Goal: Task Accomplishment & Management: Use online tool/utility

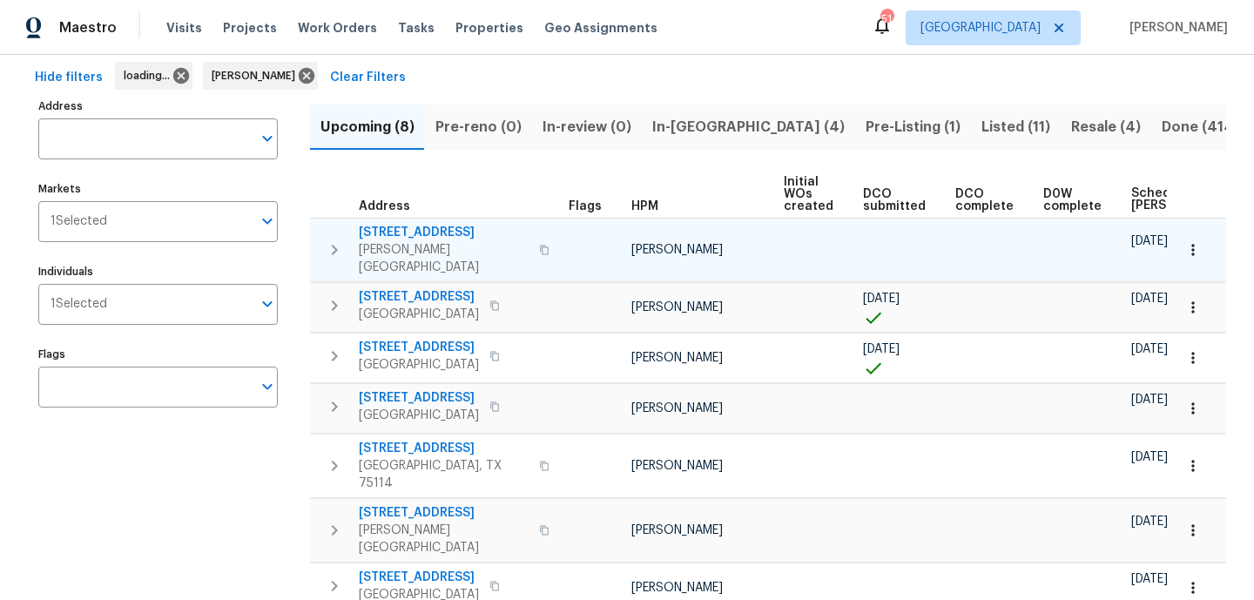
scroll to position [77, 0]
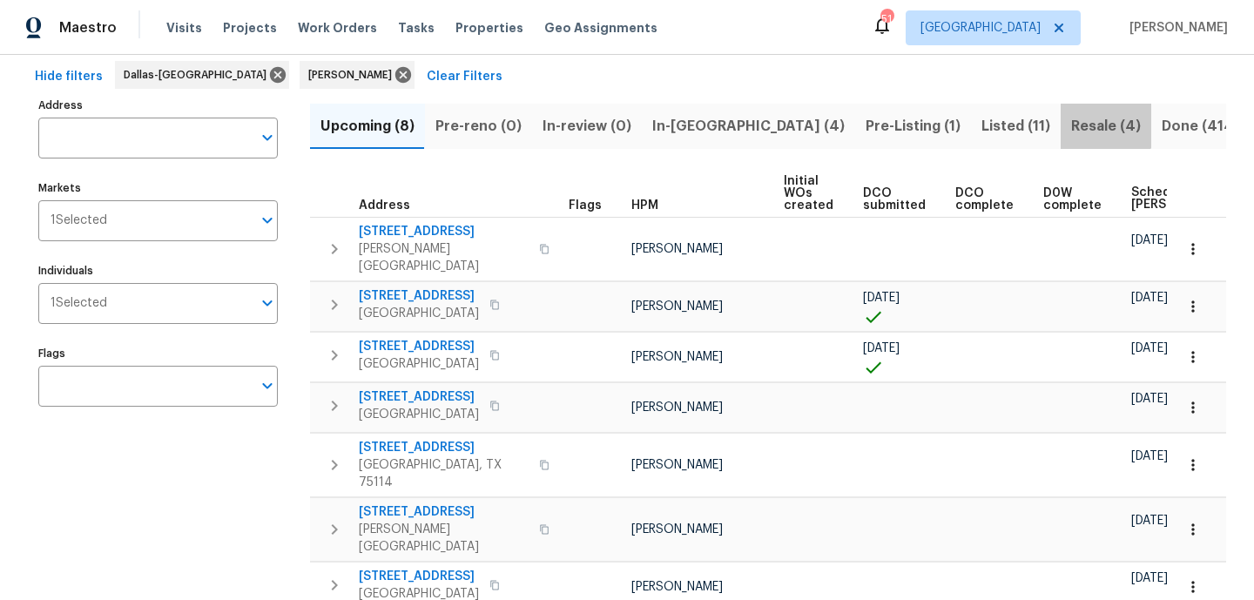
click at [1071, 124] on span "Resale (4)" at bounding box center [1106, 126] width 70 height 24
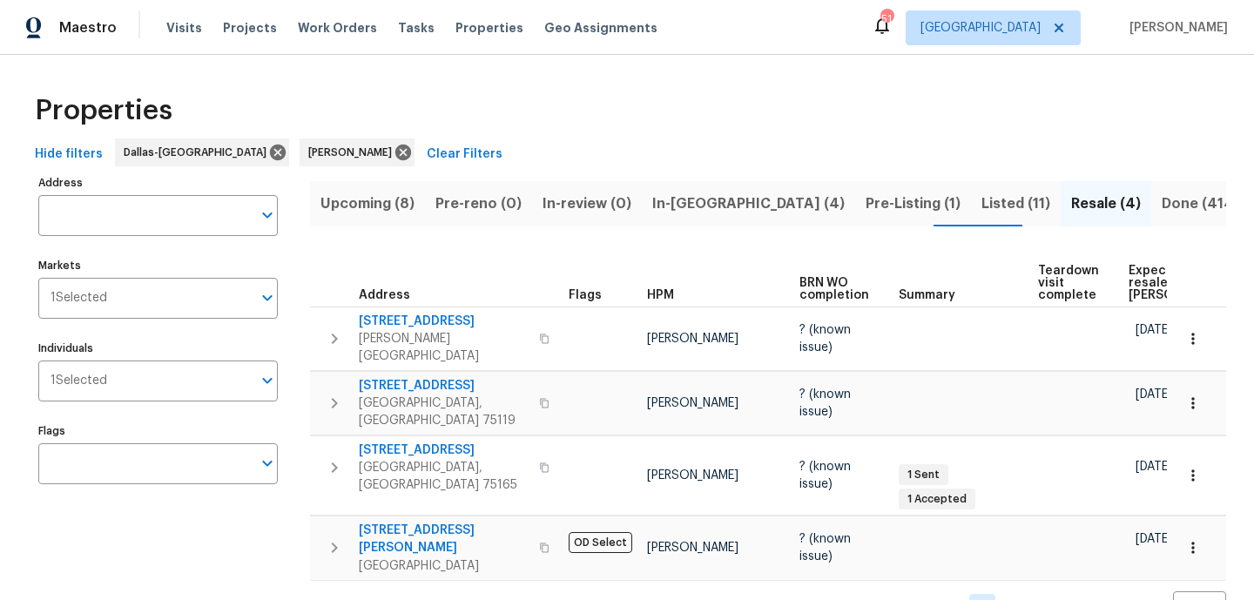
click at [1135, 285] on span "Expected resale COE" at bounding box center [1177, 283] width 98 height 37
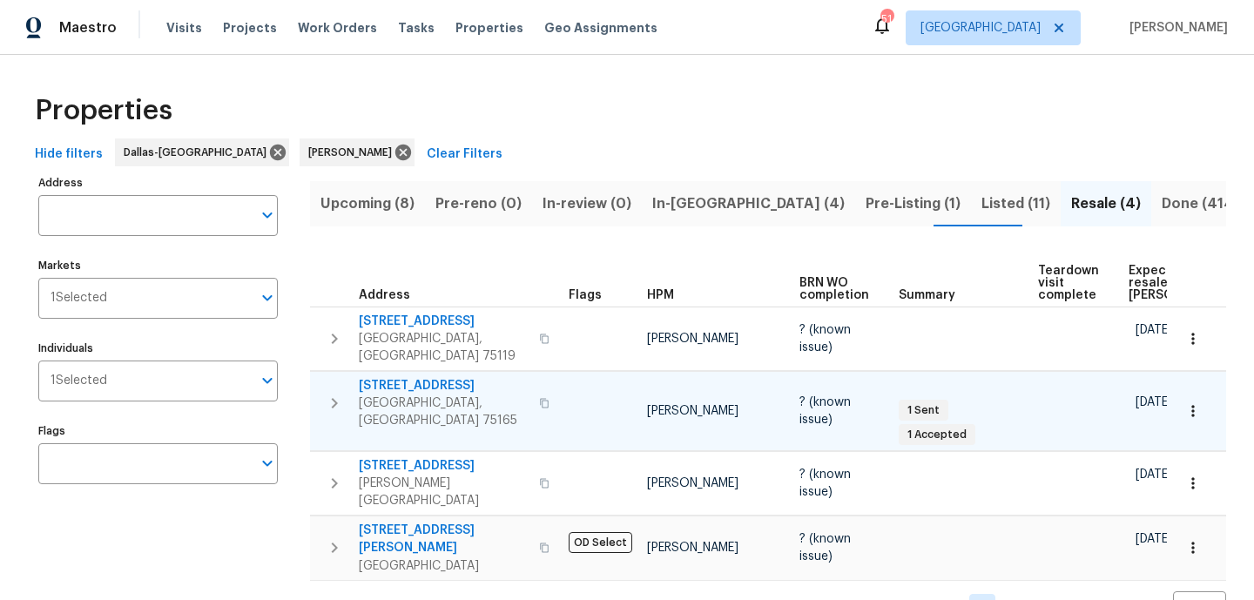
scroll to position [6, 0]
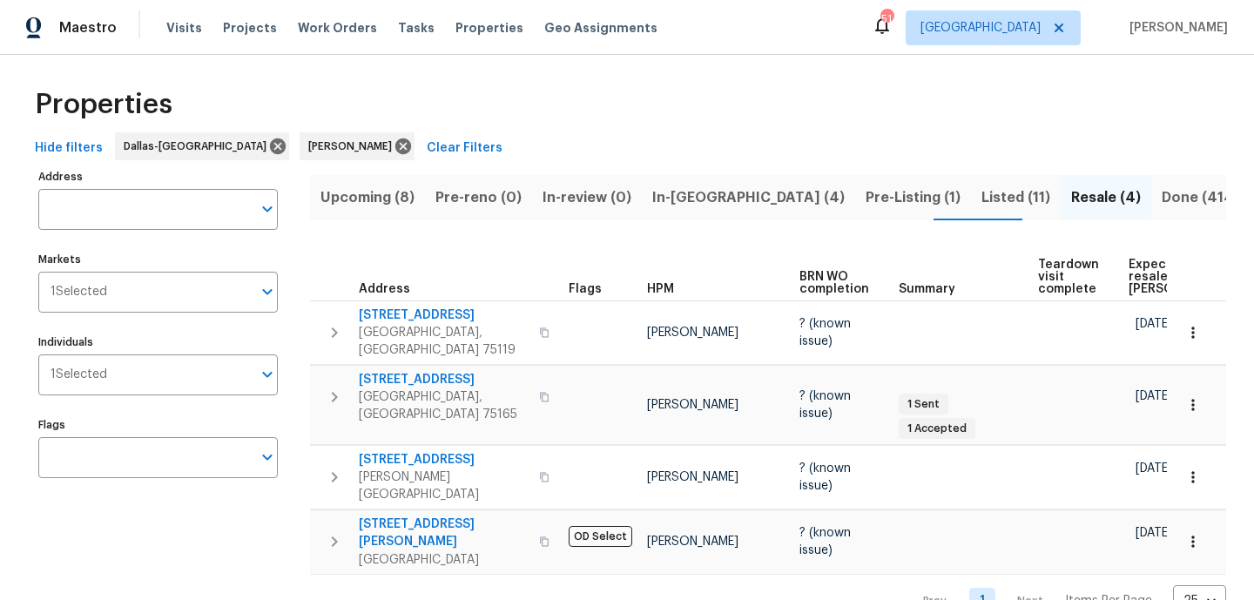
click at [708, 221] on div "Upcoming (8) Pre-reno (0) In-review (0) In-reno (4) Pre-Listing (1) Listed (11)…" at bounding box center [768, 391] width 916 height 453
click at [696, 206] on span "In-reno (4)" at bounding box center [748, 197] width 192 height 24
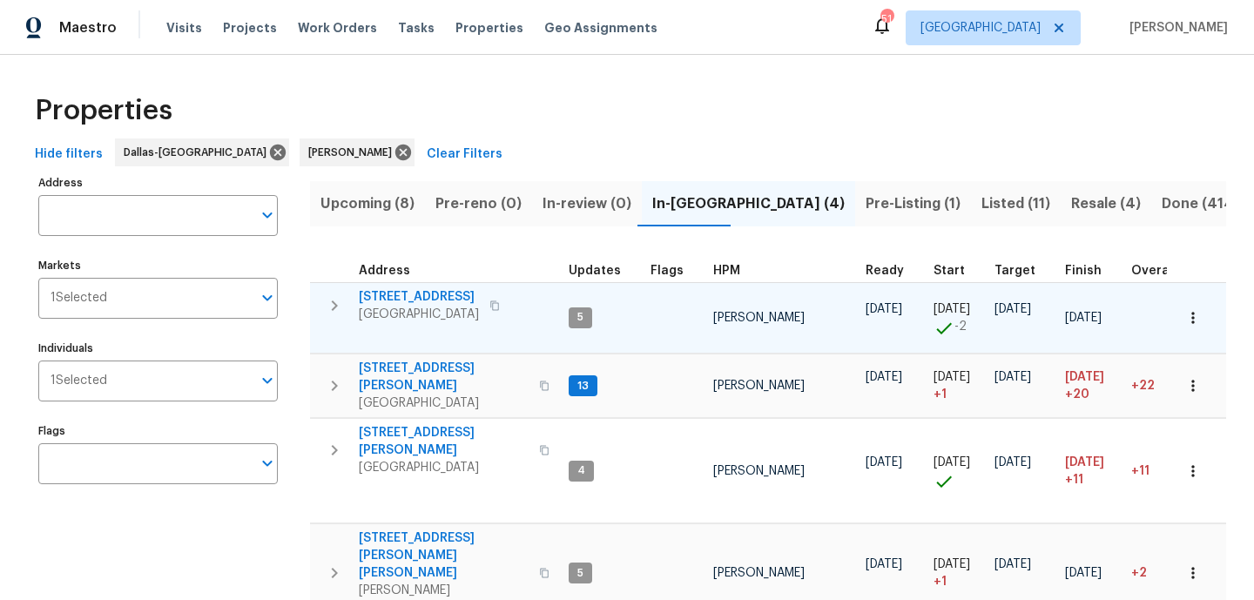
scroll to position [44, 0]
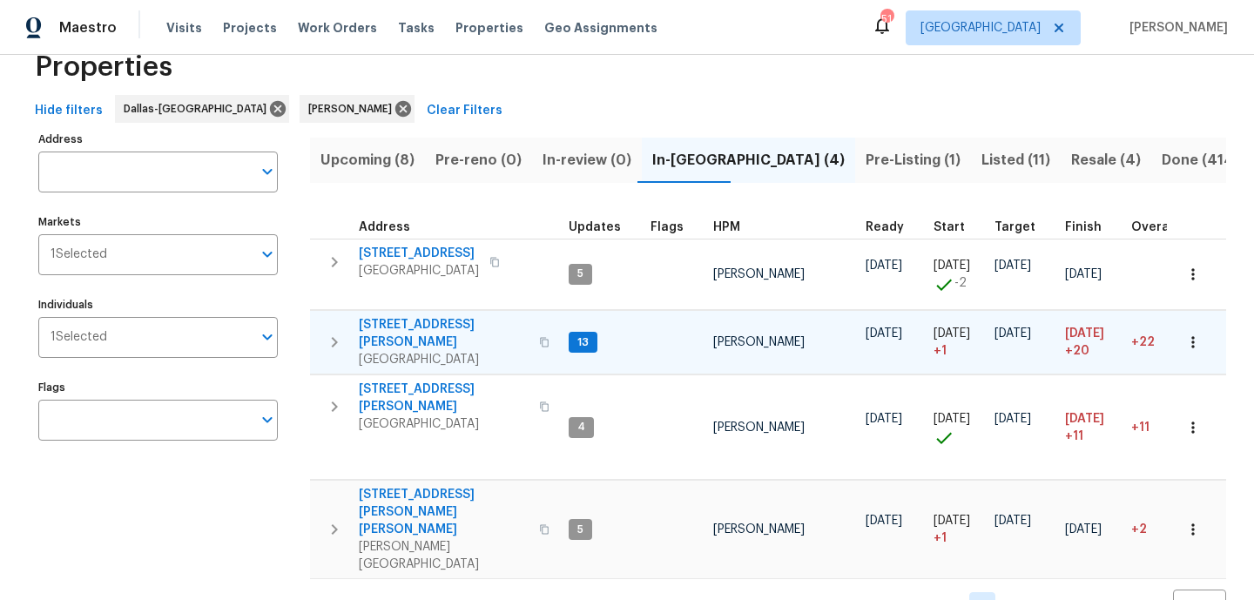
click at [401, 327] on span "120 Cole Rd" at bounding box center [444, 333] width 170 height 35
click at [381, 164] on span "Upcoming (8)" at bounding box center [367, 160] width 94 height 24
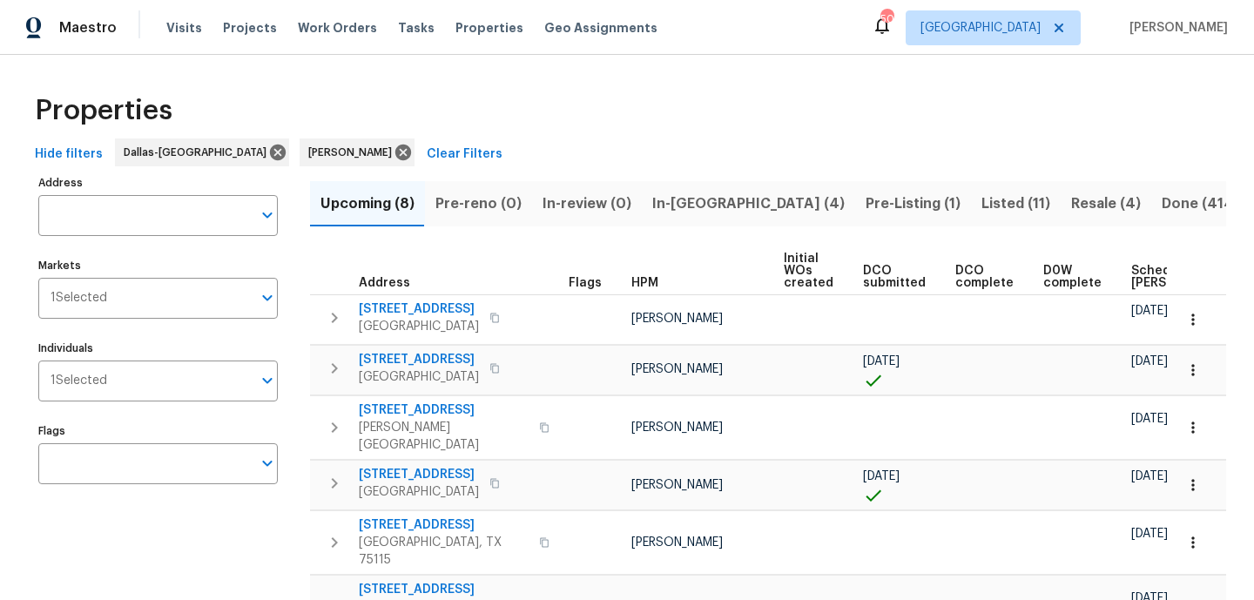
click at [1160, 258] on th "Scheduled COE" at bounding box center [1188, 271] width 128 height 48
click at [1139, 267] on span "Scheduled COE" at bounding box center [1180, 277] width 98 height 24
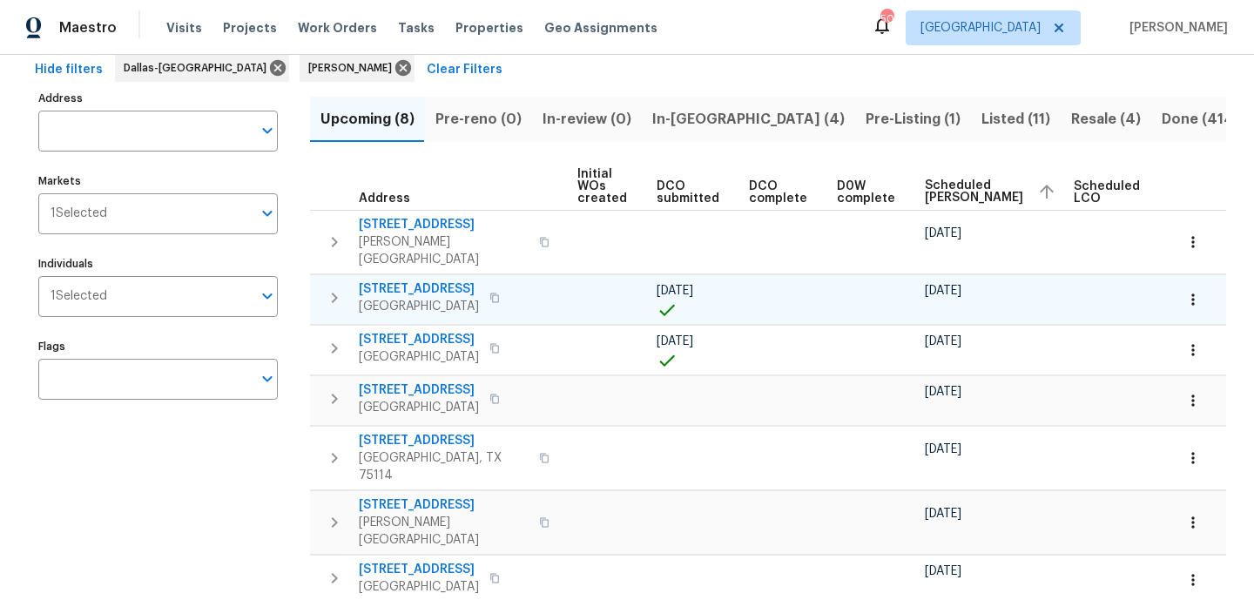
scroll to position [0, 212]
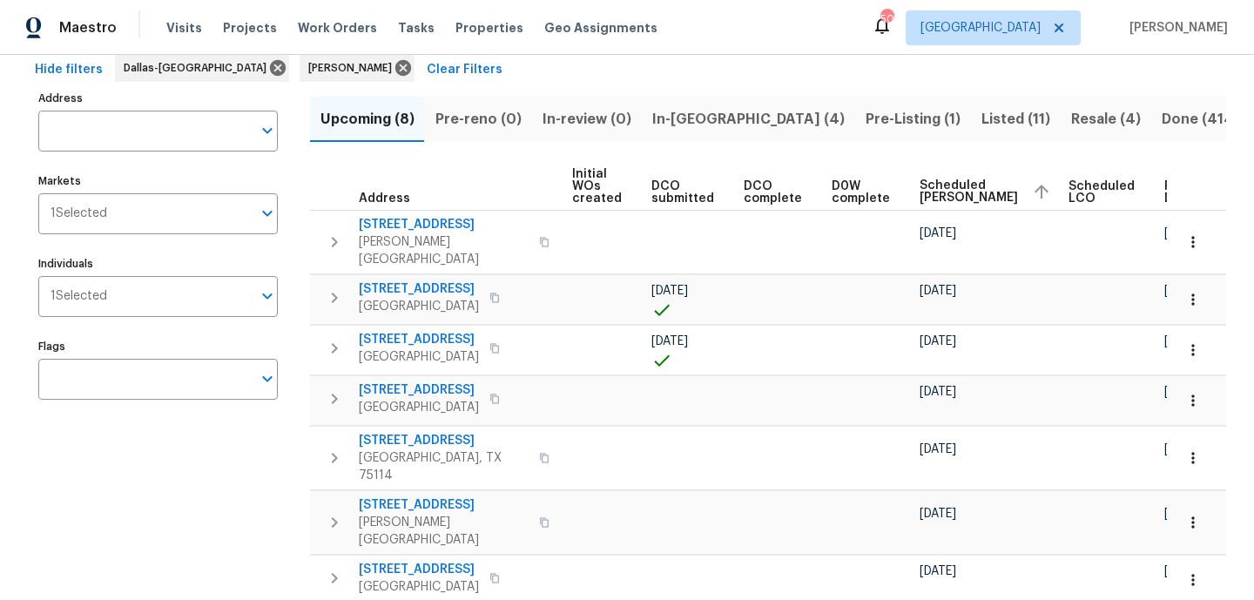
click at [981, 122] on span "Listed (11)" at bounding box center [1015, 119] width 69 height 24
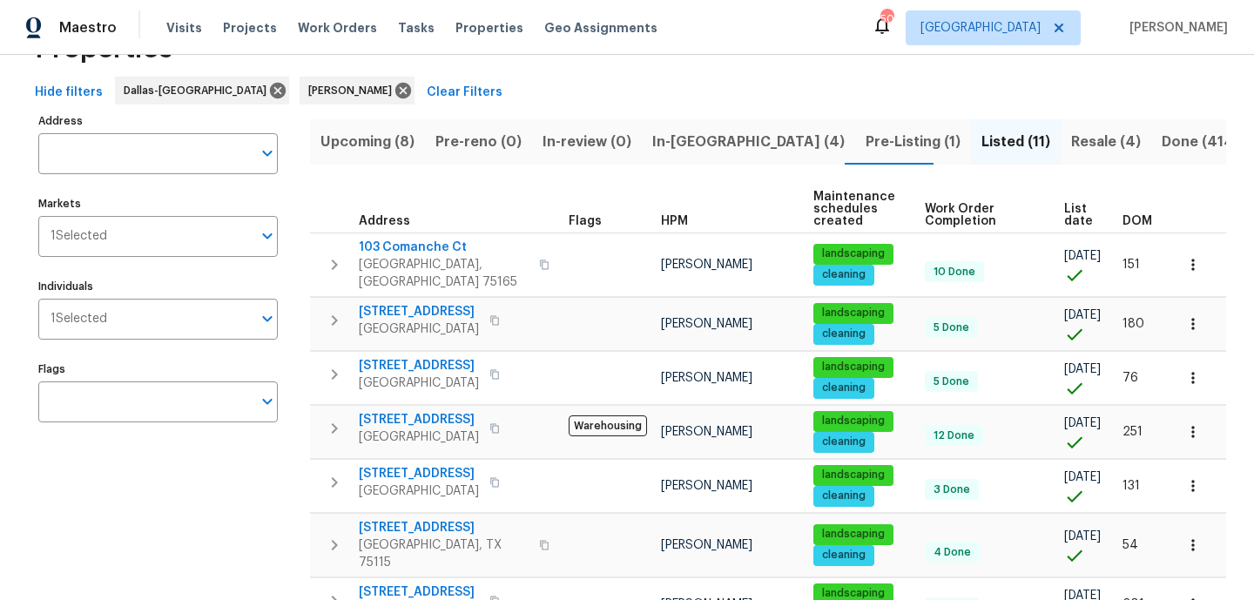
scroll to position [73, 0]
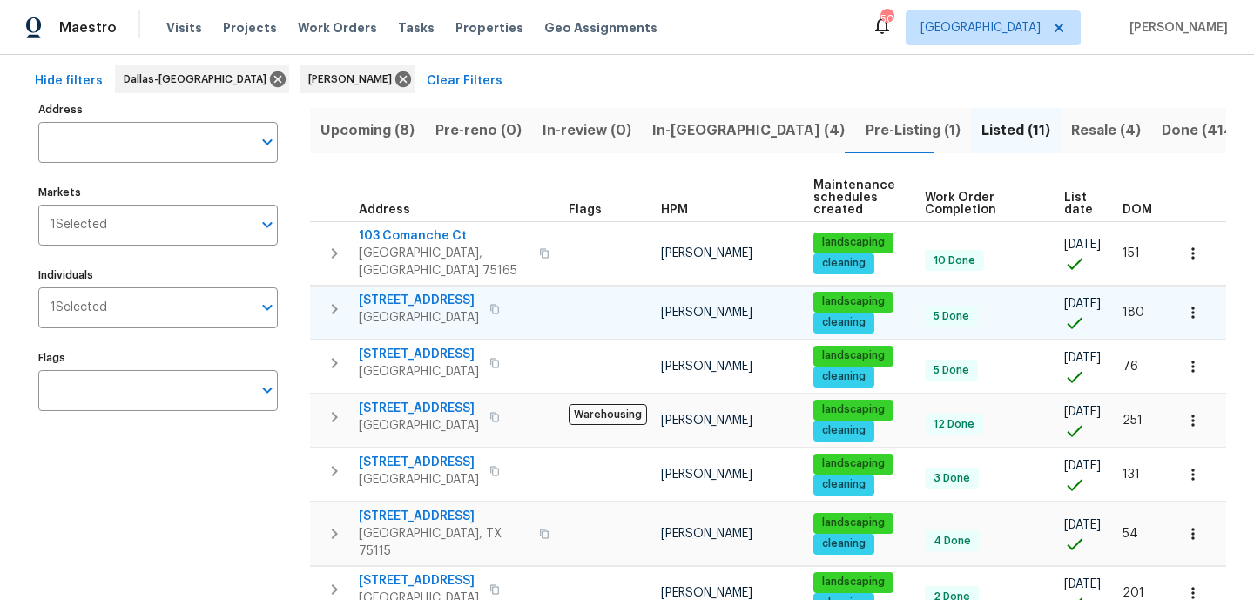
click at [449, 292] on span "622 N Casa Grande Cir" at bounding box center [419, 300] width 120 height 17
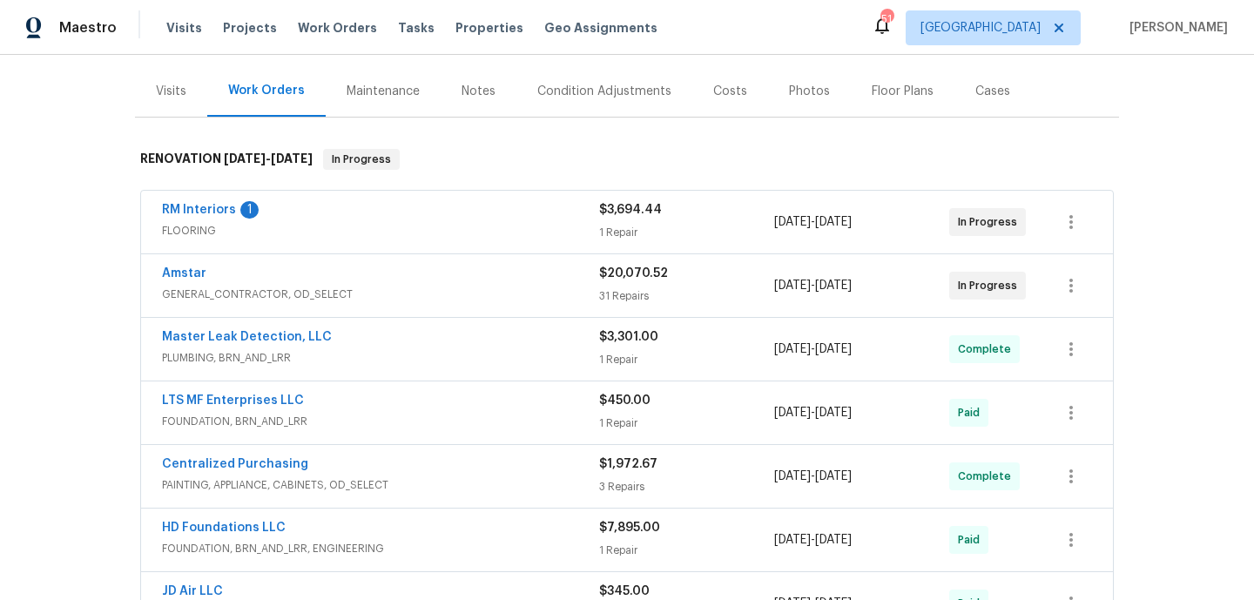
scroll to position [230, 0]
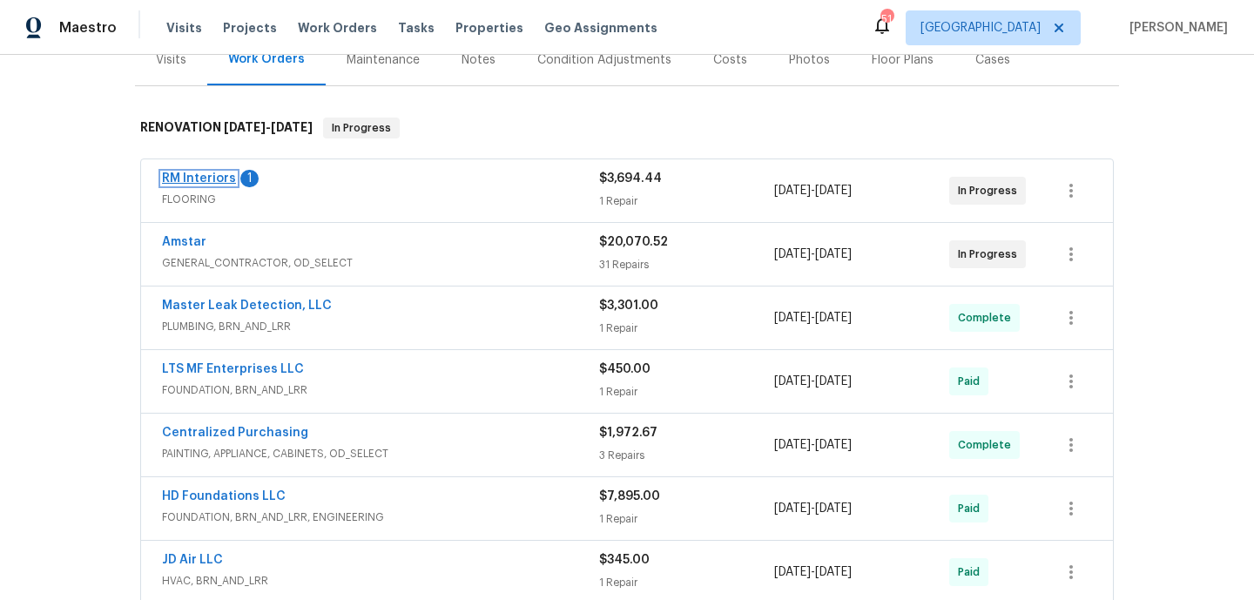
click at [216, 179] on link "RM Interiors" at bounding box center [199, 178] width 74 height 12
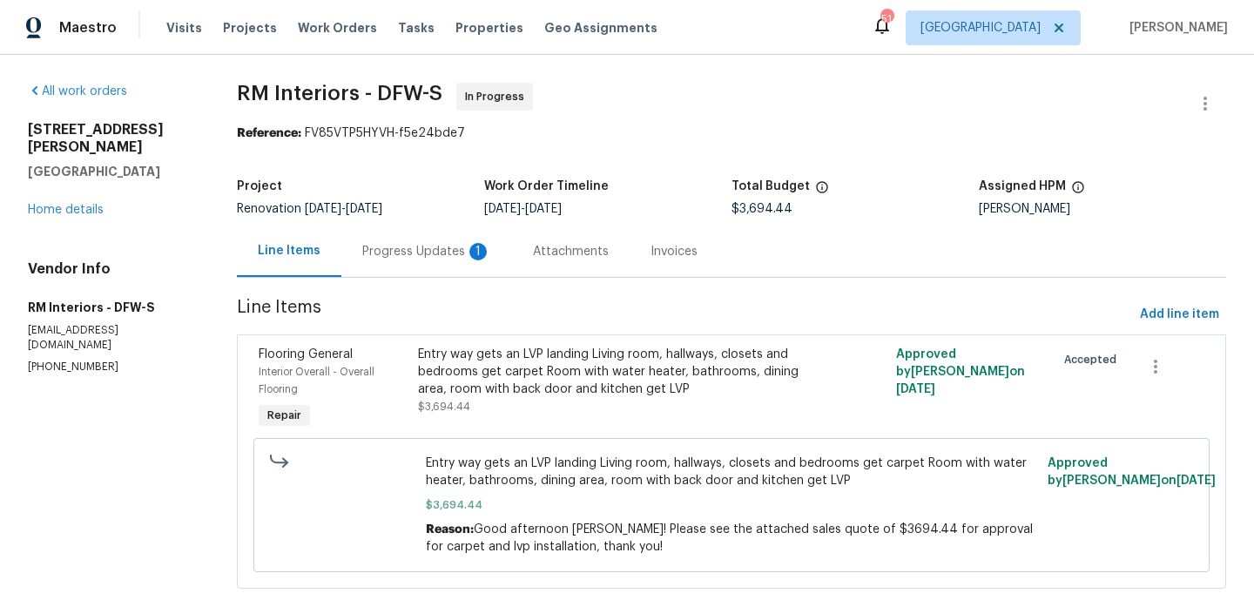
click at [452, 240] on div "Progress Updates 1" at bounding box center [426, 250] width 171 height 51
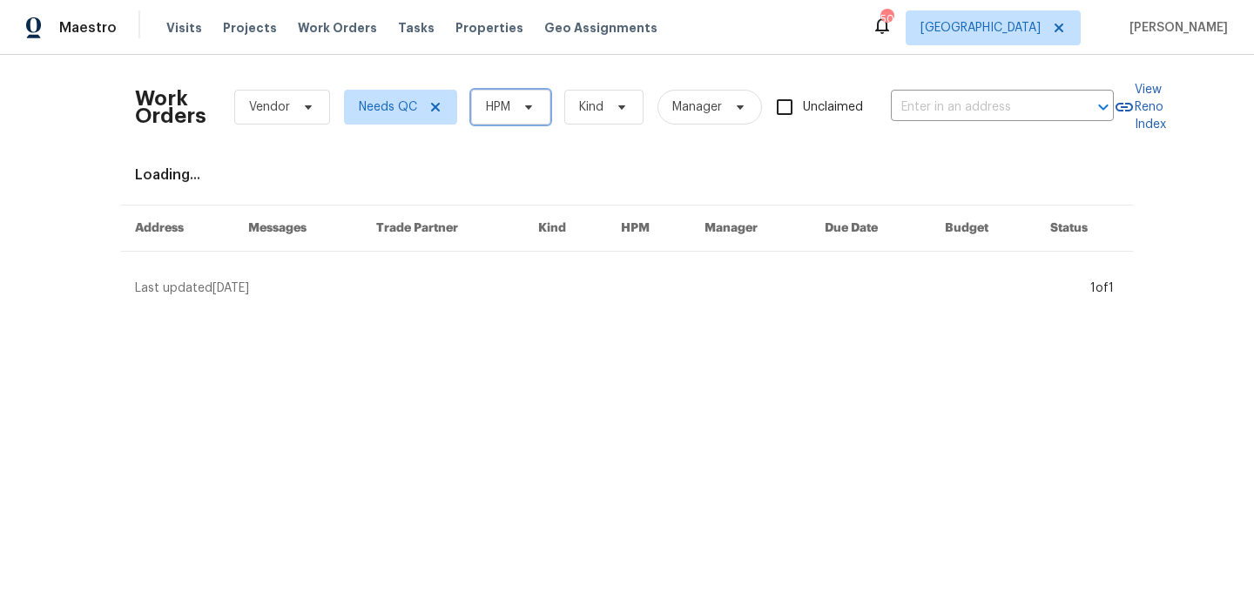
click at [493, 95] on span "HPM" at bounding box center [510, 107] width 79 height 35
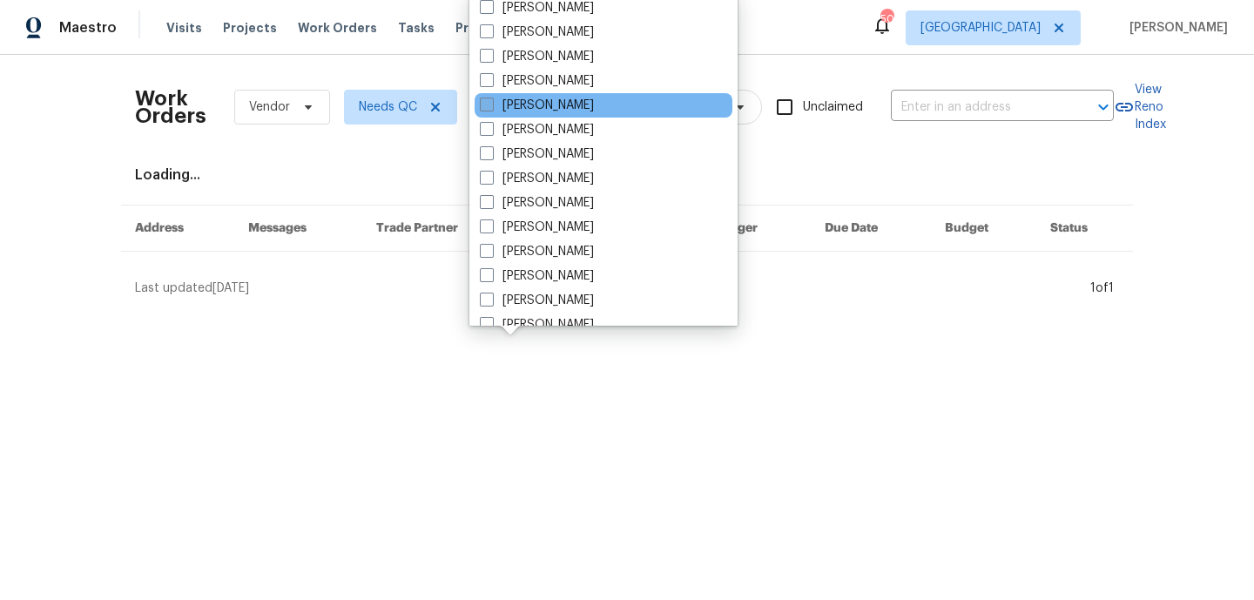
scroll to position [123, 0]
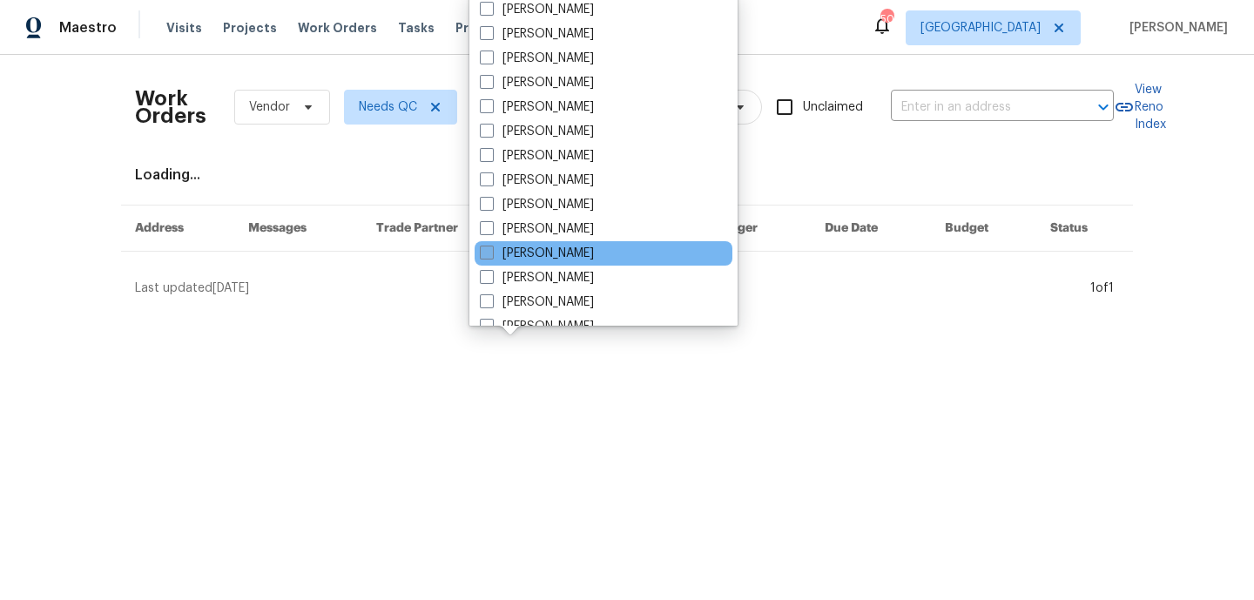
click at [577, 247] on label "[PERSON_NAME]" at bounding box center [537, 253] width 114 height 17
click at [491, 247] on input "[PERSON_NAME]" at bounding box center [485, 250] width 11 height 11
checkbox input "true"
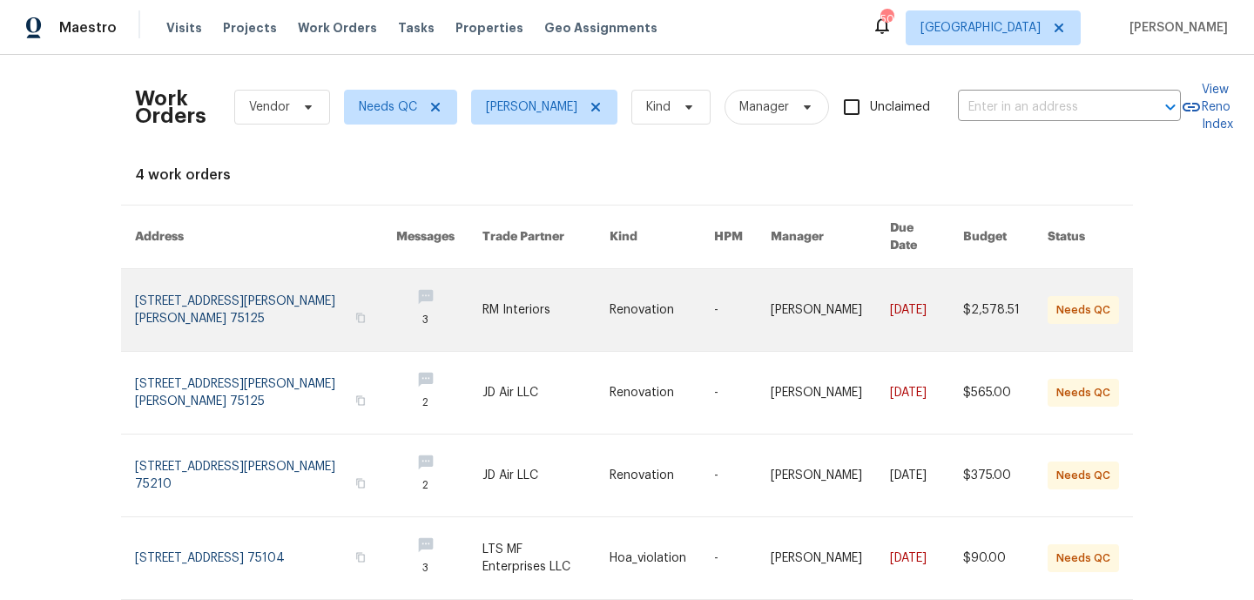
click at [205, 290] on link at bounding box center [265, 310] width 261 height 82
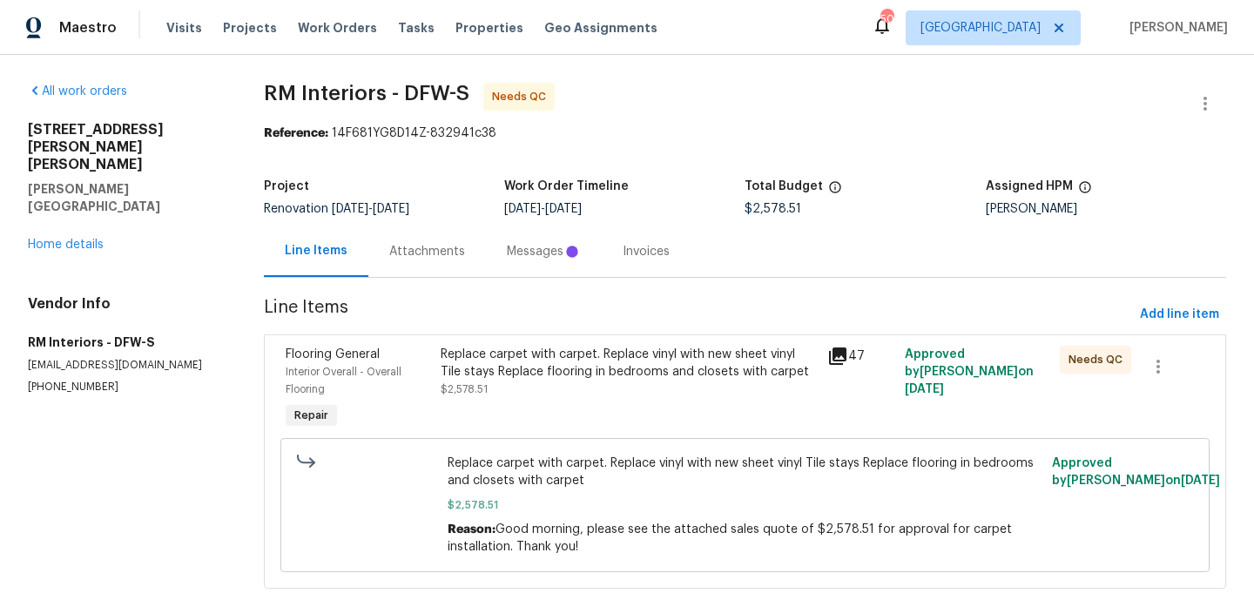
click at [485, 325] on span "Line Items" at bounding box center [698, 315] width 869 height 32
click at [485, 341] on div "Replace carpet with carpet. Replace vinyl with new sheet vinyl Tile stays Repla…" at bounding box center [628, 388] width 387 height 97
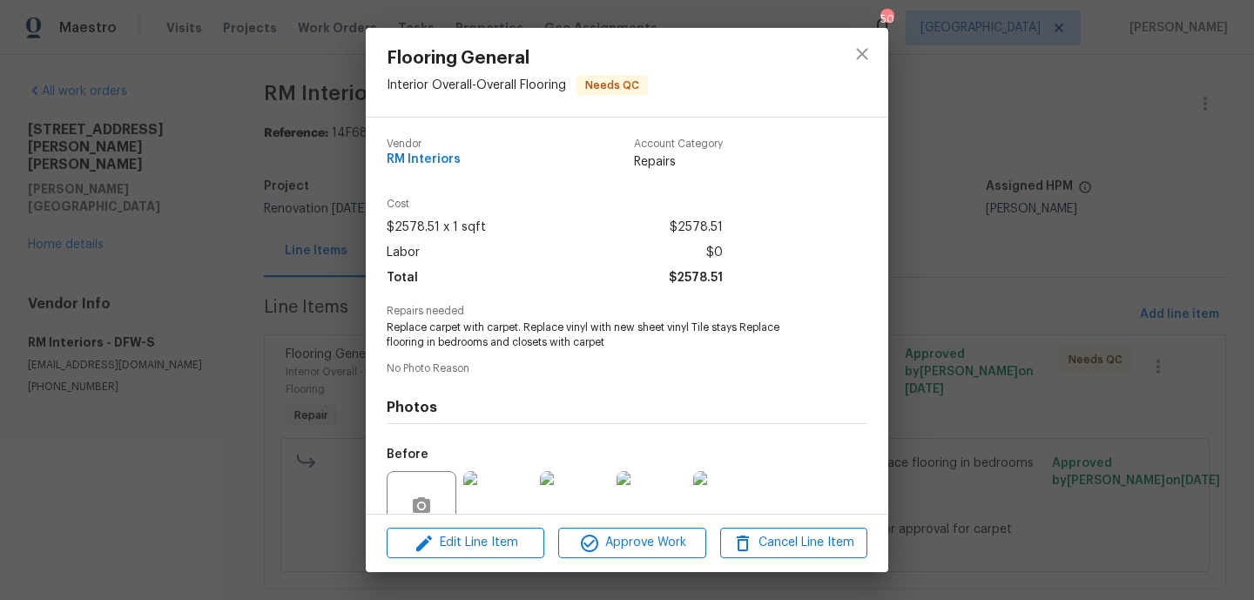
scroll to position [158, 0]
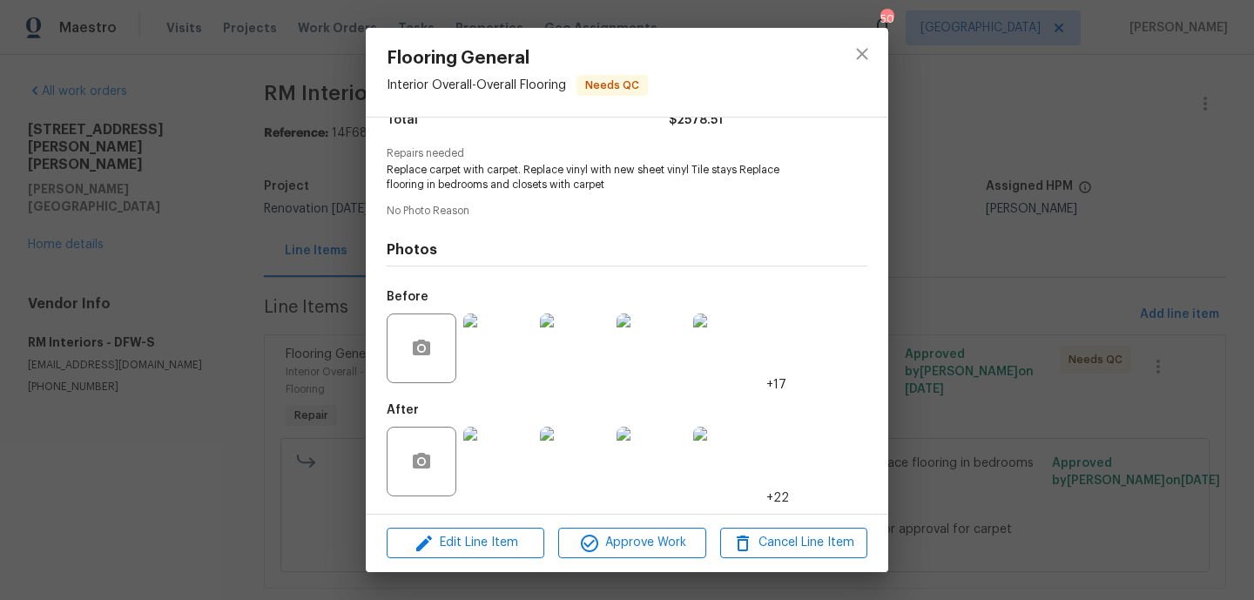
click at [478, 463] on img at bounding box center [498, 462] width 70 height 70
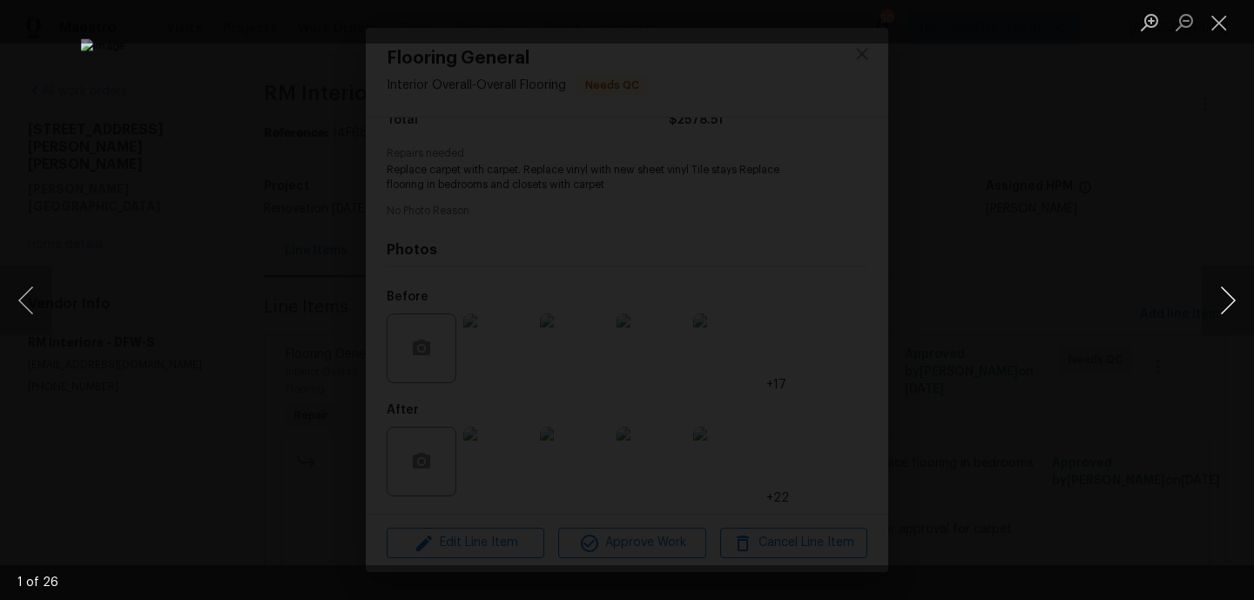
click at [1218, 296] on button "Next image" at bounding box center [1227, 301] width 52 height 70
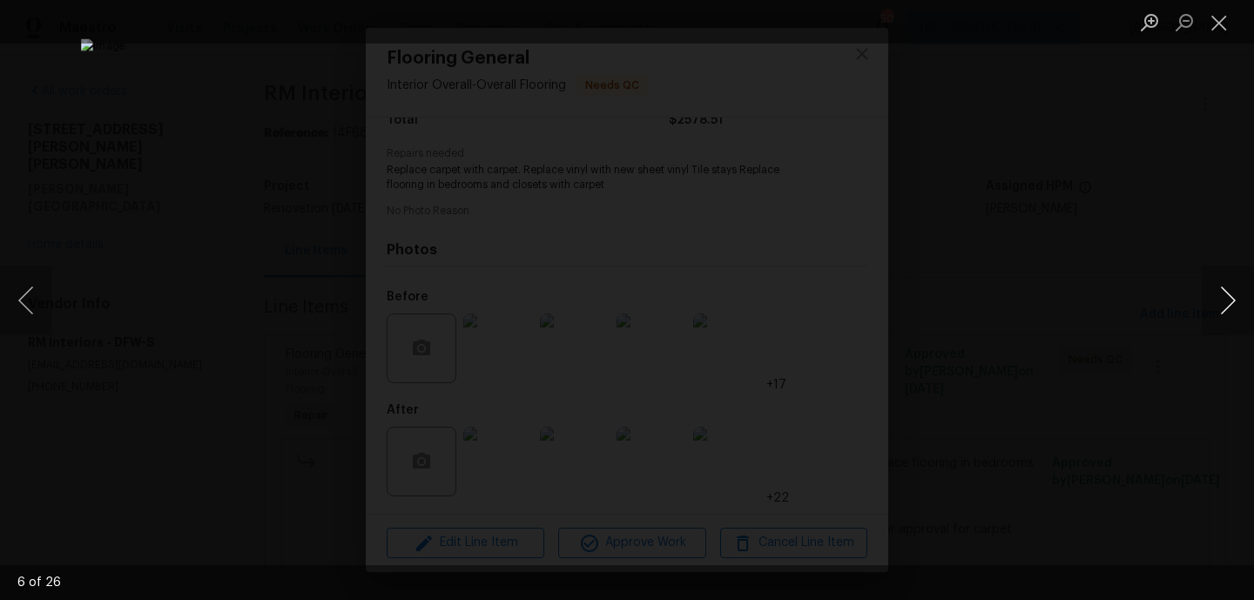
click at [1218, 296] on button "Next image" at bounding box center [1227, 301] width 52 height 70
click at [41, 300] on button "Previous image" at bounding box center [26, 301] width 52 height 70
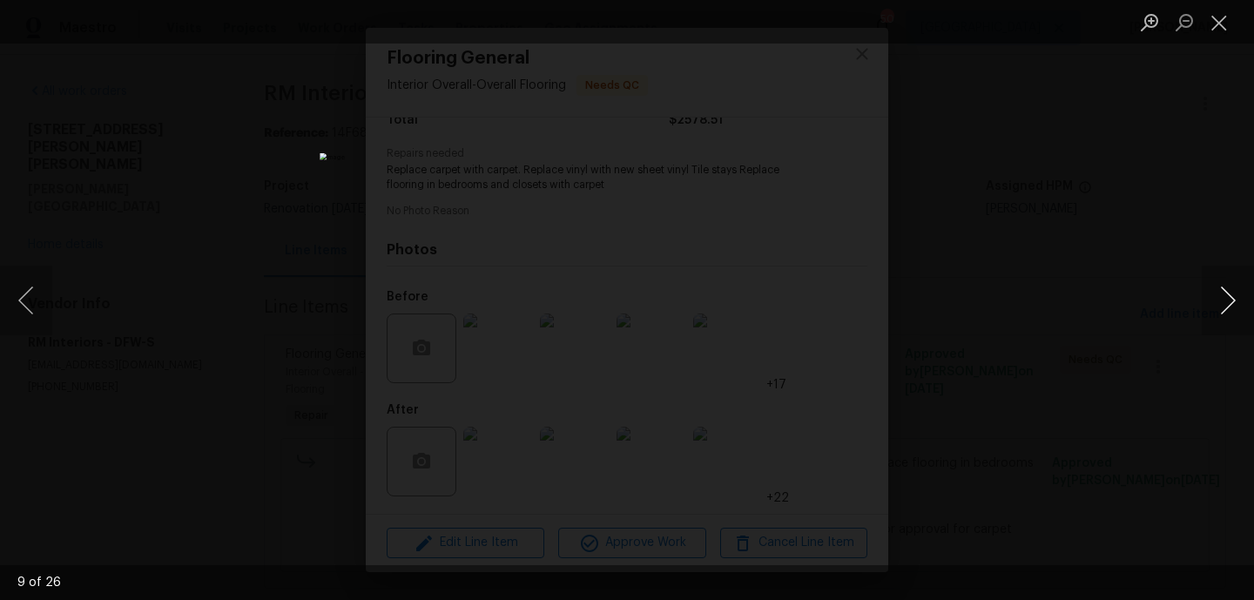
click at [1215, 306] on button "Next image" at bounding box center [1227, 301] width 52 height 70
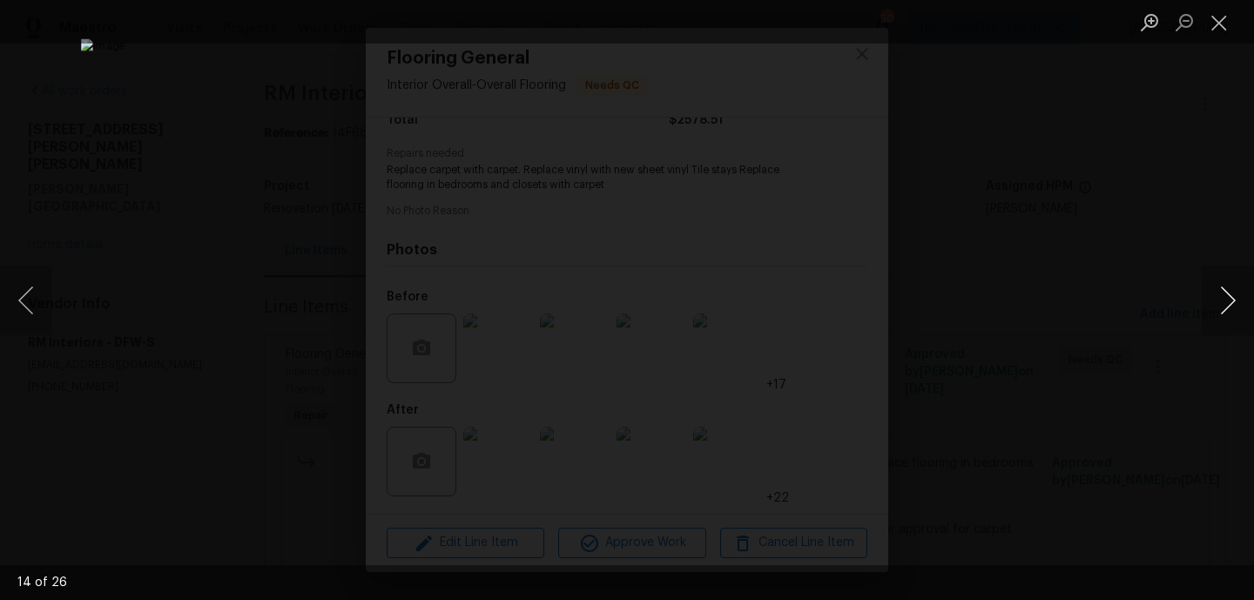
click at [1215, 306] on button "Next image" at bounding box center [1227, 301] width 52 height 70
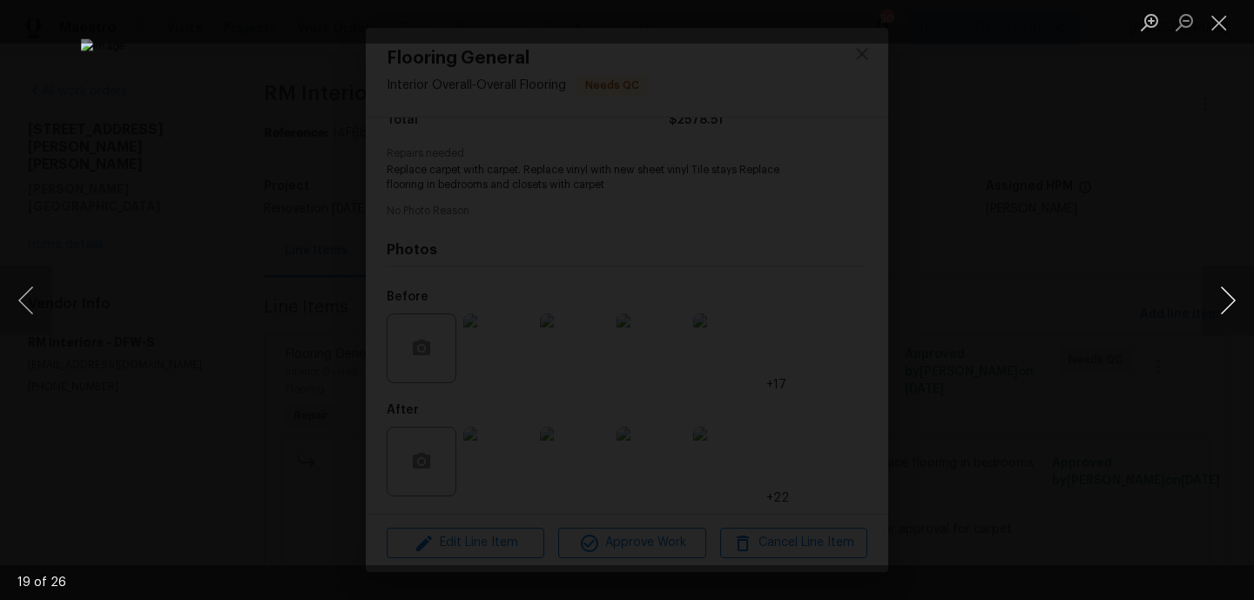
click at [1215, 306] on button "Next image" at bounding box center [1227, 301] width 52 height 70
click at [1215, 307] on button "Next image" at bounding box center [1227, 301] width 52 height 70
click at [1220, 293] on button "Next image" at bounding box center [1227, 301] width 52 height 70
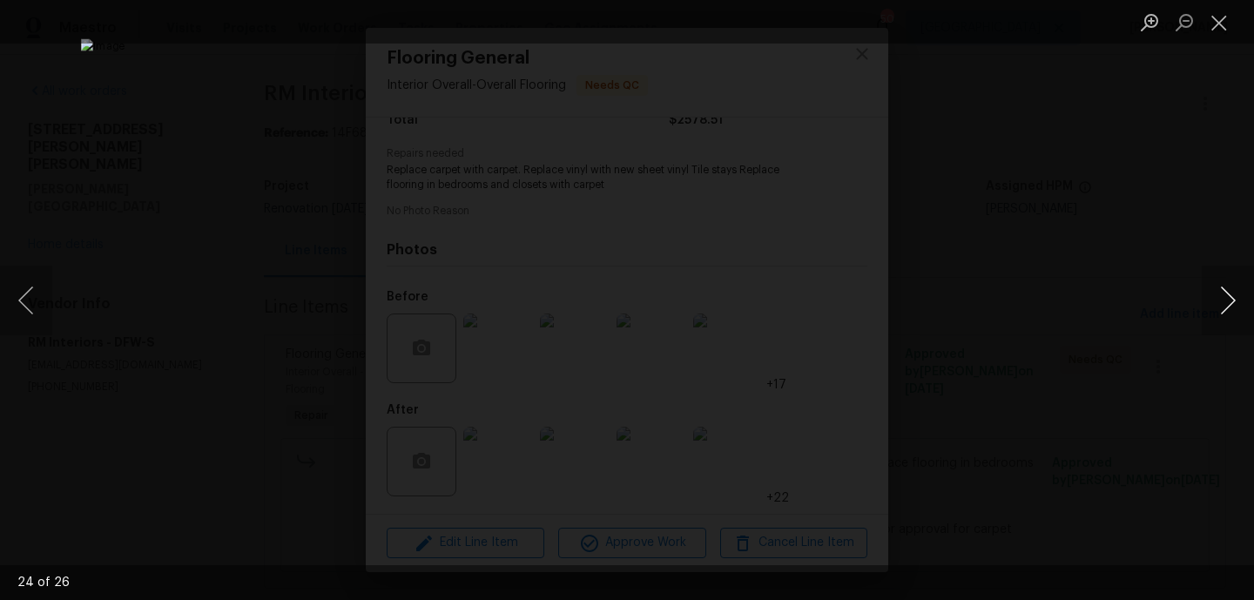
click at [1220, 293] on button "Next image" at bounding box center [1227, 301] width 52 height 70
click at [1227, 25] on button "Close lightbox" at bounding box center [1218, 22] width 35 height 30
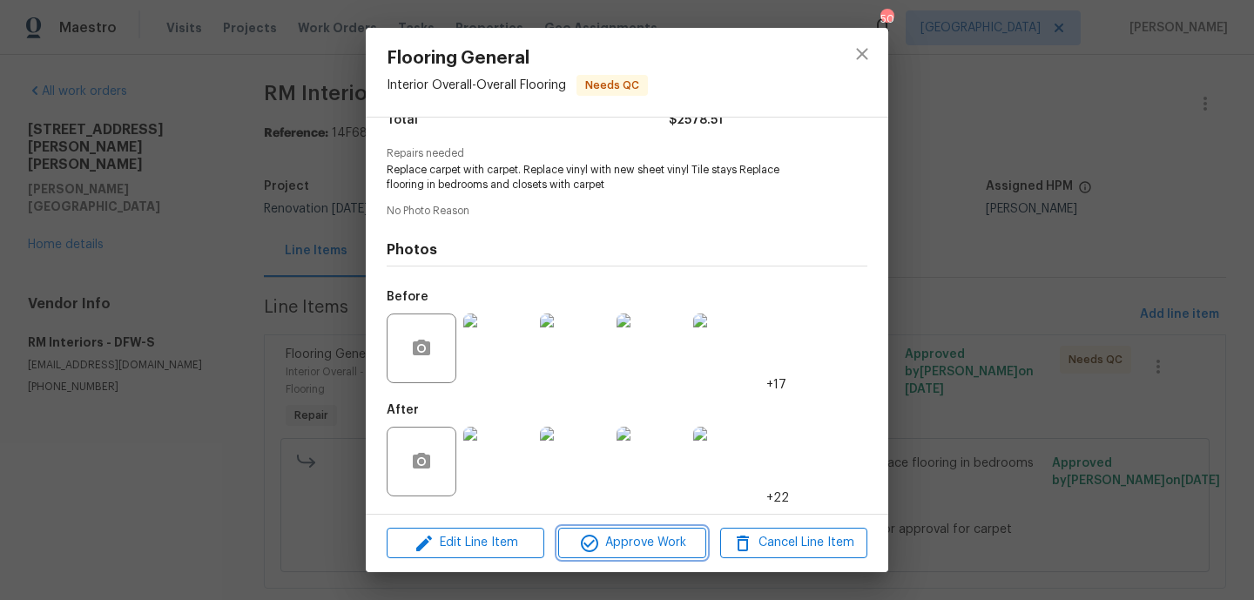
click at [670, 545] on span "Approve Work" at bounding box center [631, 543] width 137 height 22
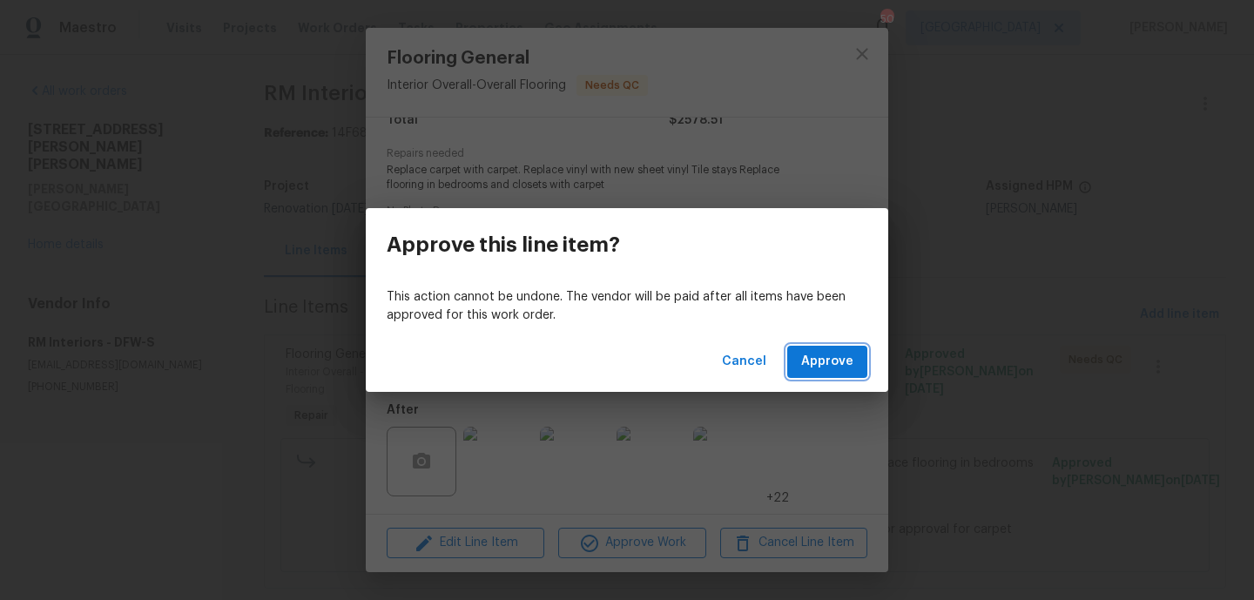
click at [833, 373] on button "Approve" at bounding box center [827, 362] width 80 height 32
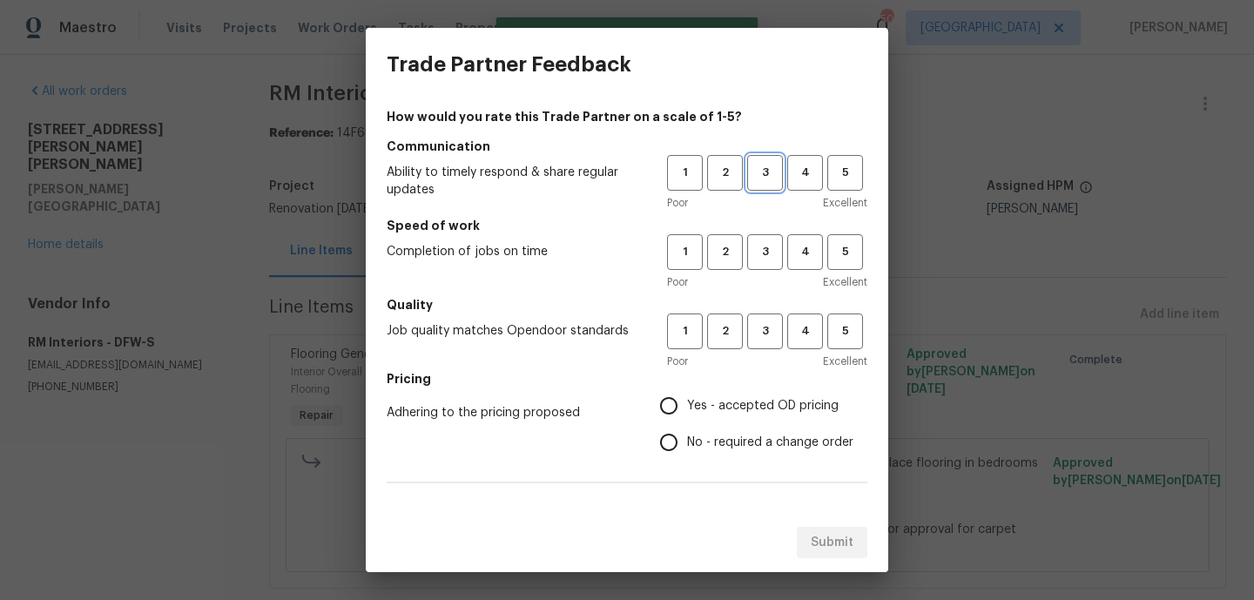
click at [770, 188] on button "3" at bounding box center [765, 173] width 36 height 36
click at [770, 232] on h5 "Speed of work" at bounding box center [627, 225] width 481 height 17
click at [771, 256] on span "3" at bounding box center [765, 252] width 32 height 20
click at [771, 320] on button "3" at bounding box center [765, 331] width 36 height 36
click at [741, 403] on span "Yes - accepted OD pricing" at bounding box center [762, 406] width 151 height 18
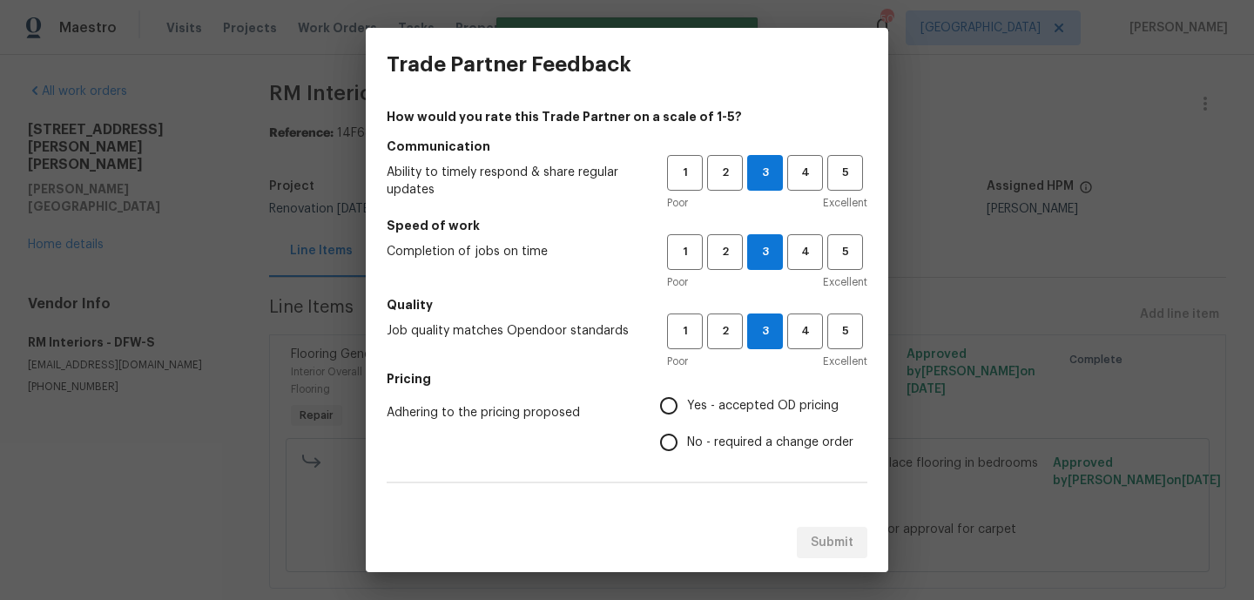
click at [687, 403] on input "Yes - accepted OD pricing" at bounding box center [668, 405] width 37 height 37
radio input "true"
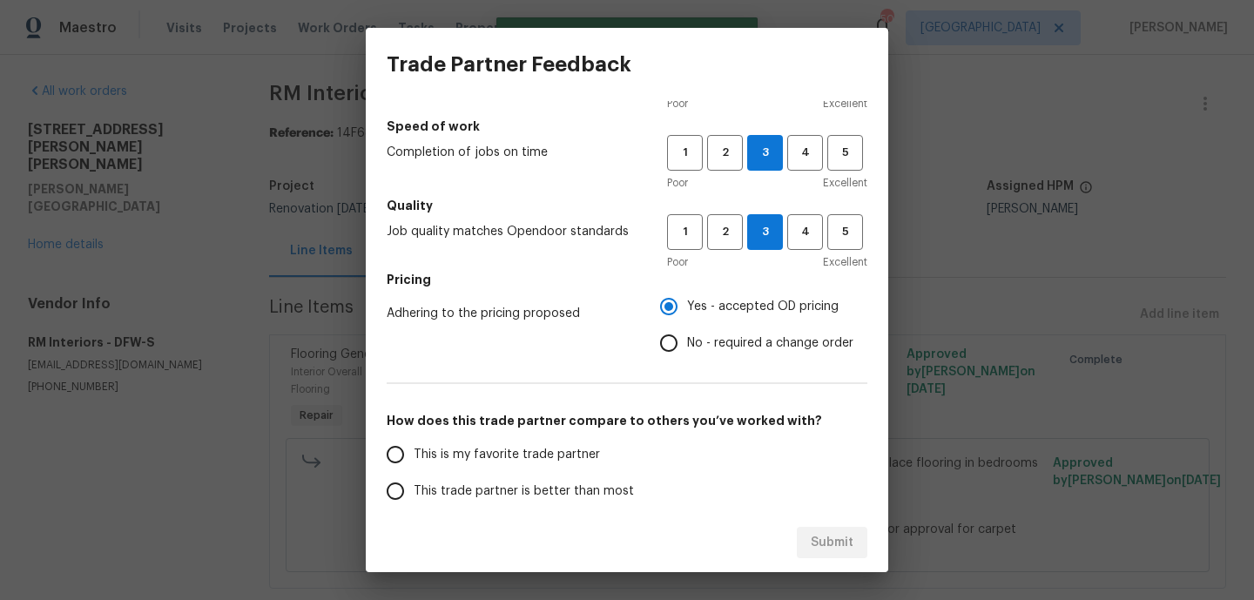
click at [514, 438] on label "This is my favorite trade partner" at bounding box center [514, 454] width 275 height 37
click at [414, 438] on input "This is my favorite trade partner" at bounding box center [395, 454] width 37 height 37
click at [810, 542] on button "Submit" at bounding box center [832, 543] width 71 height 32
radio input "true"
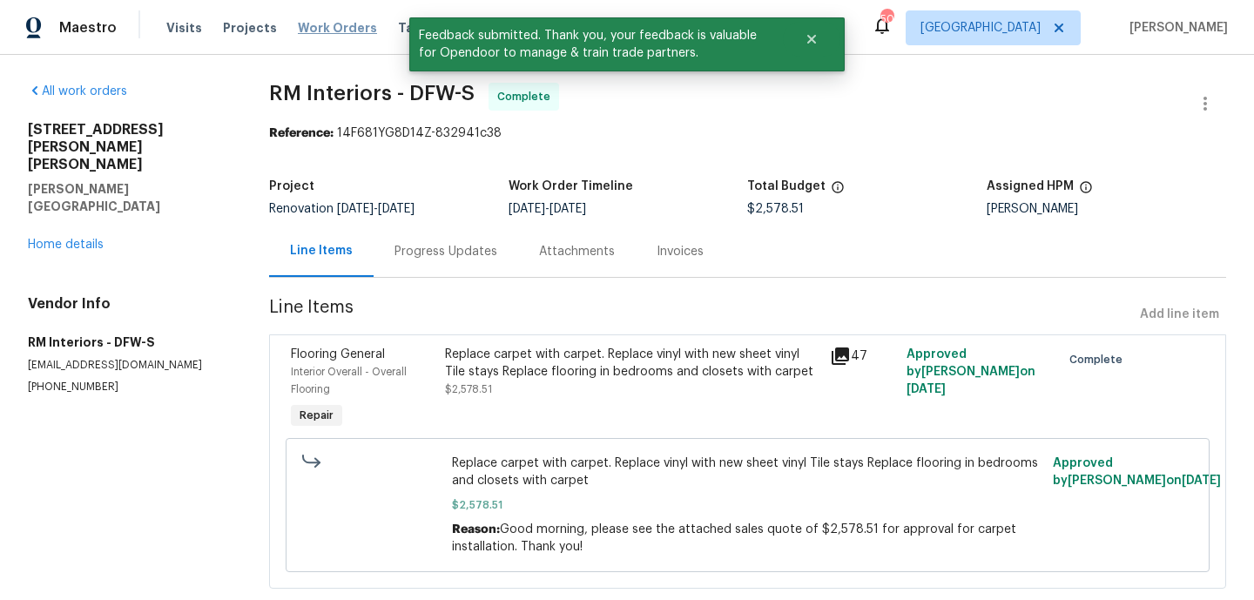
click at [313, 35] on span "Work Orders" at bounding box center [337, 27] width 79 height 17
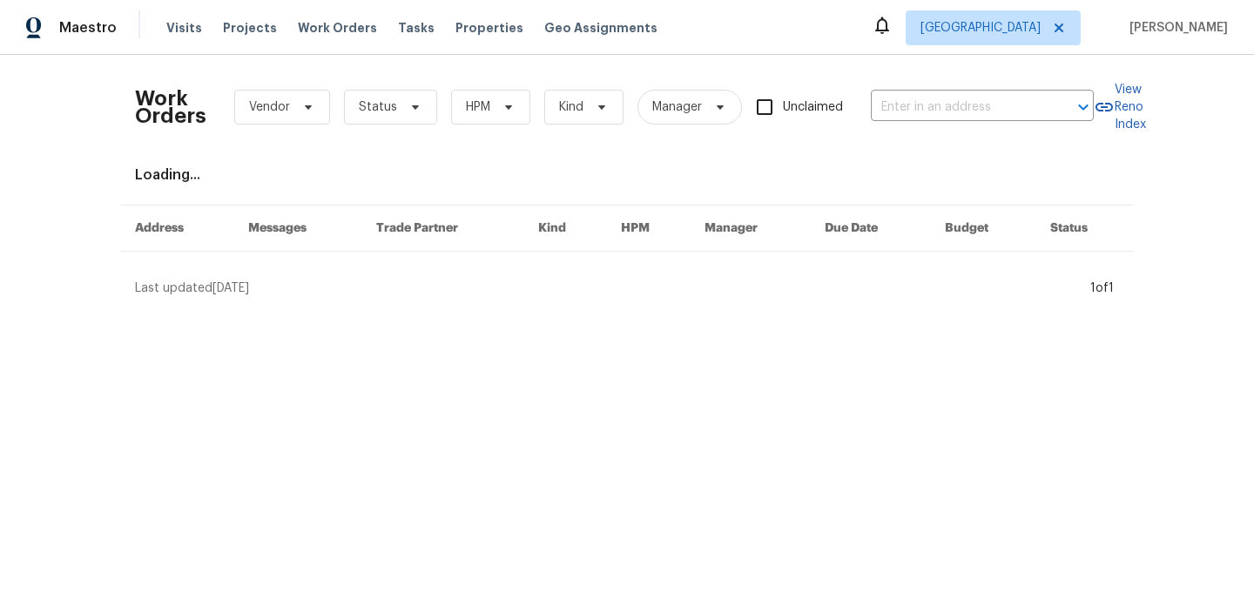
click at [389, 102] on span "Status" at bounding box center [378, 106] width 38 height 17
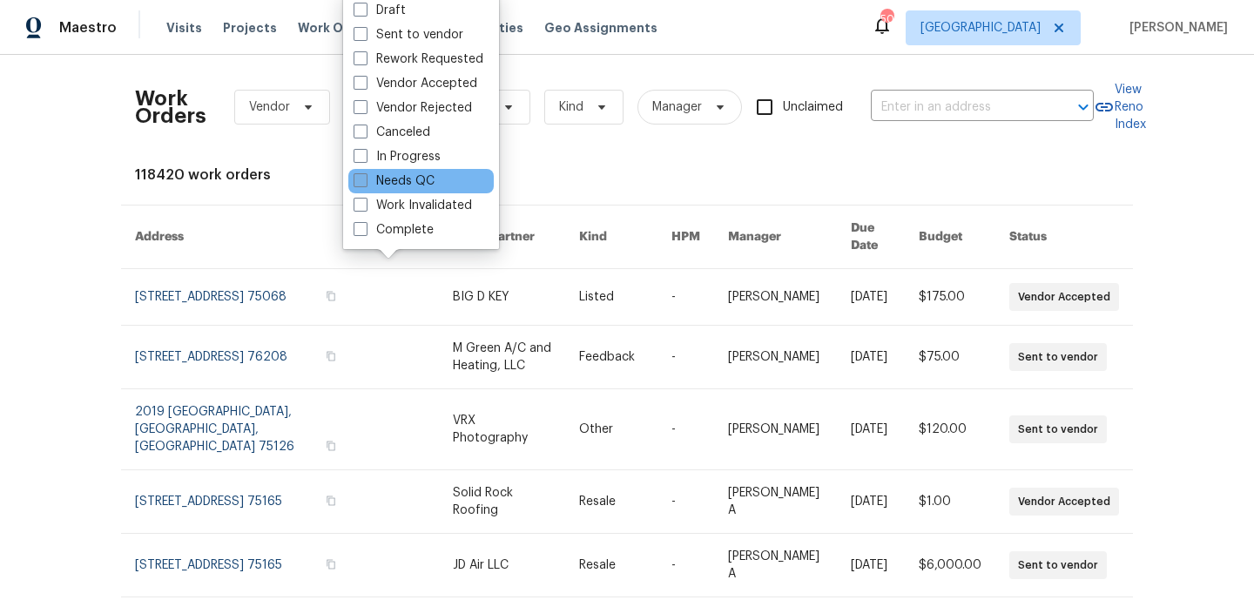
click at [408, 178] on label "Needs QC" at bounding box center [393, 180] width 81 height 17
click at [365, 178] on input "Needs QC" at bounding box center [358, 177] width 11 height 11
checkbox input "true"
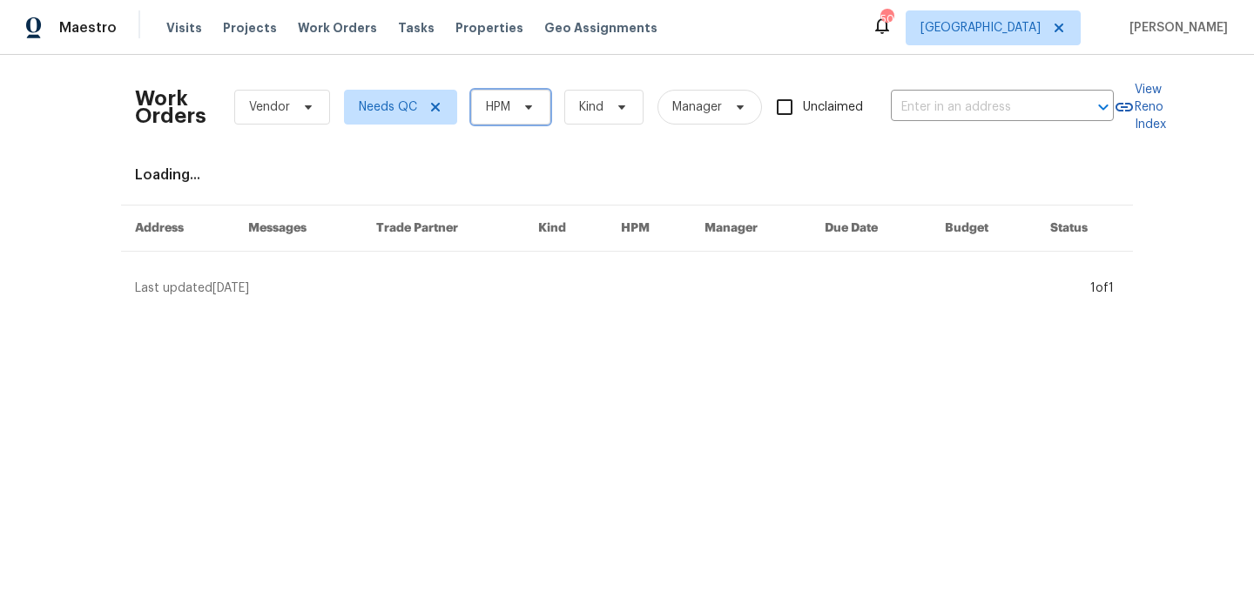
click at [523, 113] on icon at bounding box center [528, 107] width 14 height 14
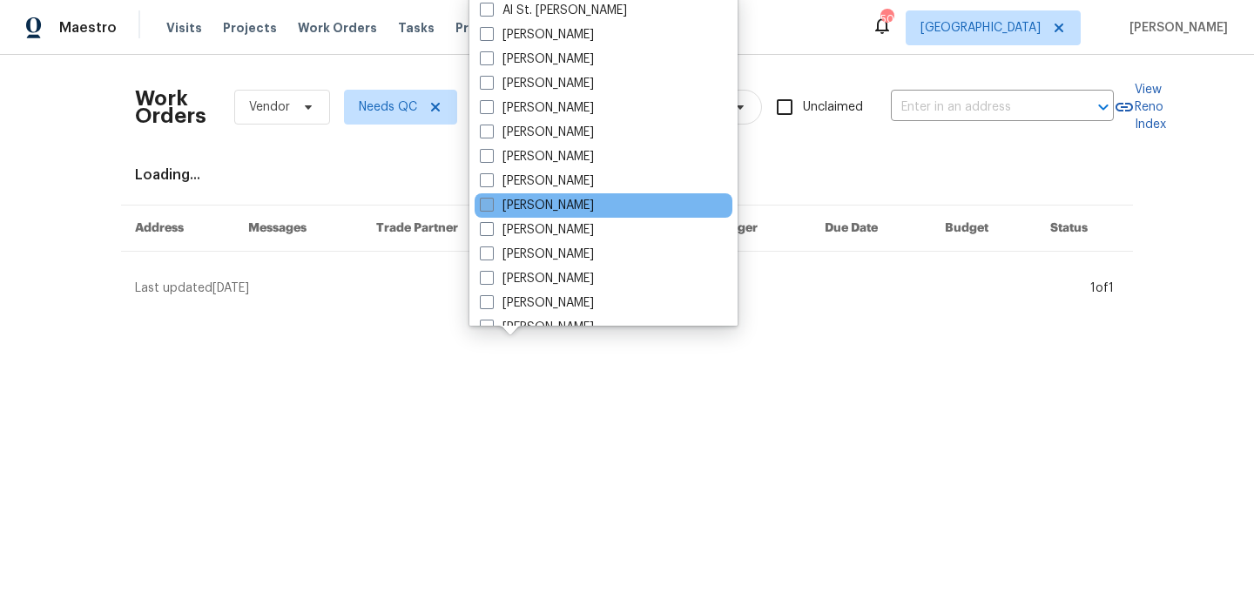
scroll to position [67, 0]
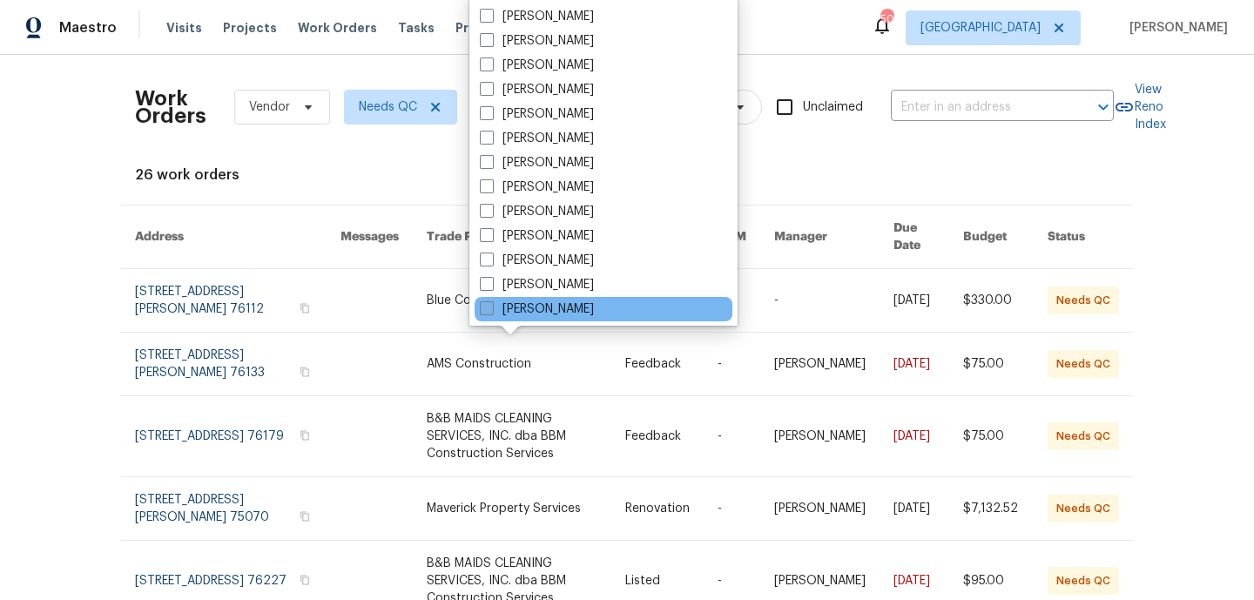
click at [576, 303] on label "[PERSON_NAME]" at bounding box center [537, 308] width 114 height 17
click at [491, 303] on input "[PERSON_NAME]" at bounding box center [485, 305] width 11 height 11
checkbox input "true"
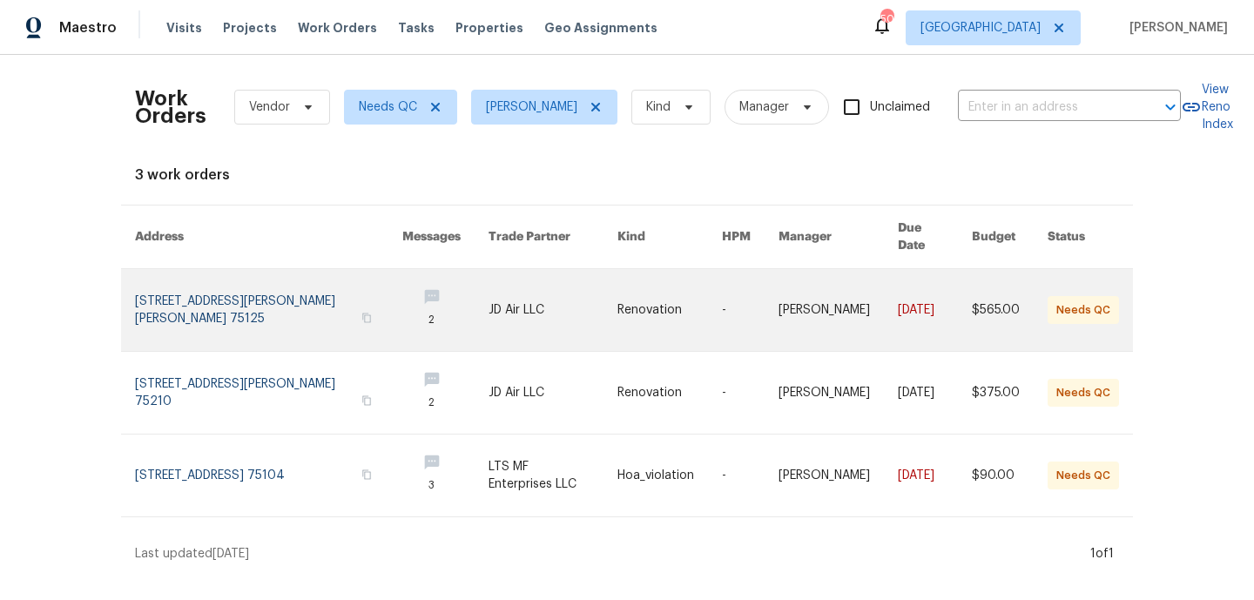
click at [219, 294] on link at bounding box center [268, 310] width 267 height 82
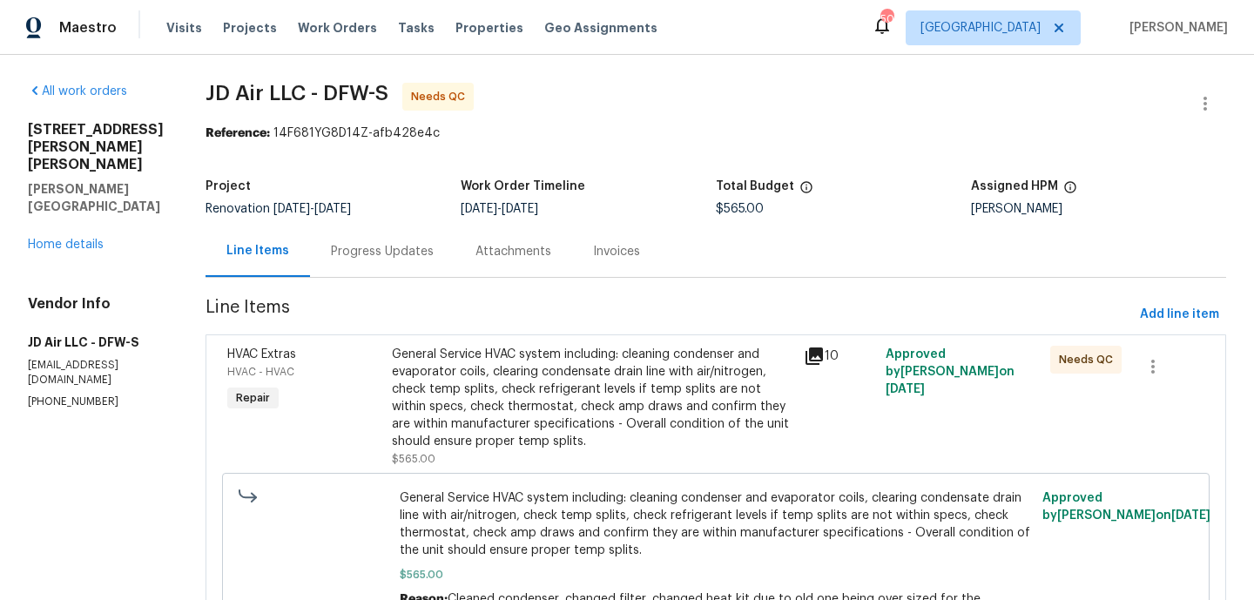
scroll to position [108, 0]
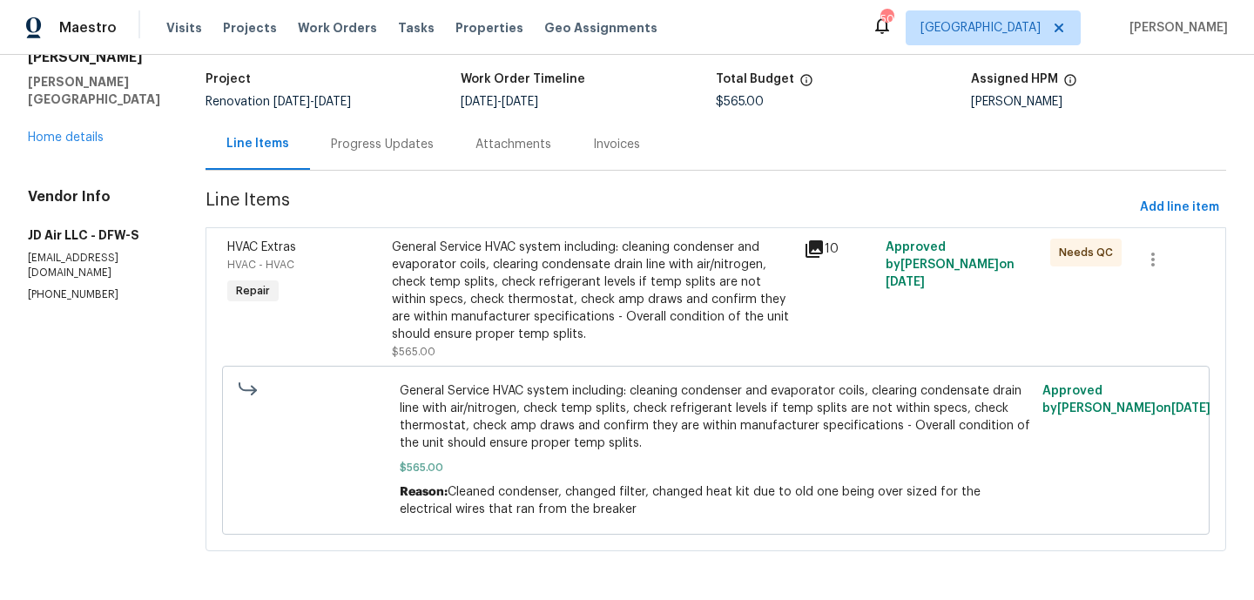
click at [481, 311] on div "General Service HVAC system including: cleaning condenser and evaporator coils,…" at bounding box center [592, 291] width 401 height 104
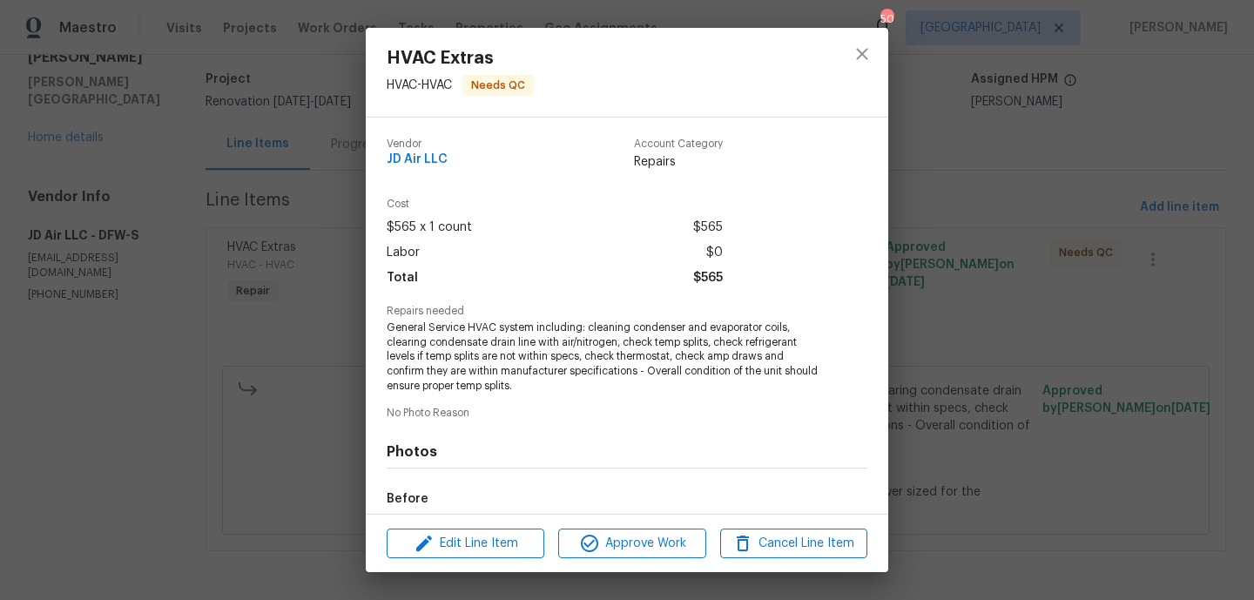
scroll to position [202, 0]
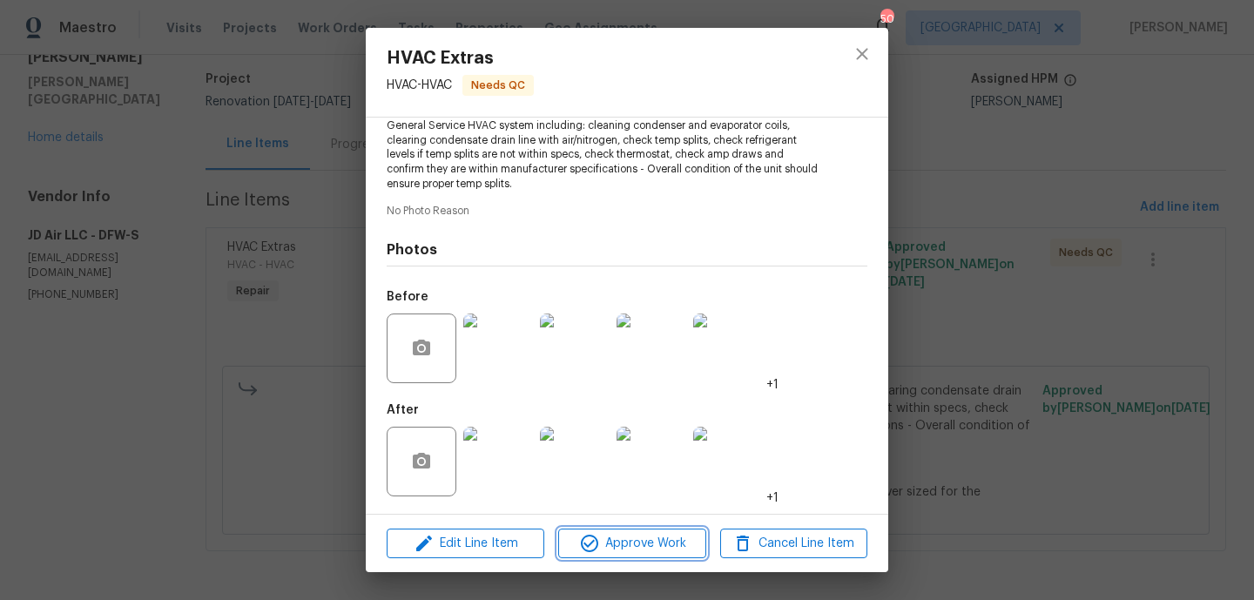
click at [602, 543] on span "Approve Work" at bounding box center [631, 544] width 137 height 22
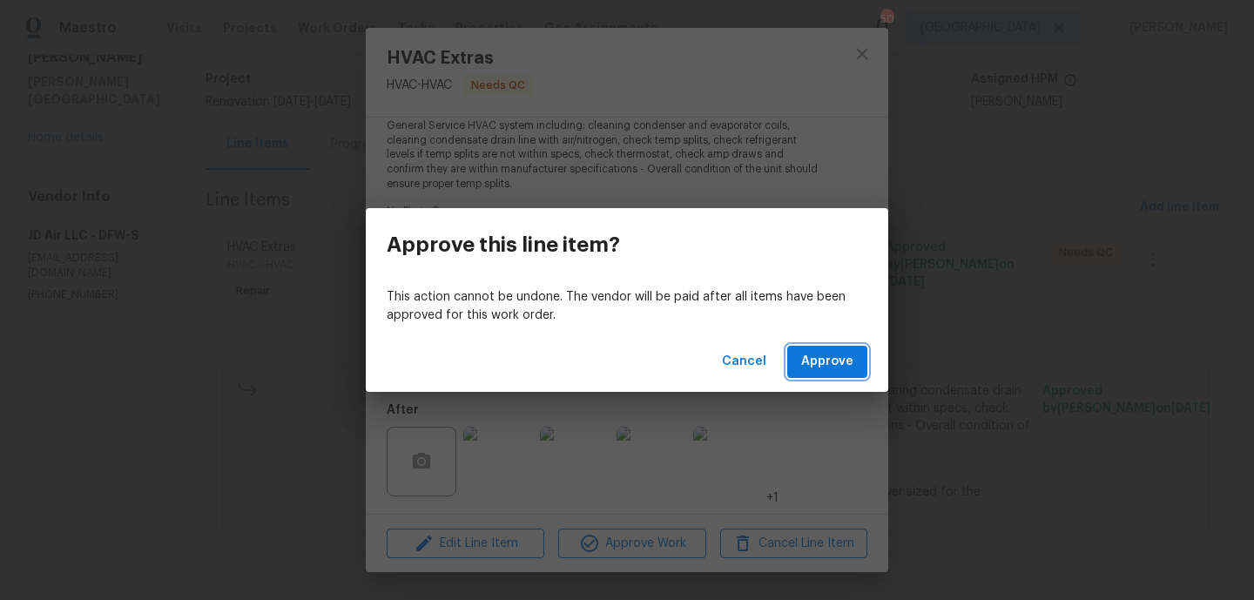
click at [836, 371] on span "Approve" at bounding box center [827, 362] width 52 height 22
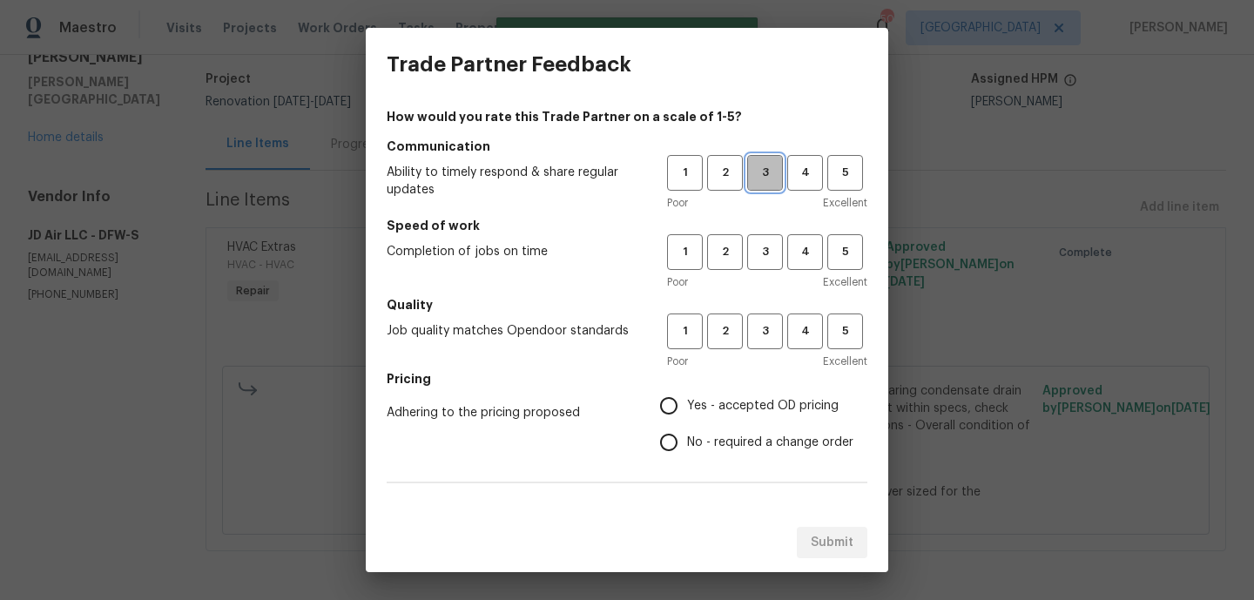
click at [760, 183] on button "3" at bounding box center [765, 173] width 36 height 36
click at [760, 250] on span "3" at bounding box center [765, 252] width 32 height 20
click at [760, 320] on button "3" at bounding box center [765, 331] width 36 height 36
click at [725, 385] on h5 "Pricing" at bounding box center [627, 378] width 481 height 17
click at [716, 413] on span "Yes - accepted OD pricing" at bounding box center [762, 406] width 151 height 18
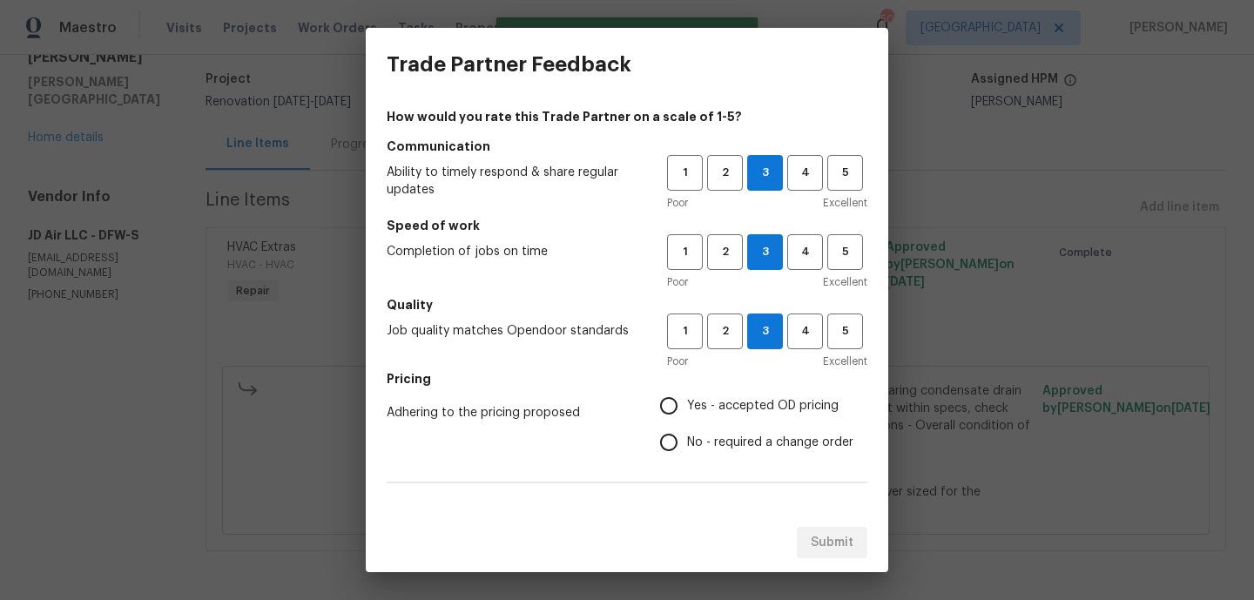
click at [687, 413] on input "Yes - accepted OD pricing" at bounding box center [668, 405] width 37 height 37
radio input "true"
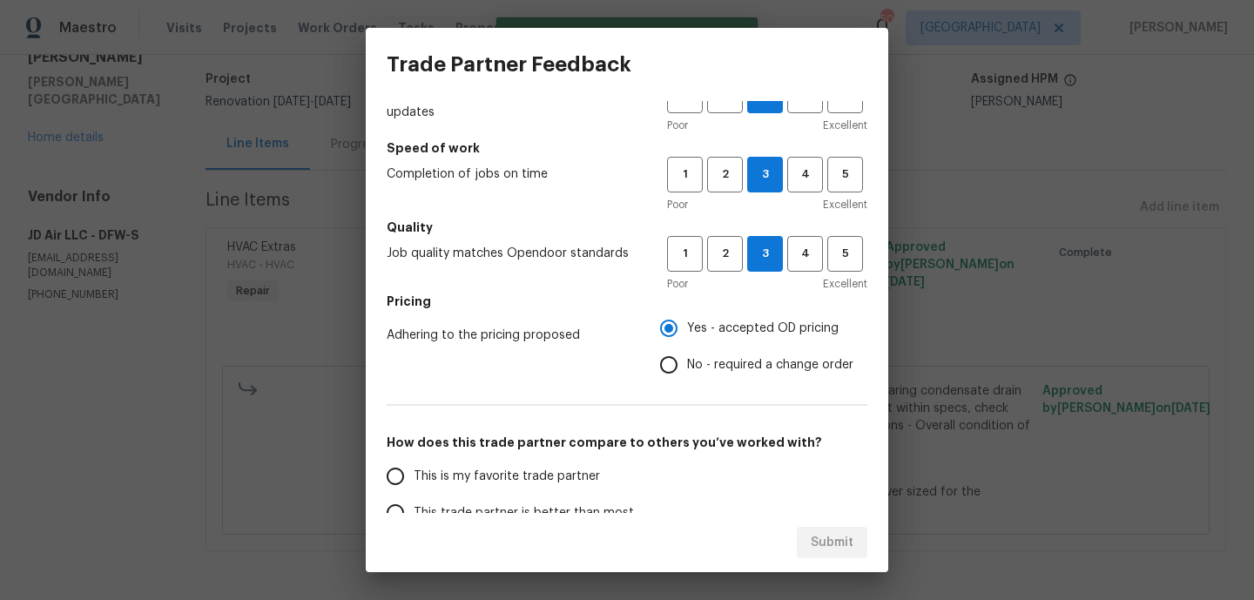
click at [534, 463] on label "This is my favorite trade partner" at bounding box center [514, 476] width 275 height 37
click at [414, 463] on input "This is my favorite trade partner" at bounding box center [395, 476] width 37 height 37
click at [841, 535] on span "Submit" at bounding box center [831, 543] width 43 height 22
radio input "true"
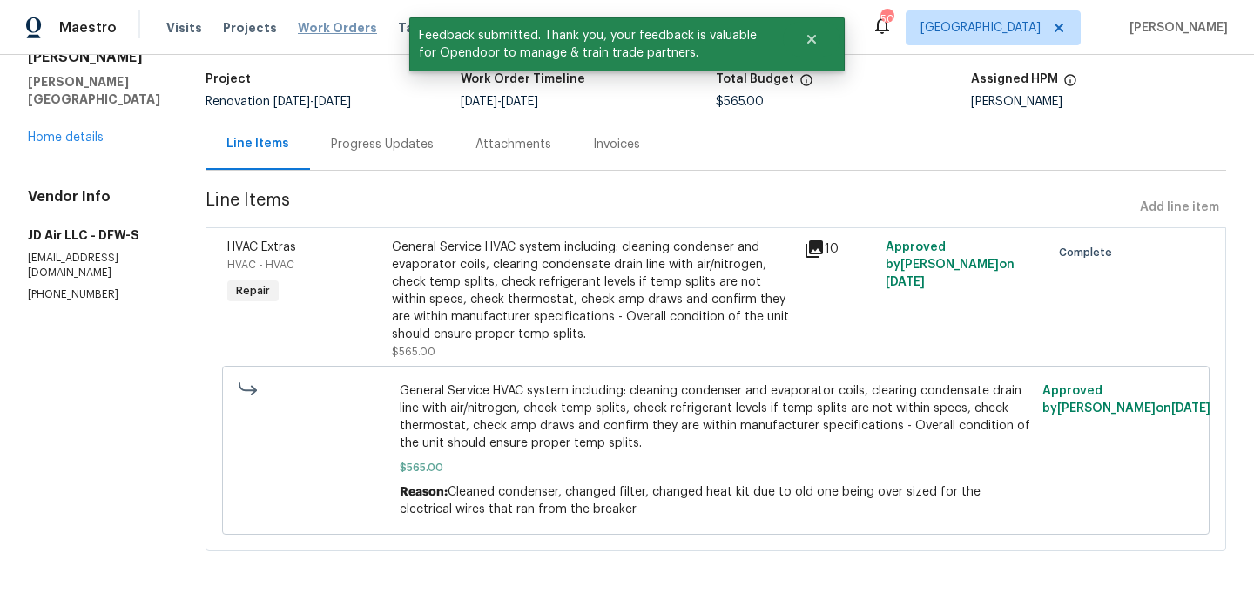
click at [327, 30] on span "Work Orders" at bounding box center [337, 27] width 79 height 17
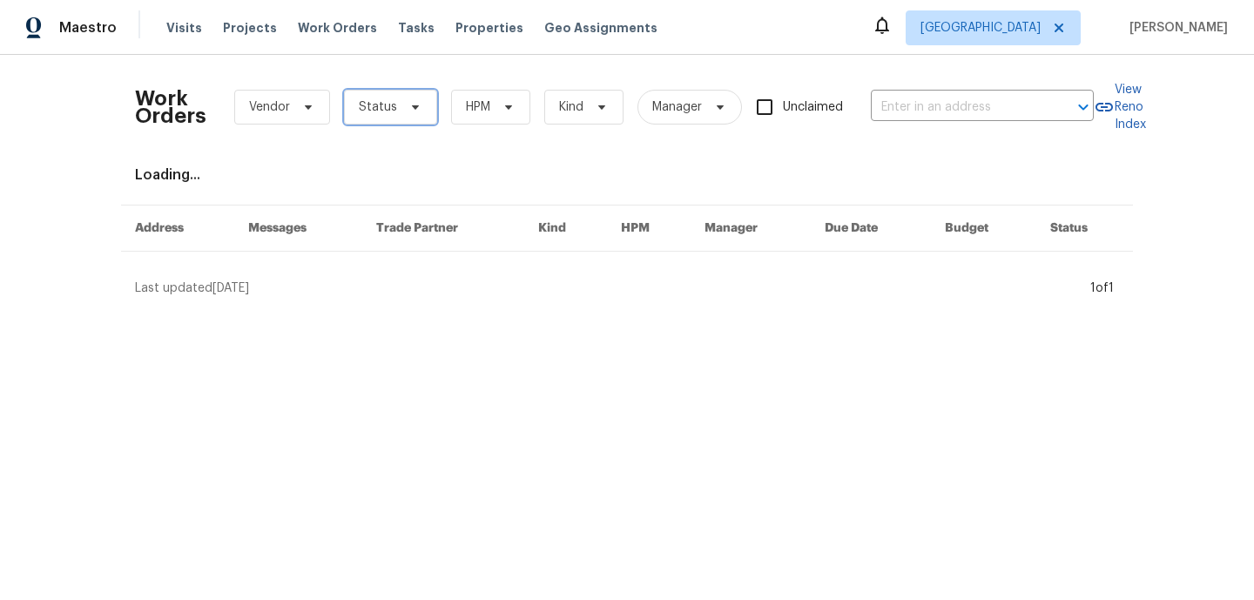
click at [390, 106] on span "Status" at bounding box center [378, 106] width 38 height 17
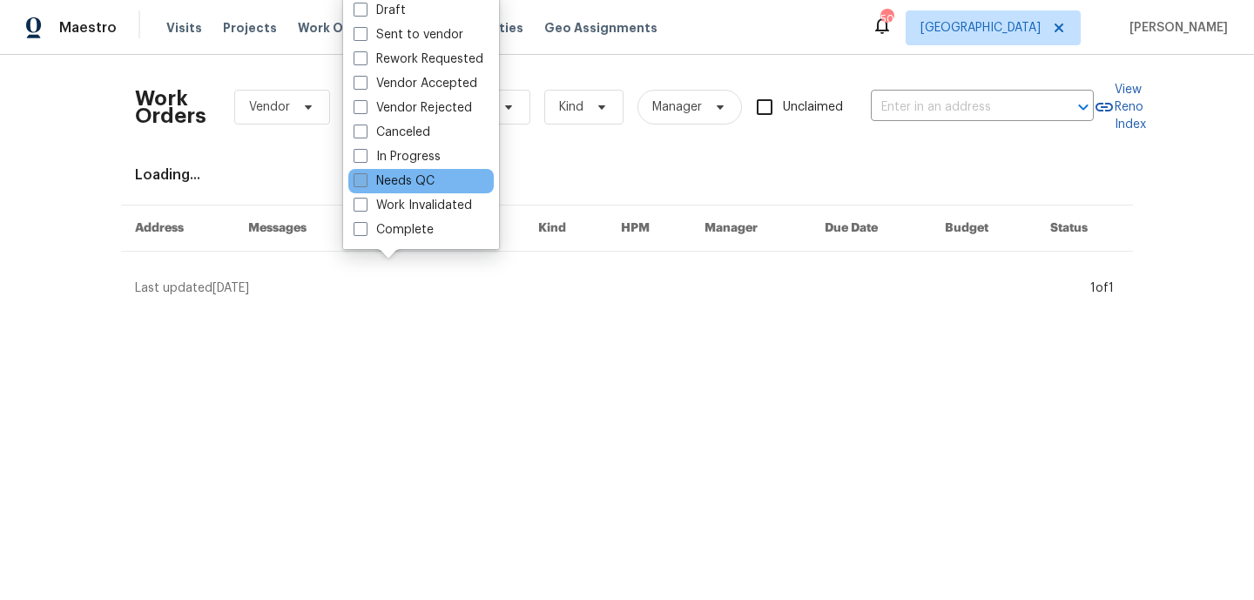
click at [411, 179] on label "Needs QC" at bounding box center [393, 180] width 81 height 17
click at [365, 179] on input "Needs QC" at bounding box center [358, 177] width 11 height 11
checkbox input "true"
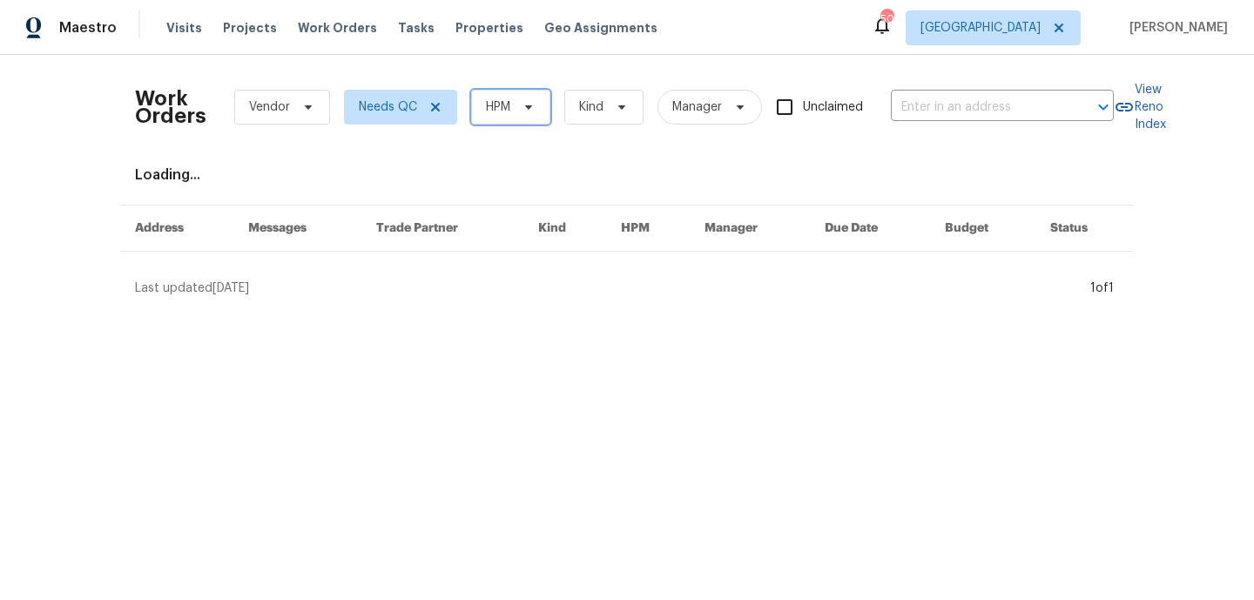
click at [514, 91] on span "HPM" at bounding box center [510, 107] width 79 height 35
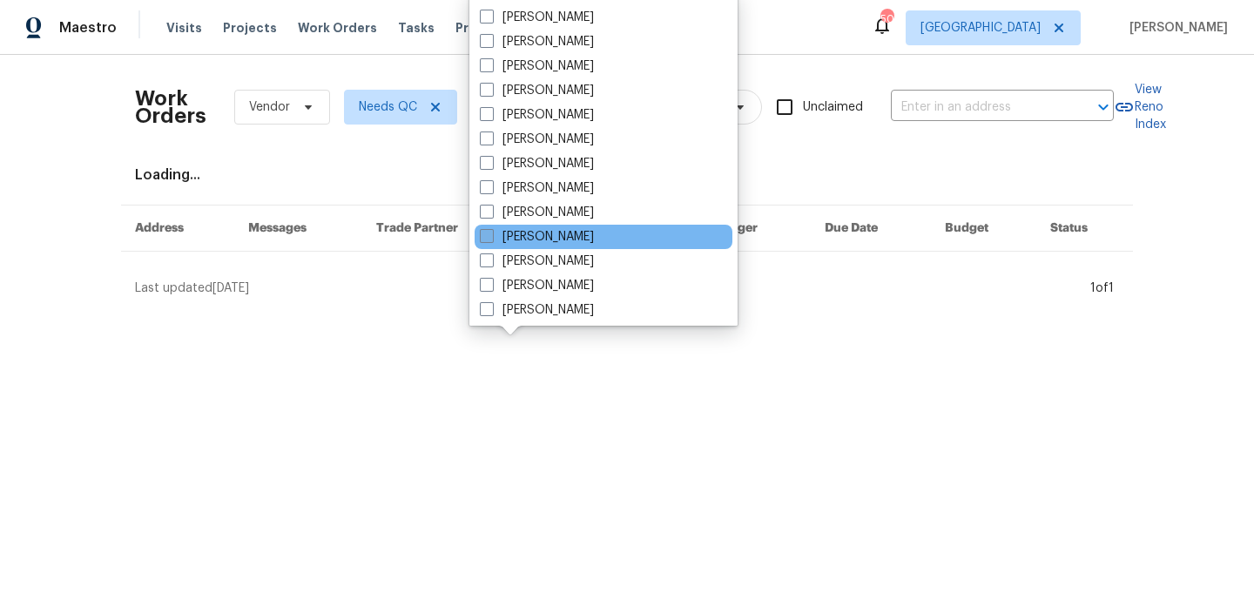
scroll to position [156, 0]
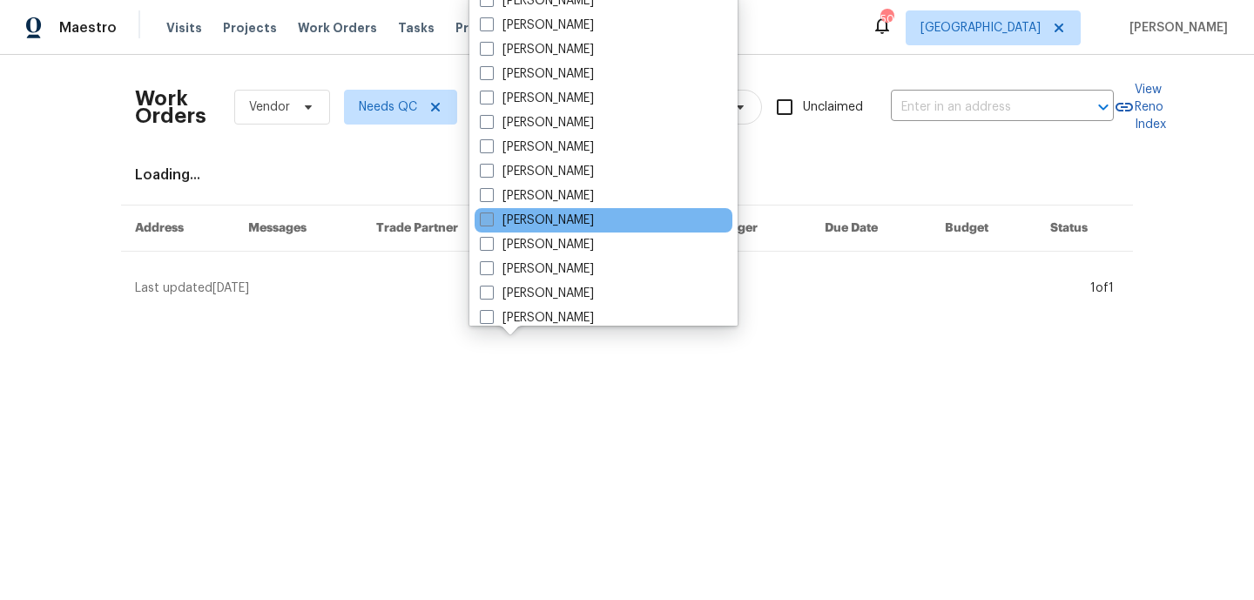
click at [587, 213] on label "[PERSON_NAME]" at bounding box center [537, 220] width 114 height 17
click at [491, 213] on input "[PERSON_NAME]" at bounding box center [485, 217] width 11 height 11
checkbox input "true"
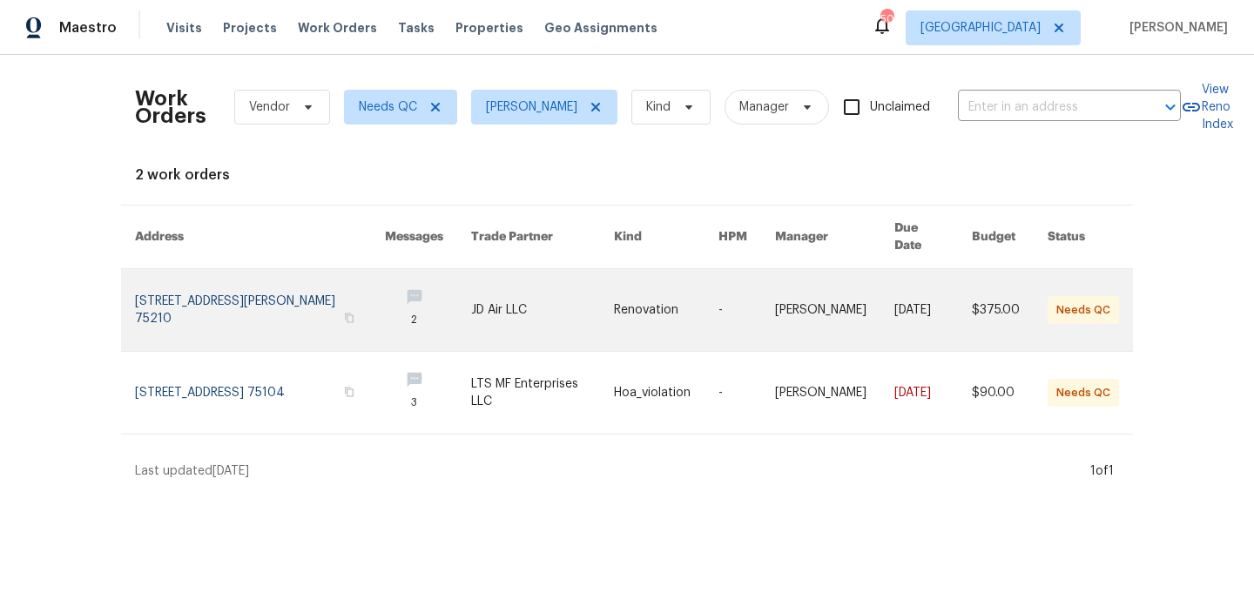
click at [250, 304] on link at bounding box center [260, 310] width 250 height 82
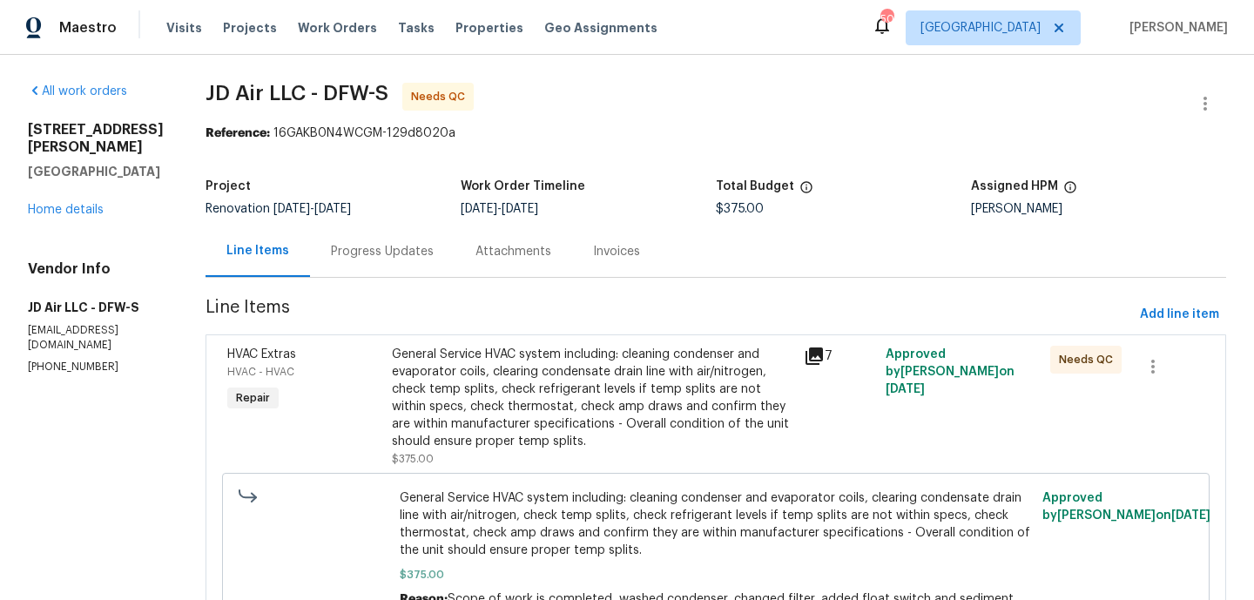
click at [471, 397] on div "General Service HVAC system including: cleaning condenser and evaporator coils,…" at bounding box center [592, 398] width 401 height 104
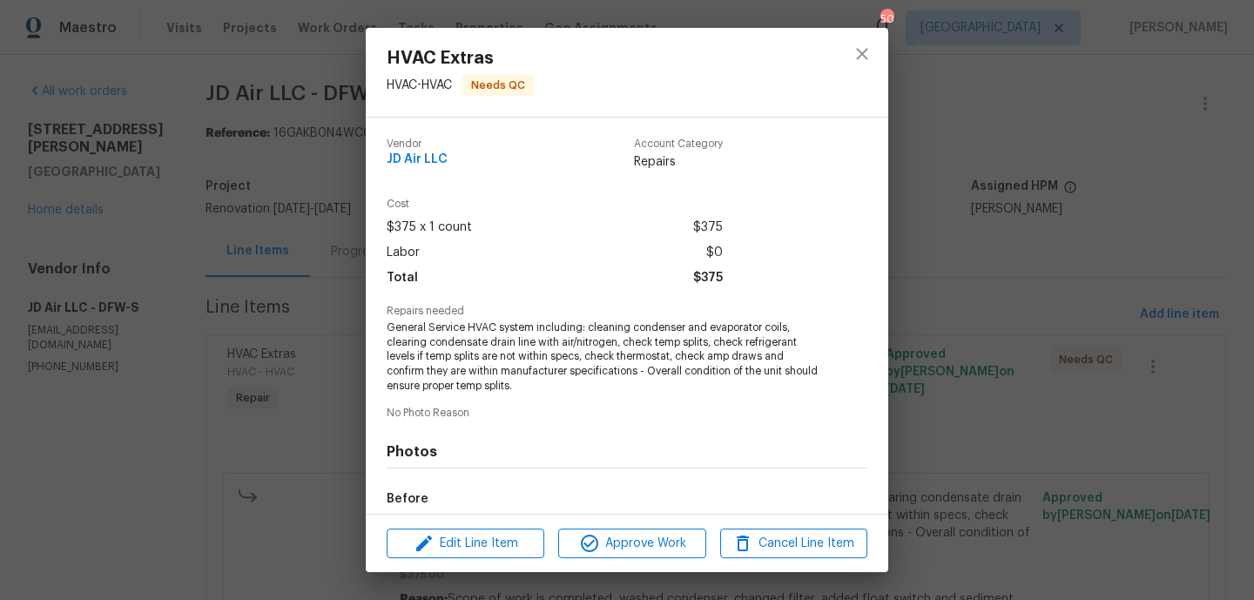
scroll to position [202, 0]
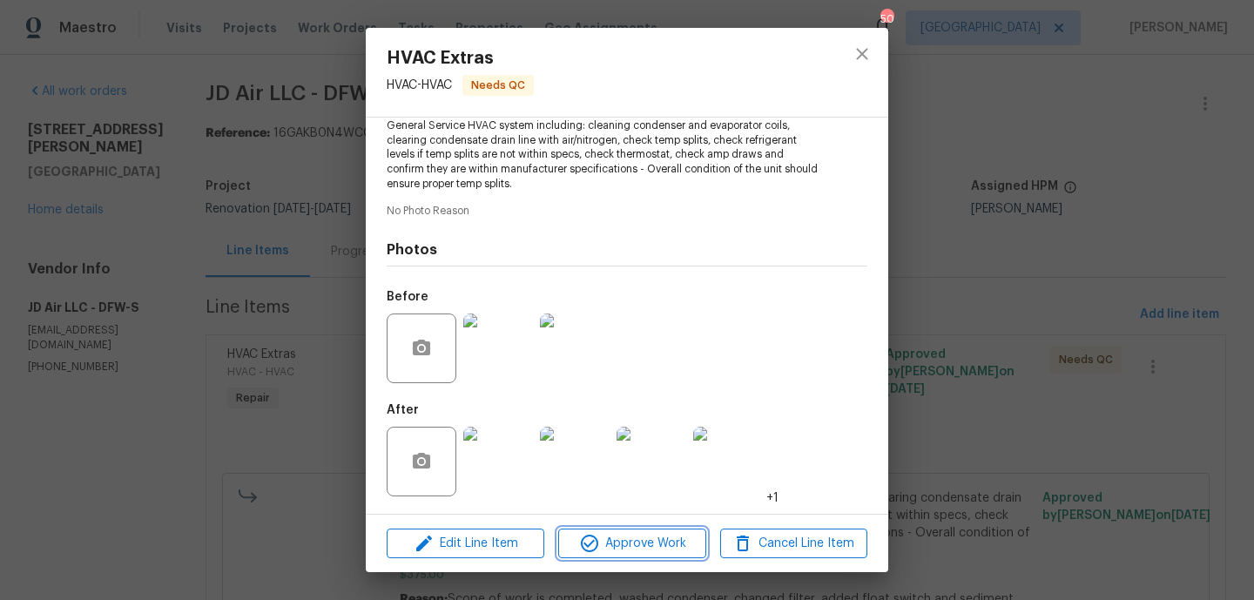
click at [602, 545] on span "Approve Work" at bounding box center [631, 544] width 137 height 22
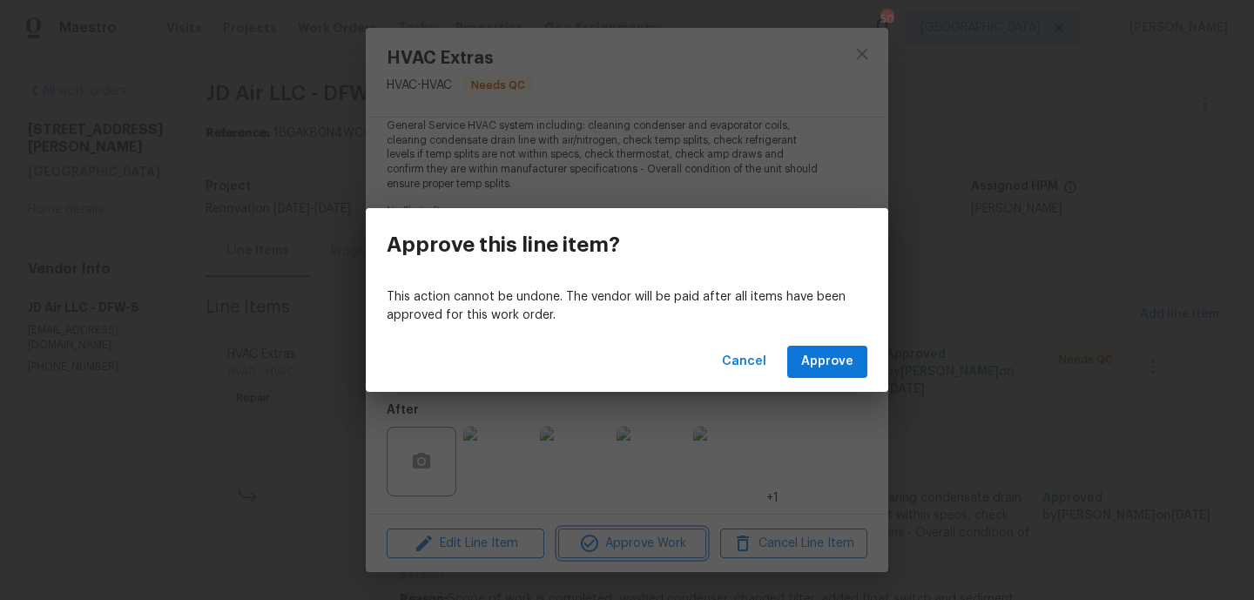
click at [945, 412] on div "Approve this line item? This action cannot be undone. The vendor will be paid a…" at bounding box center [627, 300] width 1254 height 600
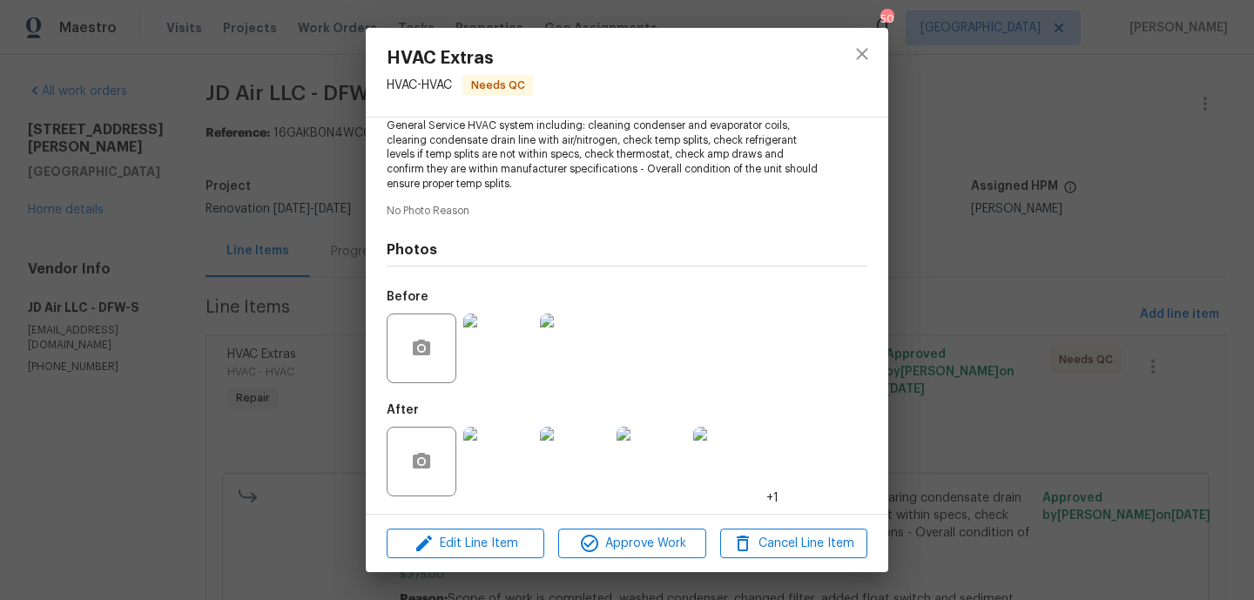
click at [945, 412] on div "HVAC Extras HVAC - HVAC Needs QC Vendor JD Air LLC Account Category Repairs Cos…" at bounding box center [627, 300] width 1254 height 600
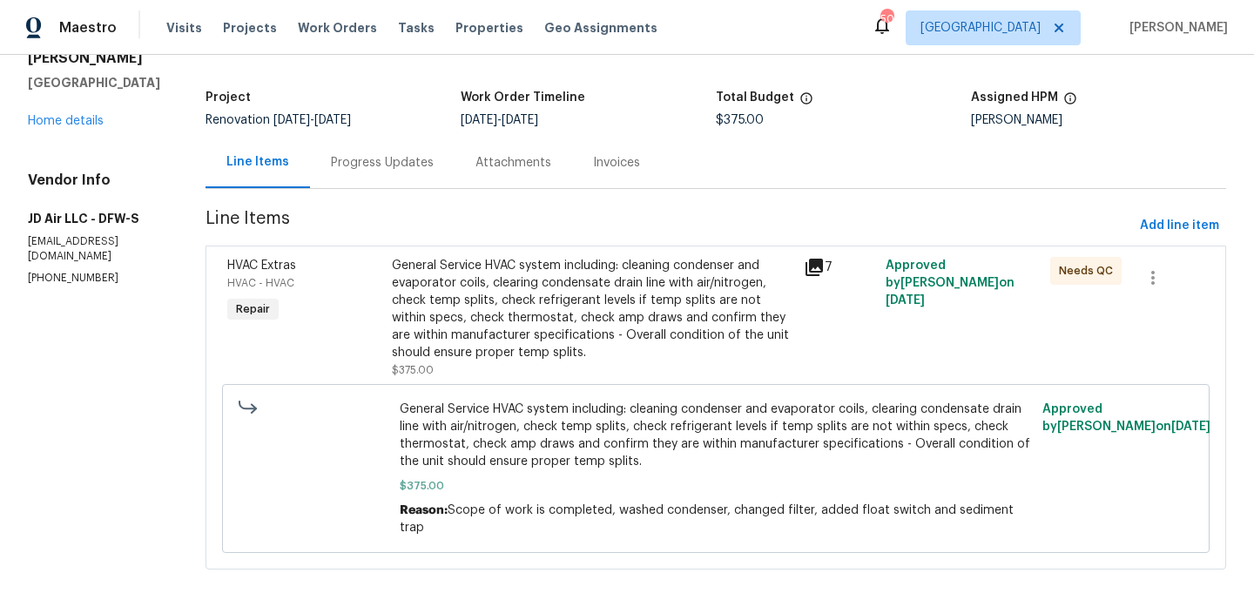
scroll to position [91, 0]
click at [552, 323] on div "General Service HVAC system including: cleaning condenser and evaporator coils,…" at bounding box center [592, 307] width 401 height 104
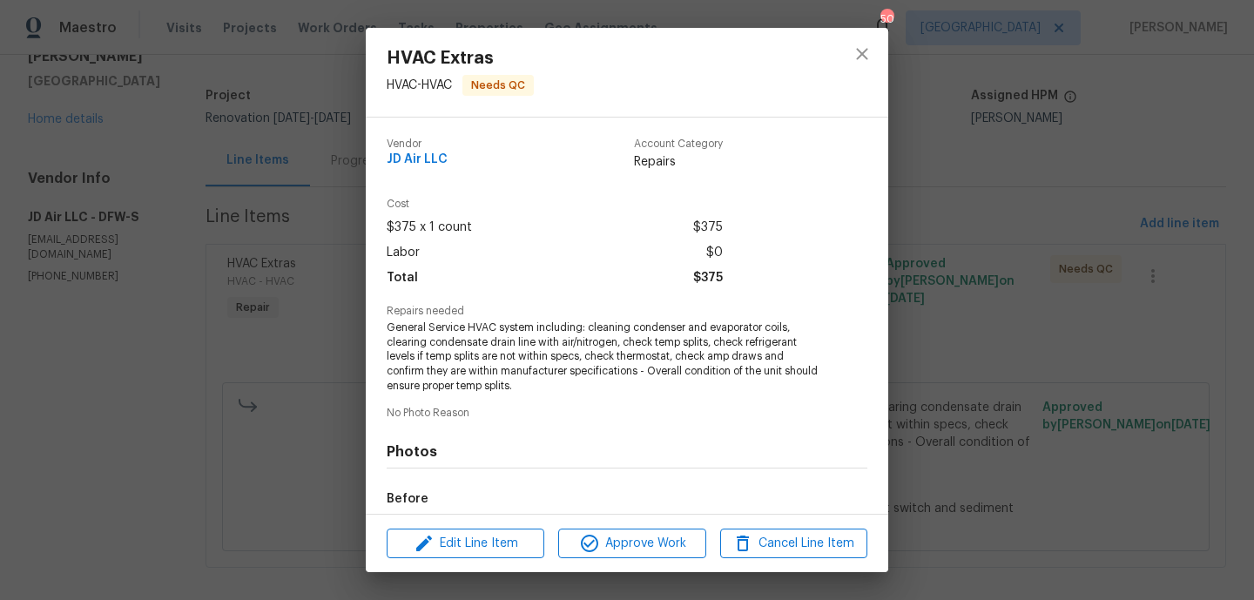
click at [607, 527] on div "Edit Line Item Approve Work Cancel Line Item" at bounding box center [627, 543] width 522 height 58
click at [607, 540] on span "Approve Work" at bounding box center [631, 544] width 137 height 22
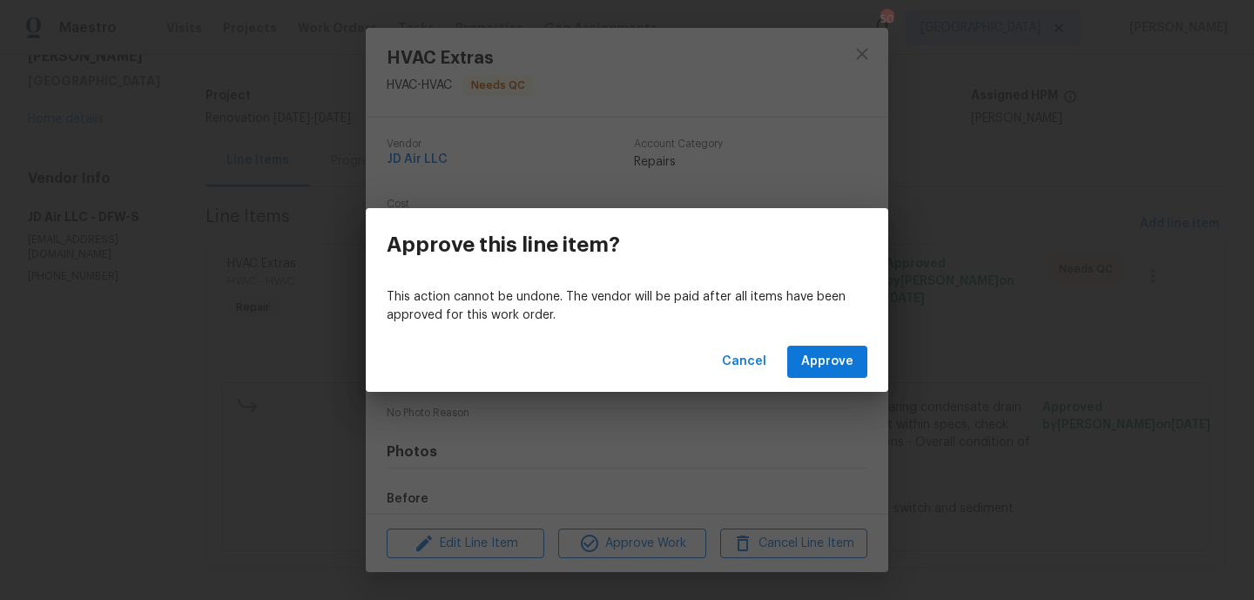
click at [811, 378] on div "Cancel Approve" at bounding box center [627, 362] width 522 height 60
click at [815, 362] on span "Approve" at bounding box center [827, 362] width 52 height 22
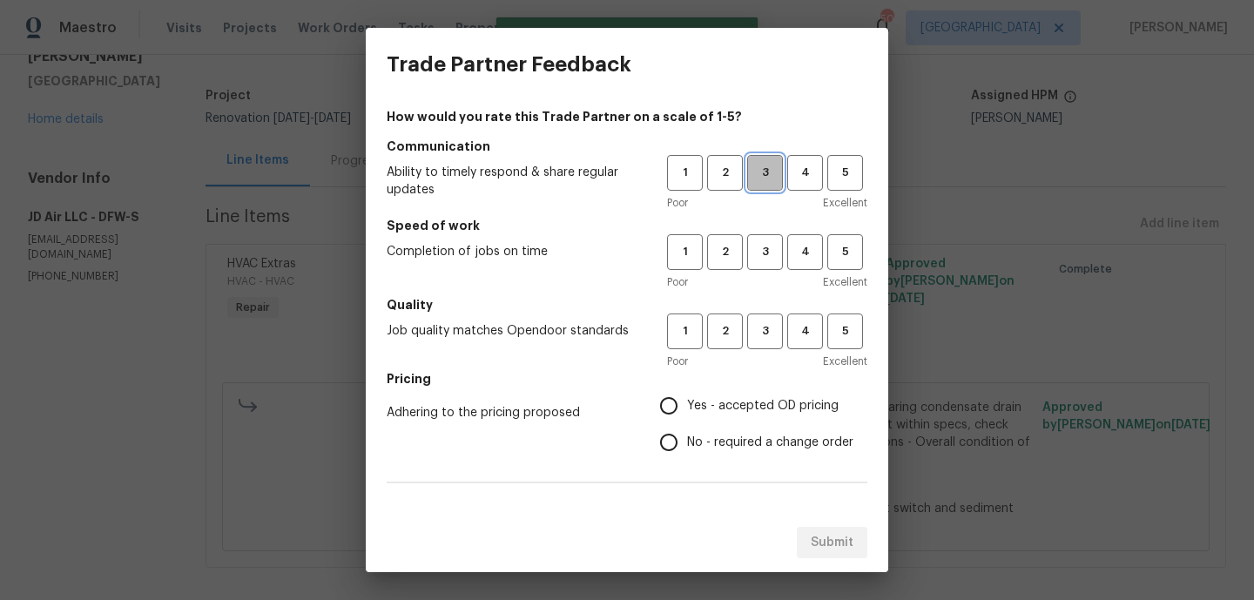
click at [770, 173] on span "3" at bounding box center [765, 173] width 32 height 20
click at [770, 259] on span "3" at bounding box center [765, 252] width 32 height 20
click at [770, 340] on span "3" at bounding box center [765, 331] width 32 height 20
click at [743, 384] on h5 "Pricing" at bounding box center [627, 378] width 481 height 17
click at [731, 407] on span "Yes - accepted OD pricing" at bounding box center [762, 406] width 151 height 18
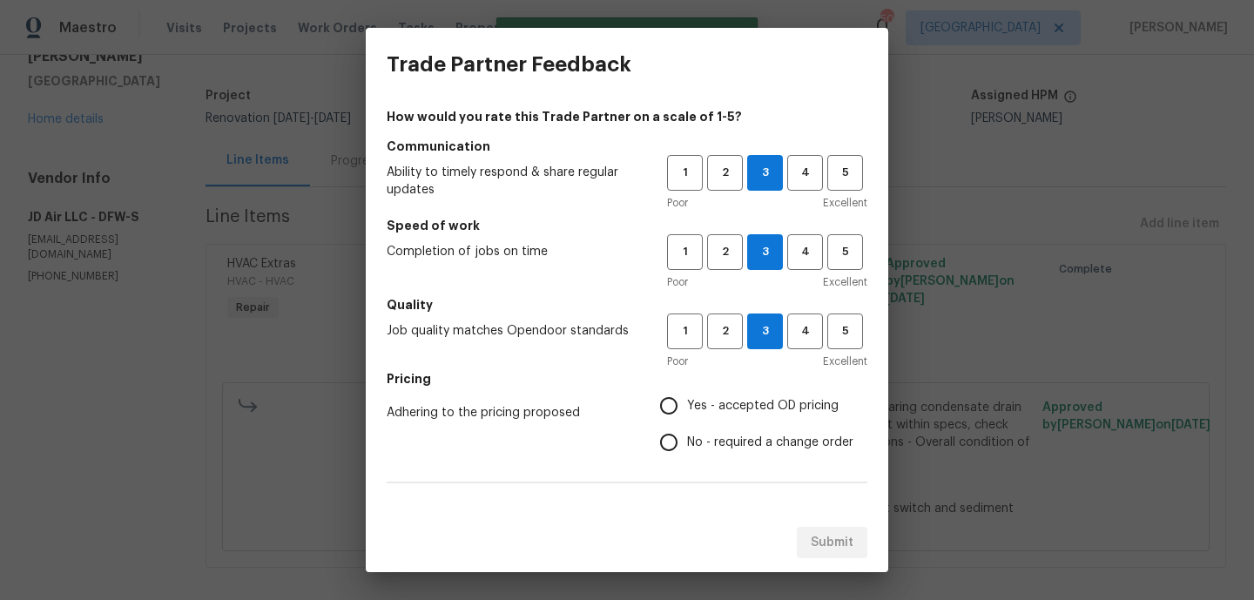
click at [687, 407] on input "Yes - accepted OD pricing" at bounding box center [668, 405] width 37 height 37
radio input "true"
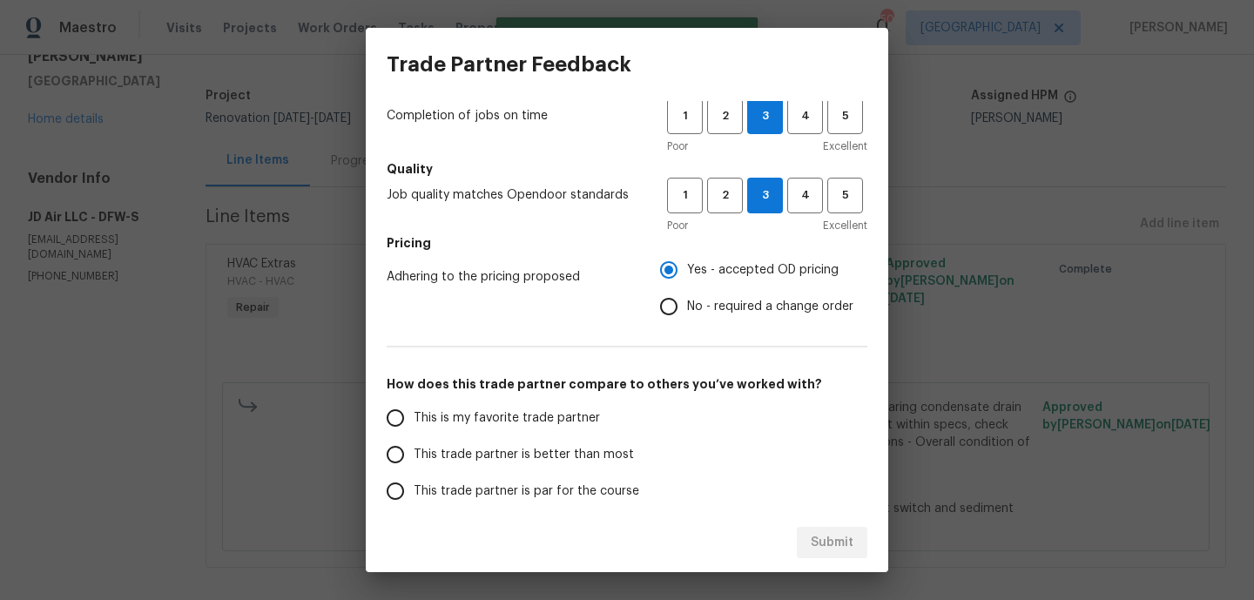
scroll to position [284, 0]
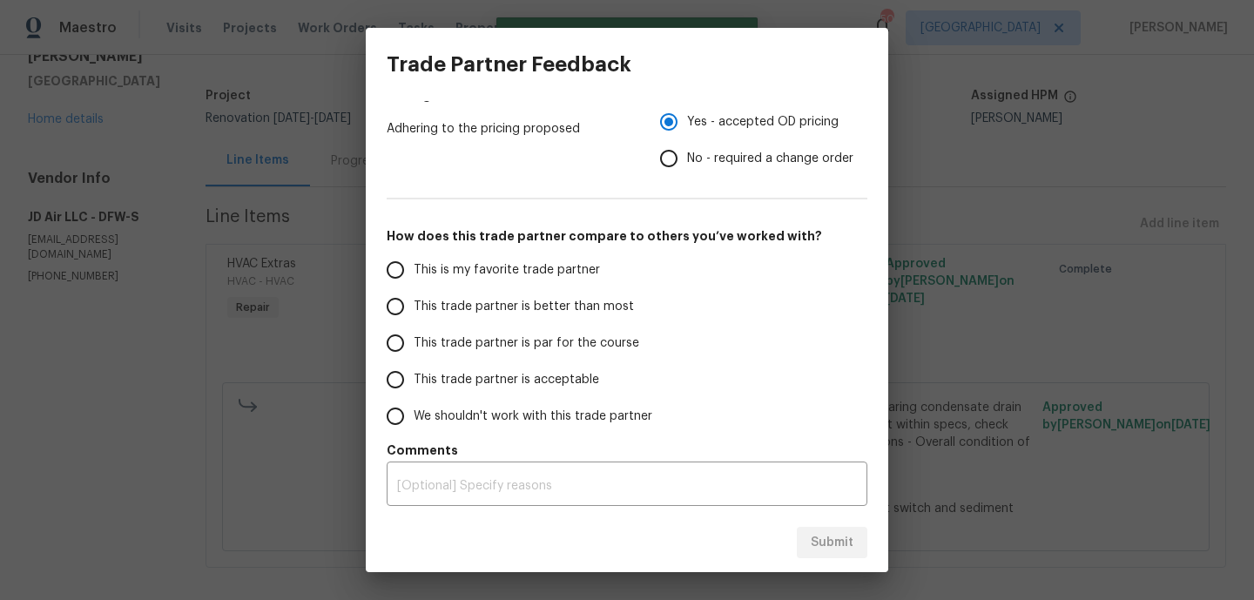
click at [514, 257] on label "This is my favorite trade partner" at bounding box center [514, 270] width 275 height 37
click at [414, 257] on input "This is my favorite trade partner" at bounding box center [395, 270] width 37 height 37
click at [837, 541] on span "Submit" at bounding box center [831, 543] width 43 height 22
radio input "true"
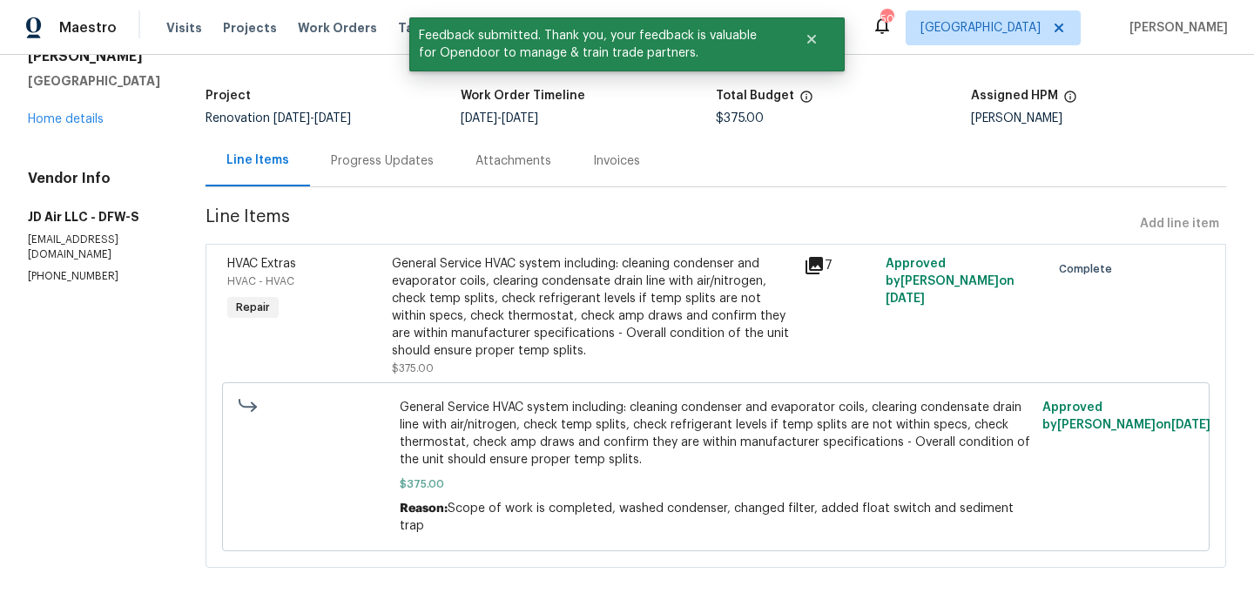
scroll to position [0, 0]
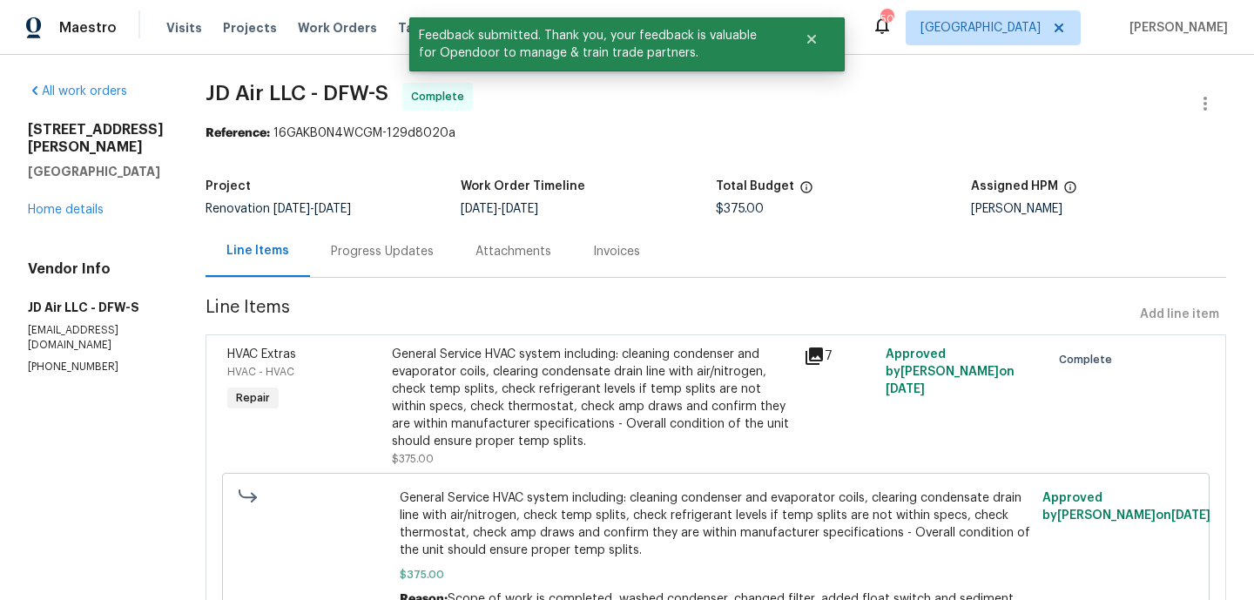
click at [326, 46] on div "Maestro Visits Projects Work Orders Tasks Properties Geo Assignments 50 Dallas …" at bounding box center [627, 27] width 1254 height 55
click at [326, 37] on div "Visits Projects Work Orders Tasks Properties Geo Assignments" at bounding box center [422, 27] width 512 height 35
click at [326, 29] on span "Work Orders" at bounding box center [337, 27] width 79 height 17
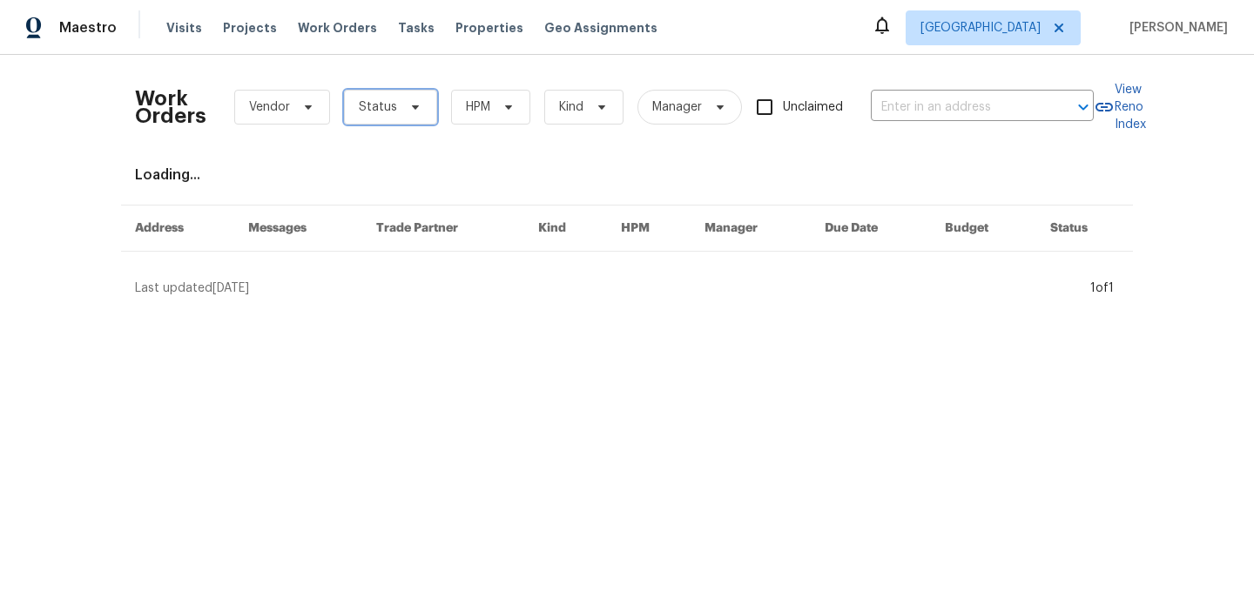
click at [393, 104] on span "Status" at bounding box center [378, 106] width 38 height 17
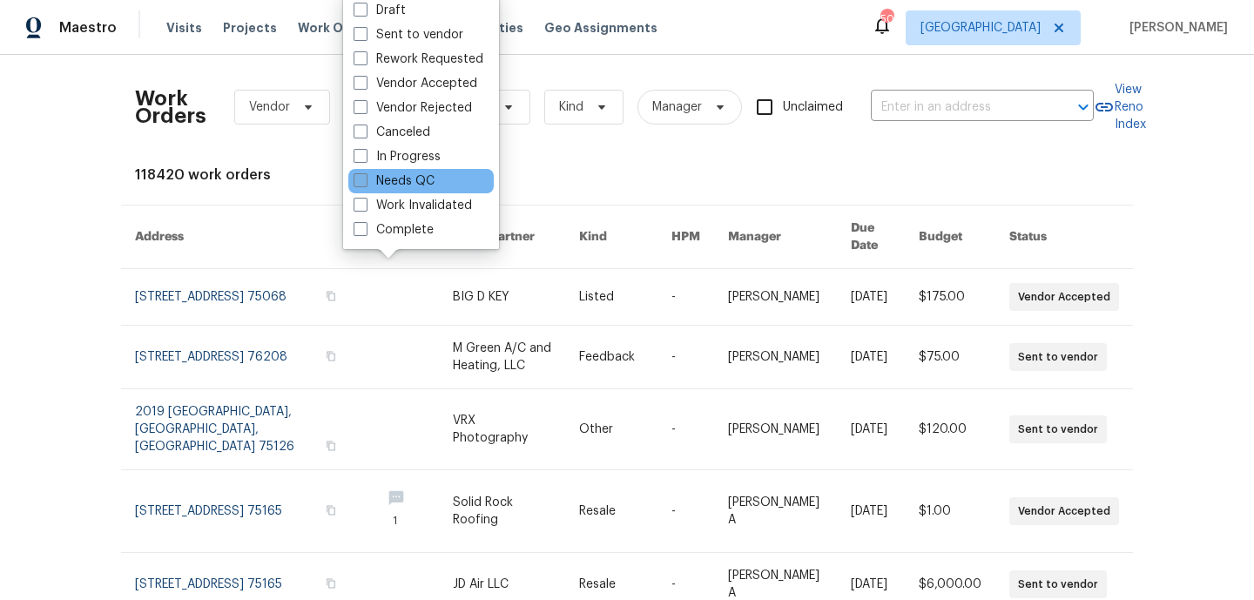
click at [403, 185] on label "Needs QC" at bounding box center [393, 180] width 81 height 17
click at [365, 184] on input "Needs QC" at bounding box center [358, 177] width 11 height 11
checkbox input "true"
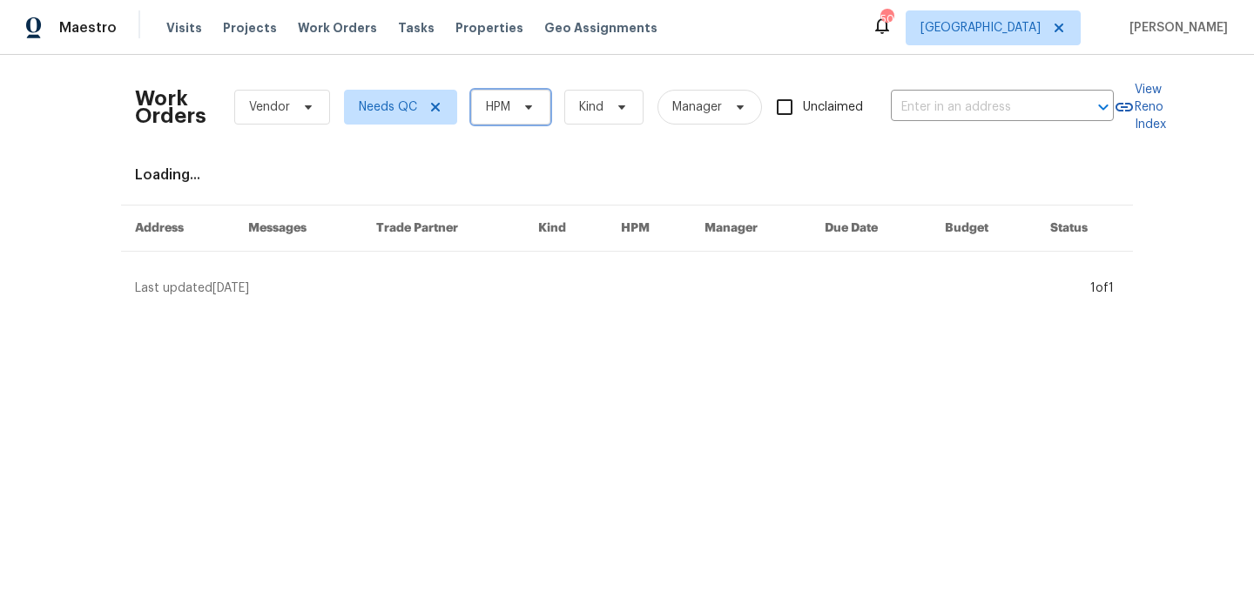
click at [512, 119] on span "HPM" at bounding box center [510, 107] width 79 height 35
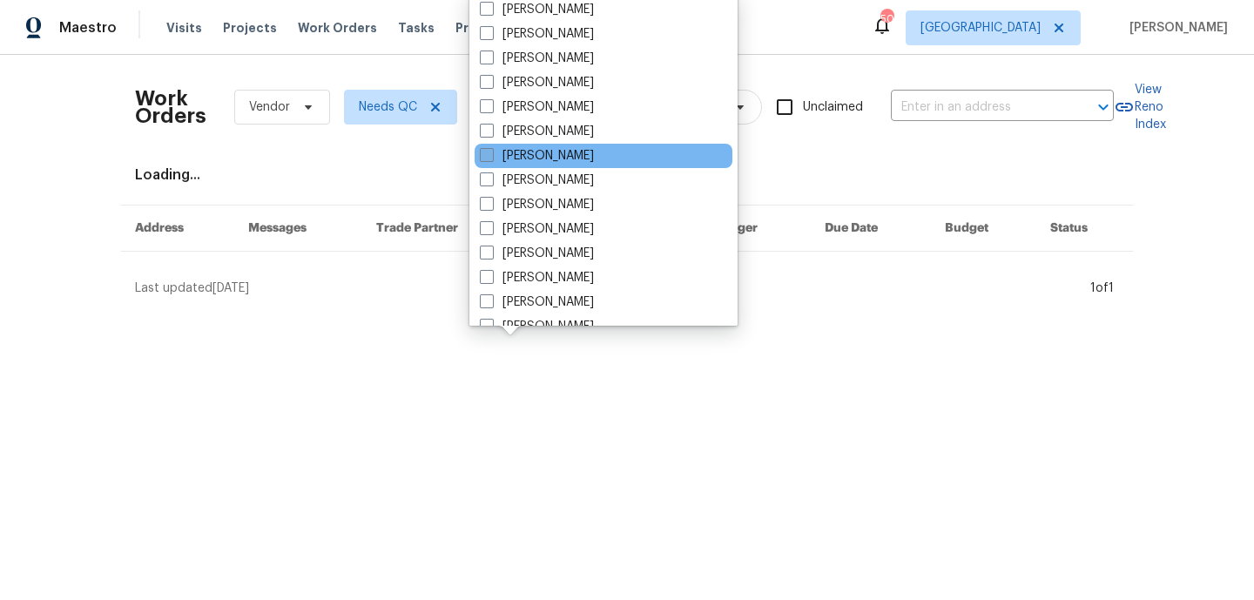
scroll to position [92, 0]
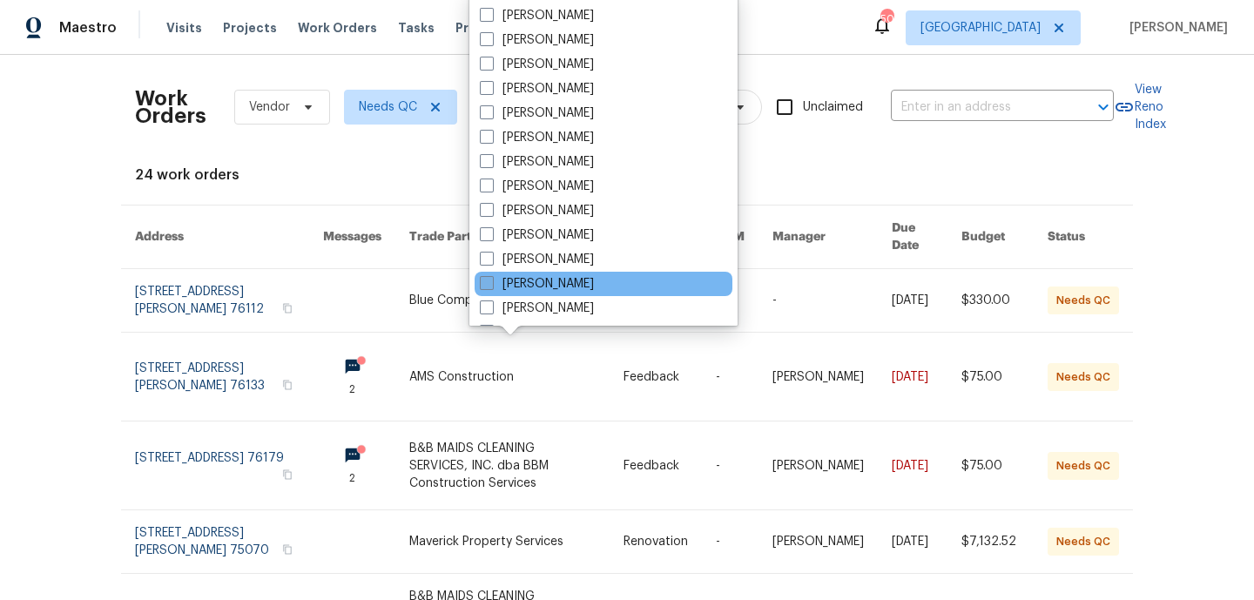
click at [572, 285] on label "[PERSON_NAME]" at bounding box center [537, 283] width 114 height 17
click at [491, 285] on input "[PERSON_NAME]" at bounding box center [485, 280] width 11 height 11
checkbox input "true"
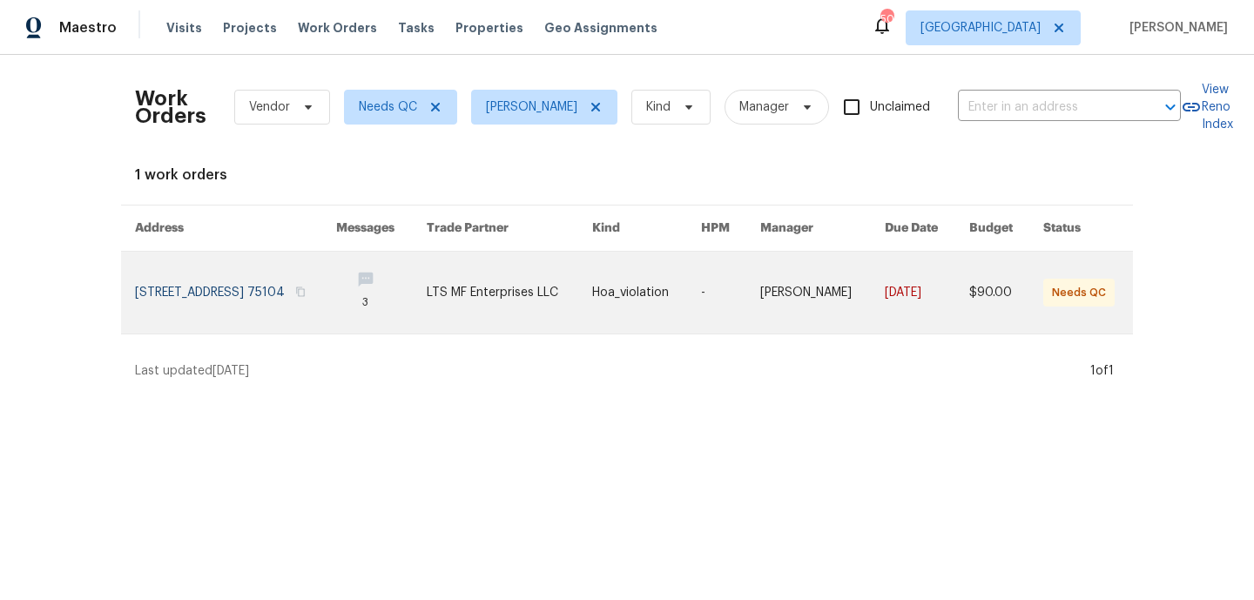
click at [239, 290] on link at bounding box center [235, 293] width 201 height 82
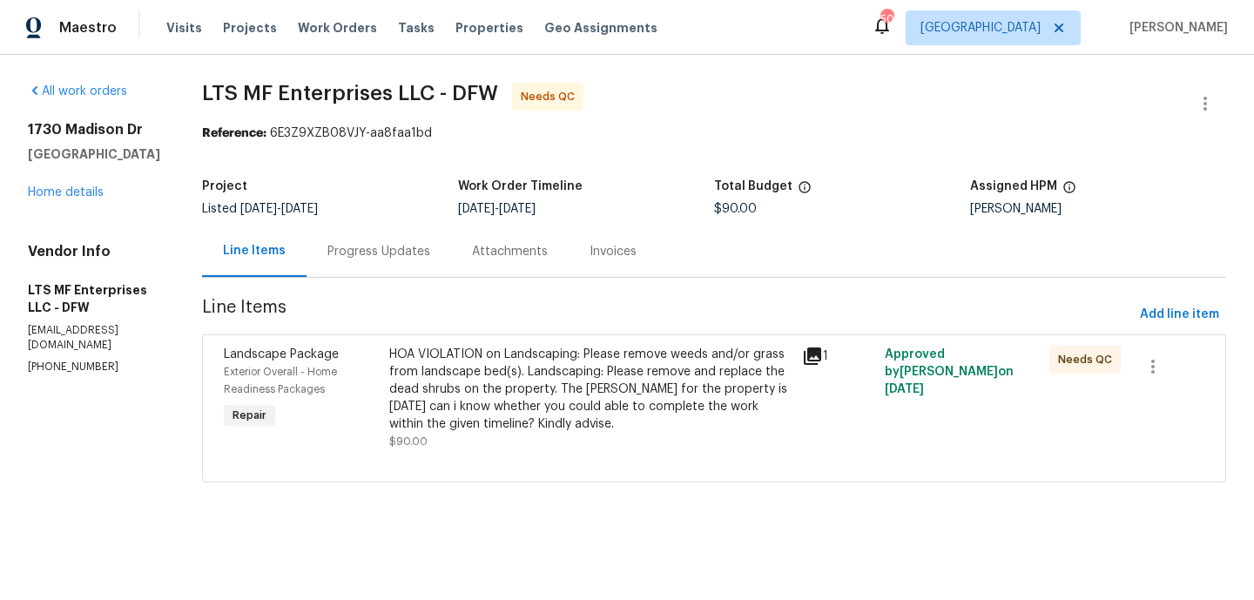
click at [449, 377] on div "HOA VIOLATION on Landscaping: Please remove weeds and/or grass from landscape b…" at bounding box center [590, 389] width 402 height 87
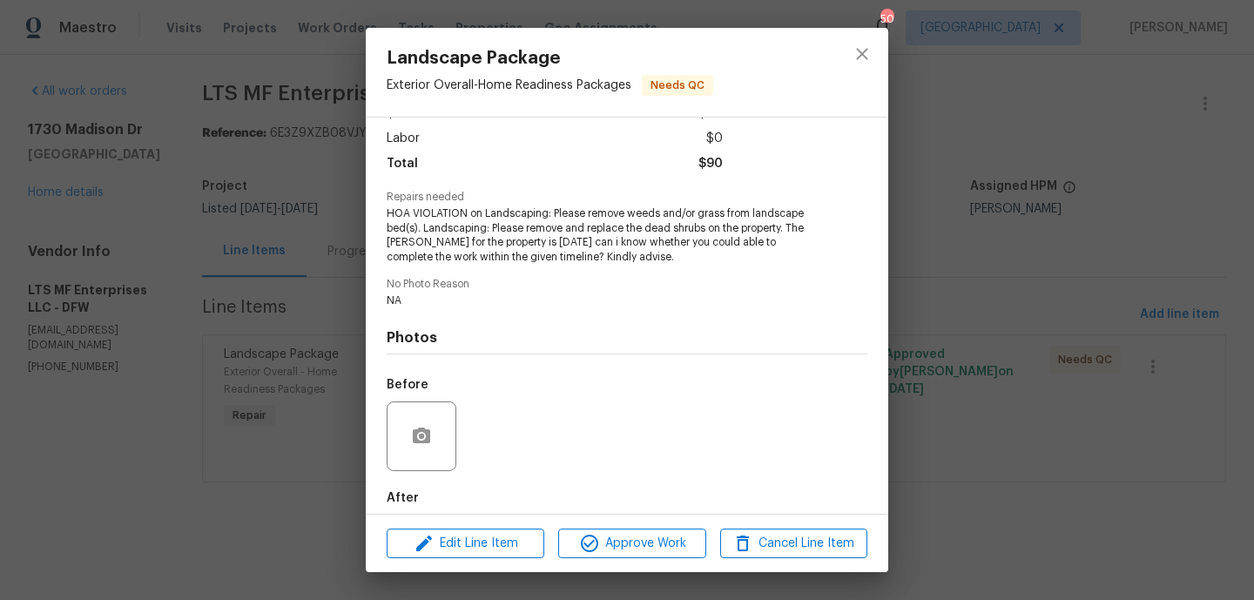
scroll to position [202, 0]
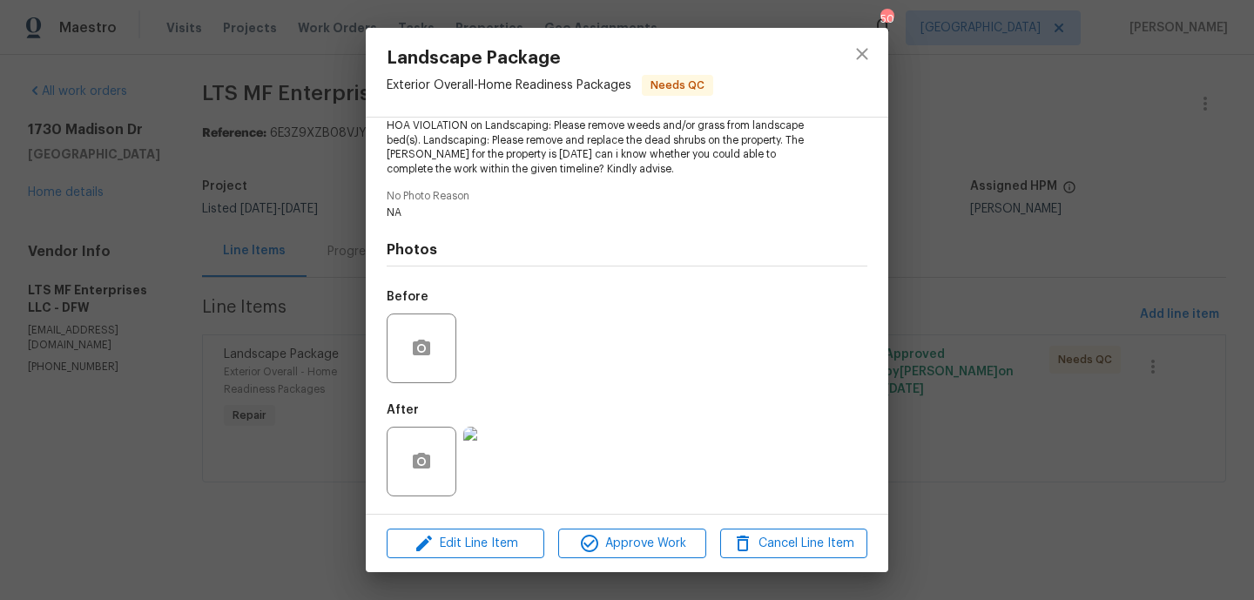
click at [512, 478] on img at bounding box center [498, 462] width 70 height 70
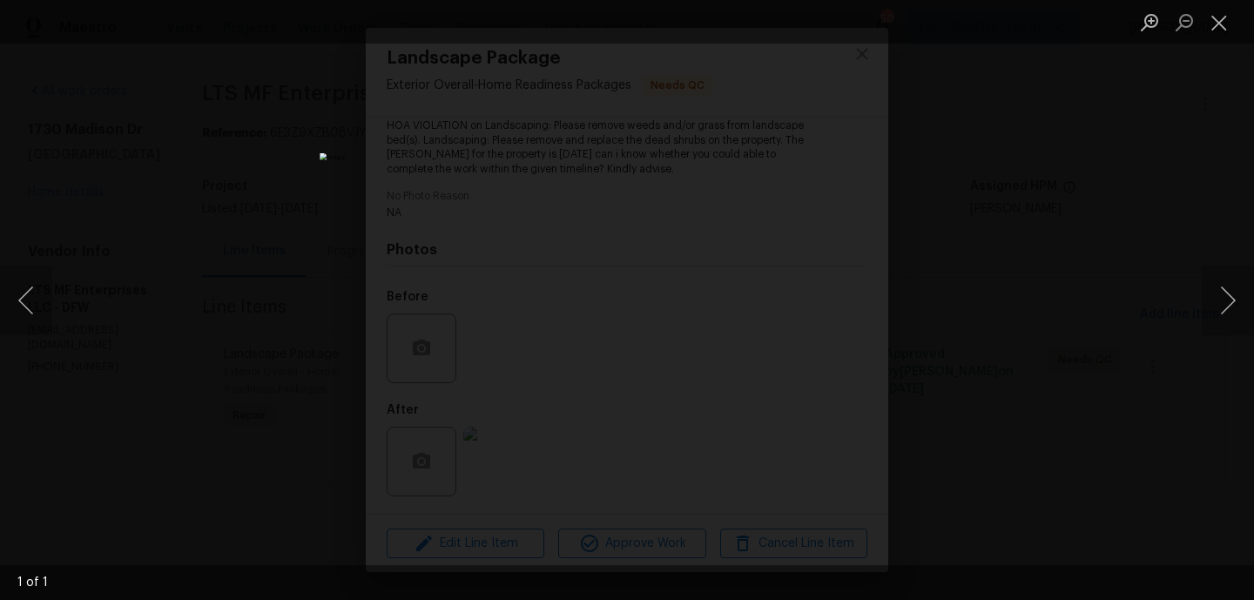
click at [972, 448] on div "Lightbox" at bounding box center [627, 300] width 1254 height 600
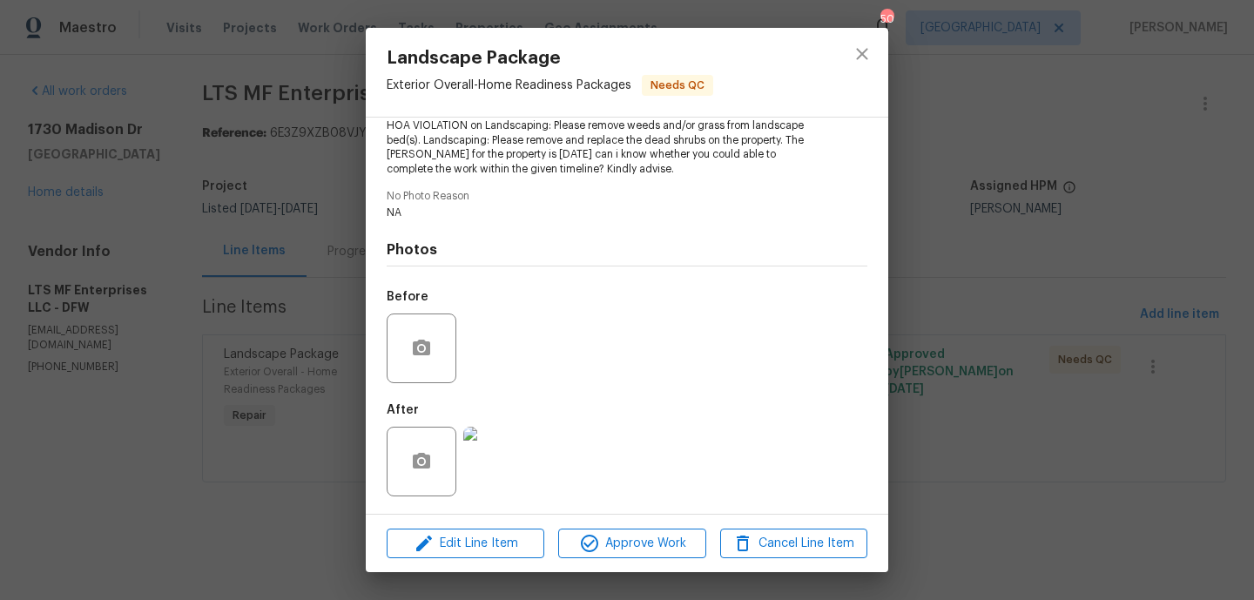
click at [507, 472] on img at bounding box center [498, 462] width 70 height 70
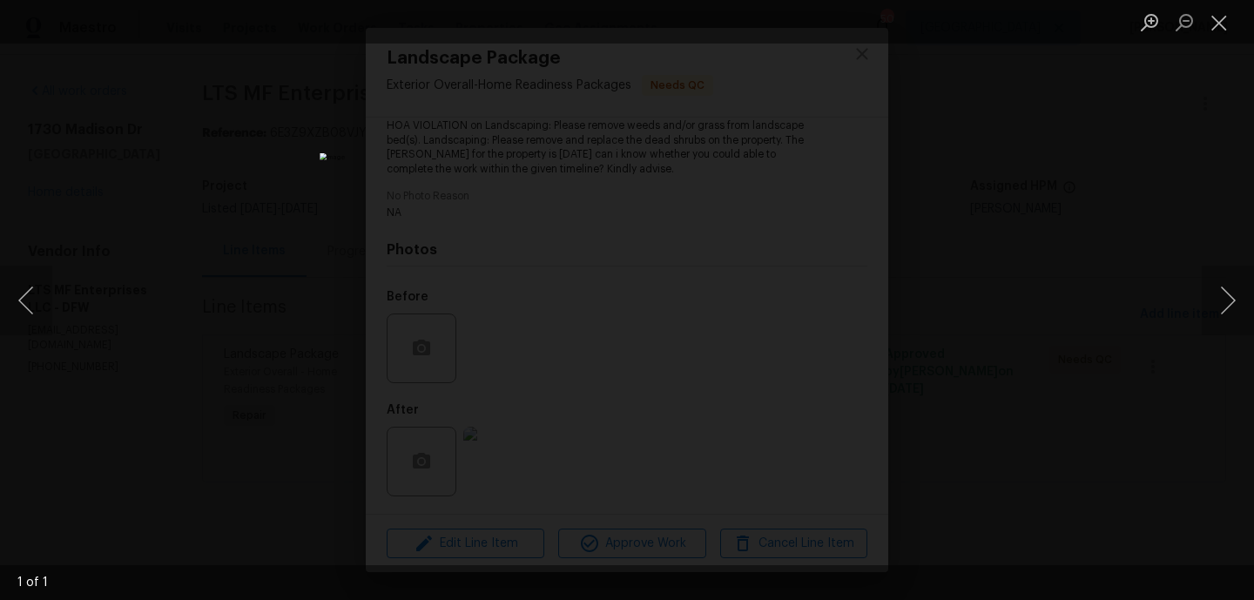
click at [972, 420] on div "Lightbox" at bounding box center [627, 300] width 1254 height 600
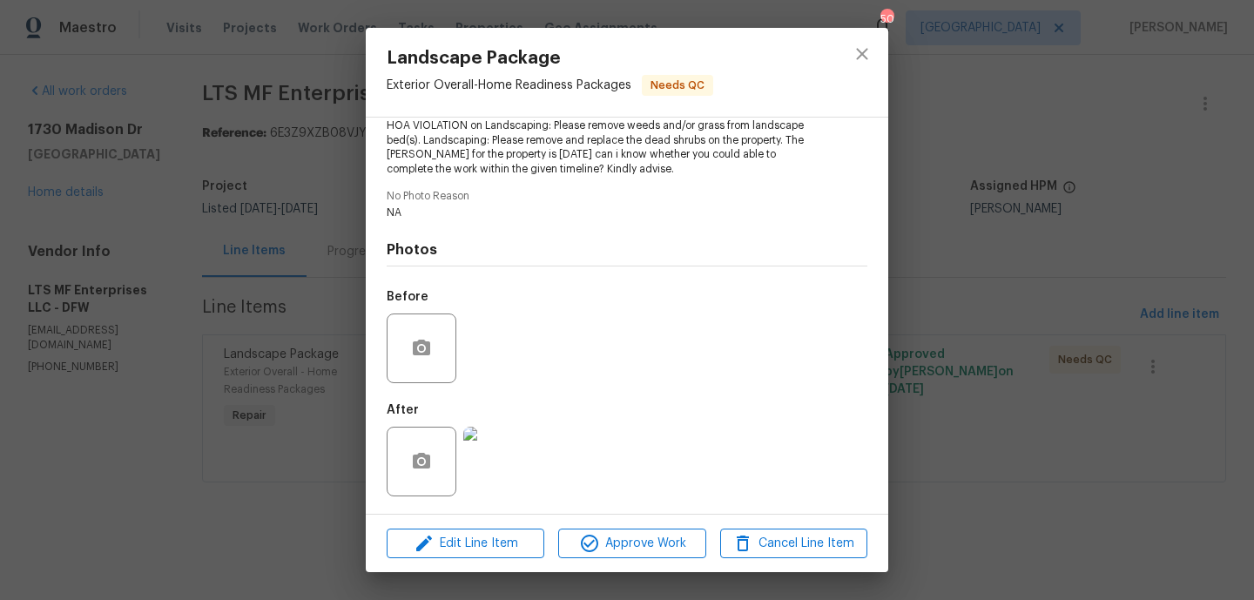
click at [326, 297] on div "Landscape Package Exterior Overall - Home Readiness Packages Needs QC Vendor LT…" at bounding box center [627, 300] width 1254 height 600
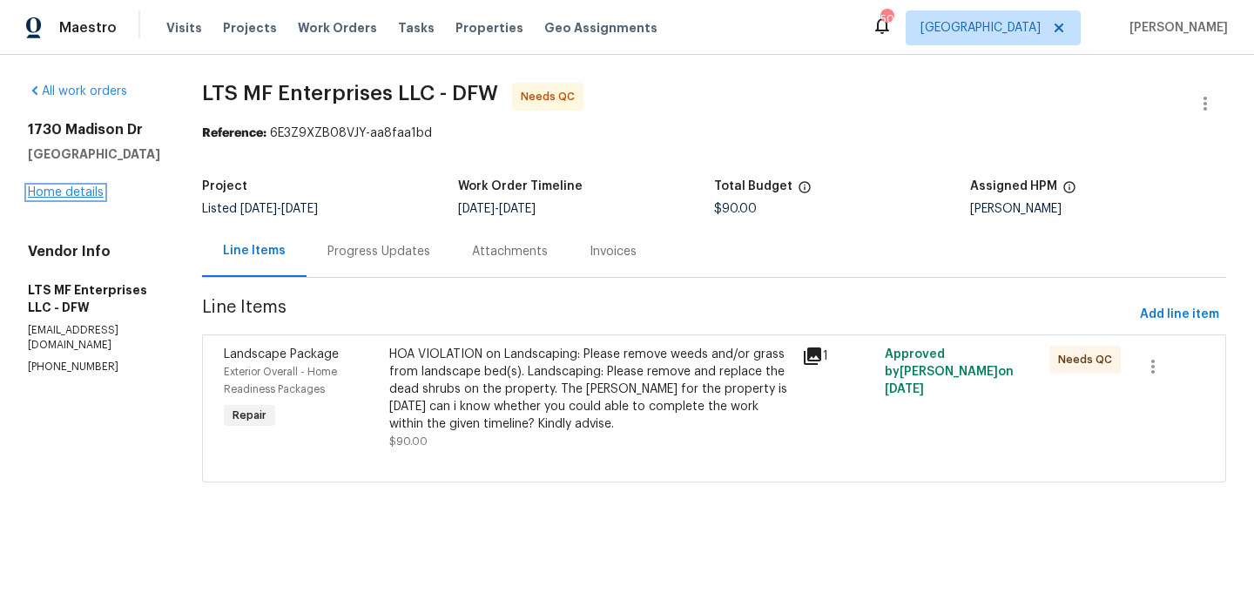
click at [90, 198] on link "Home details" at bounding box center [66, 192] width 76 height 12
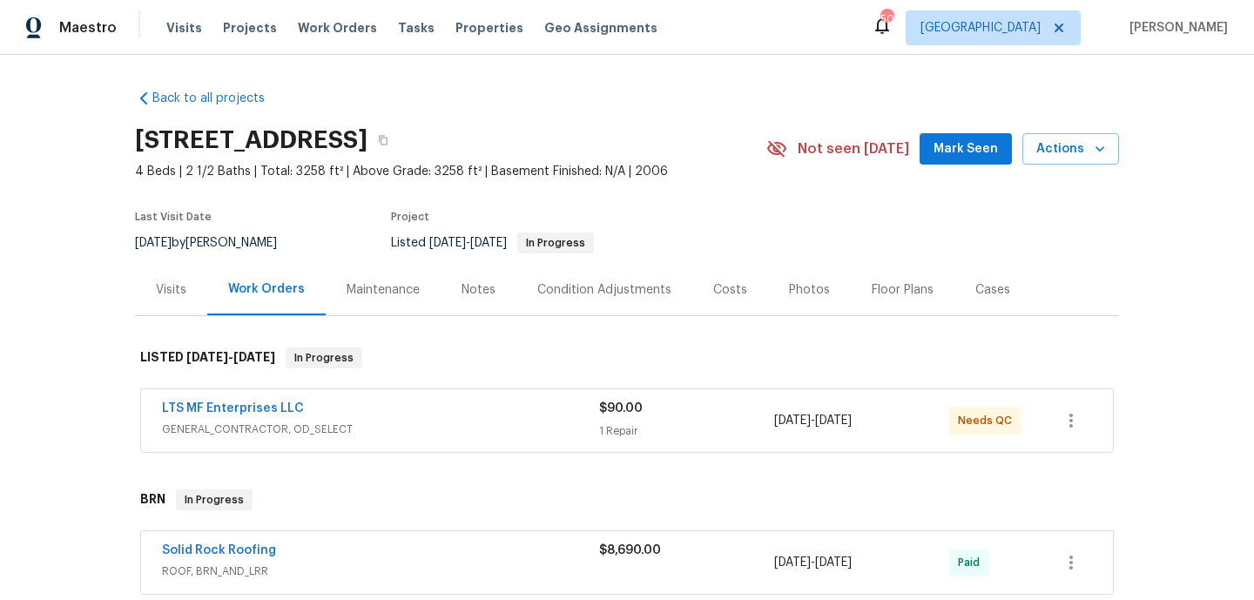
click at [934, 145] on button "Mark Seen" at bounding box center [965, 149] width 92 height 32
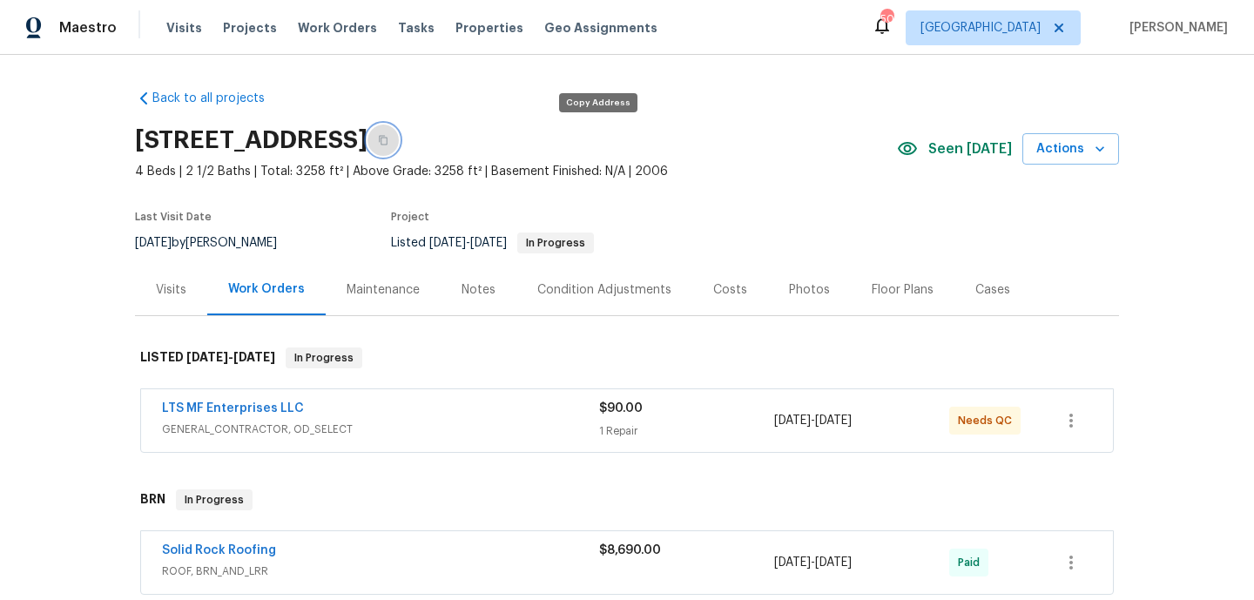
click at [388, 142] on icon "button" at bounding box center [383, 140] width 10 height 10
click at [342, 32] on span "Work Orders" at bounding box center [337, 27] width 79 height 17
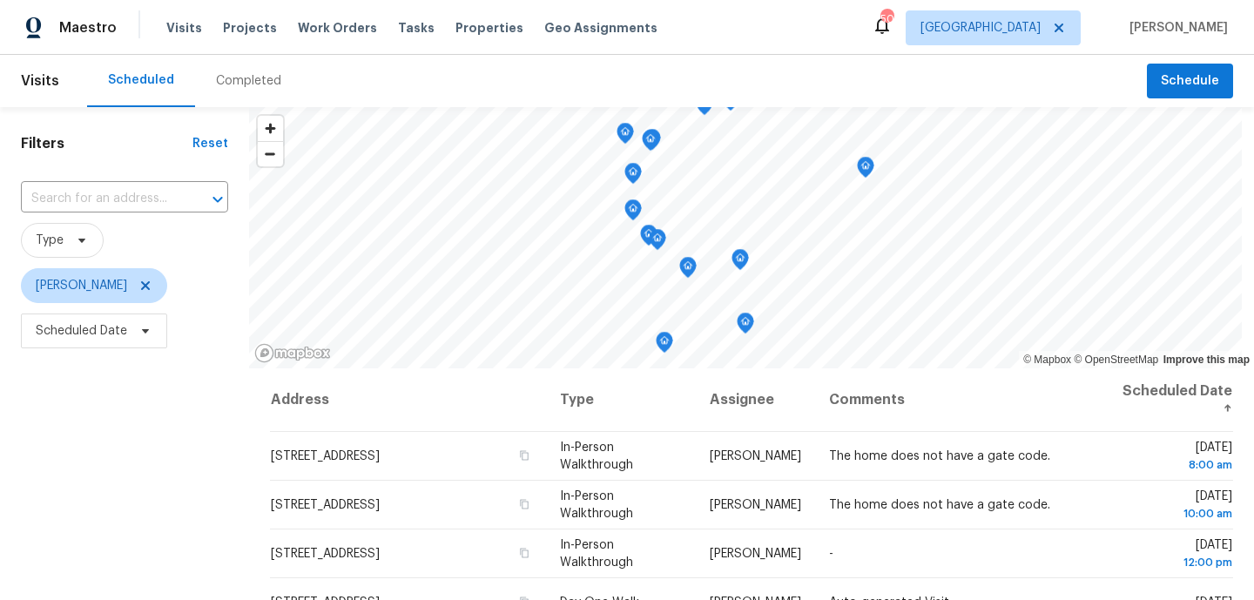
scroll to position [248, 0]
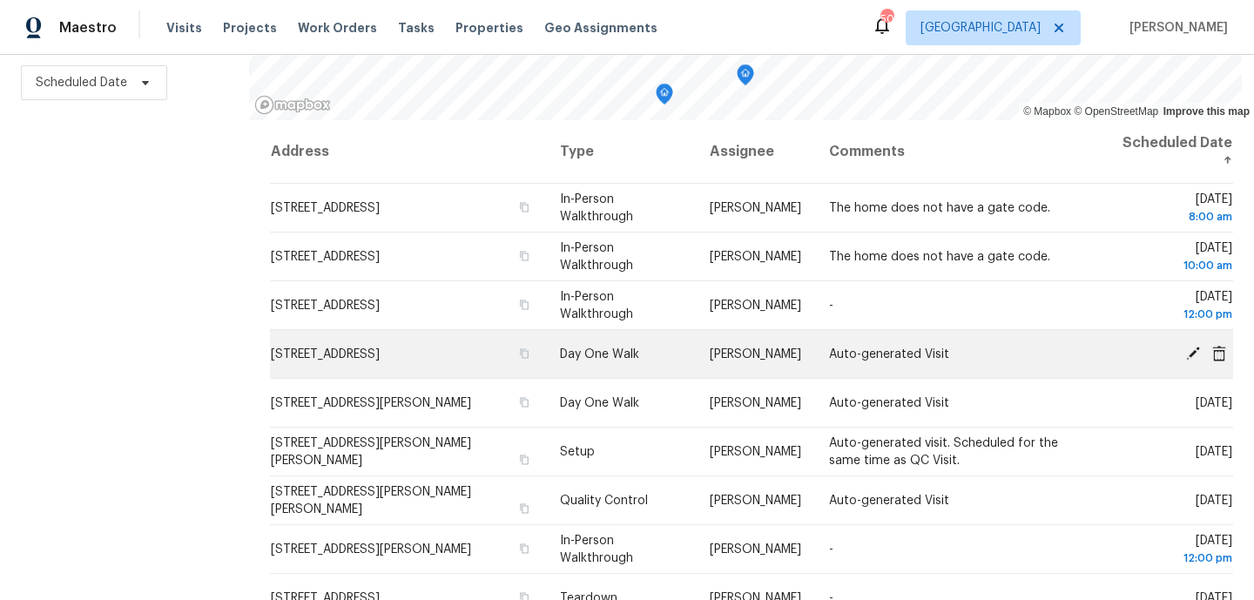
click at [1197, 350] on icon at bounding box center [1193, 353] width 14 height 14
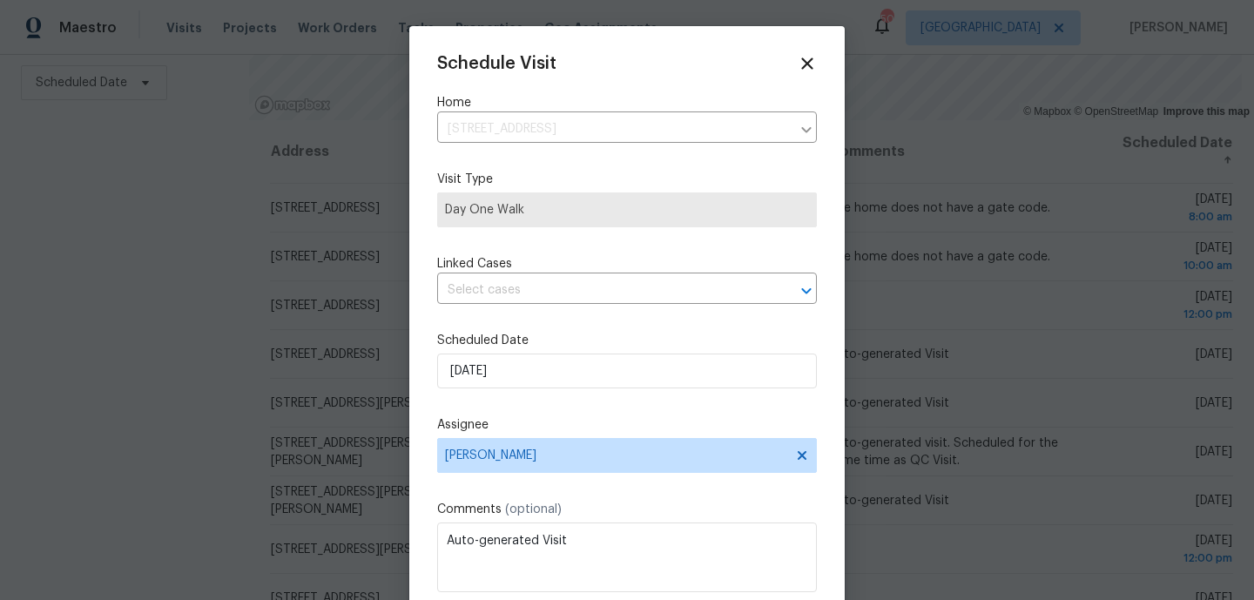
click at [536, 353] on div "Scheduled Date 10/15/2025" at bounding box center [627, 360] width 380 height 57
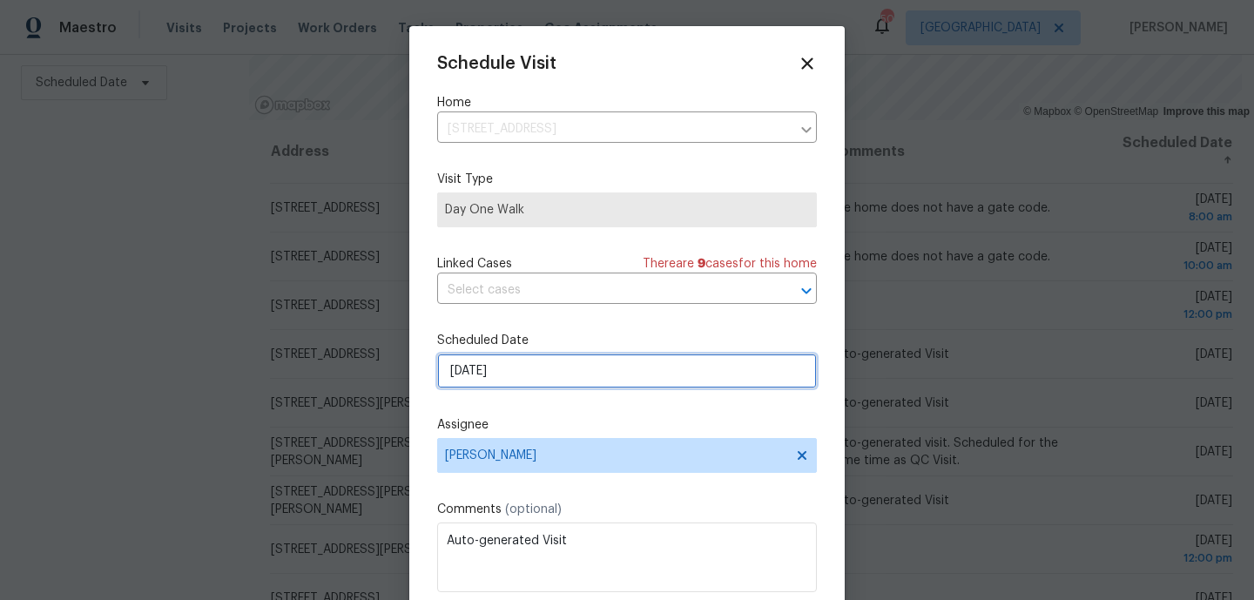
click at [536, 373] on input "10/15/2025" at bounding box center [627, 370] width 380 height 35
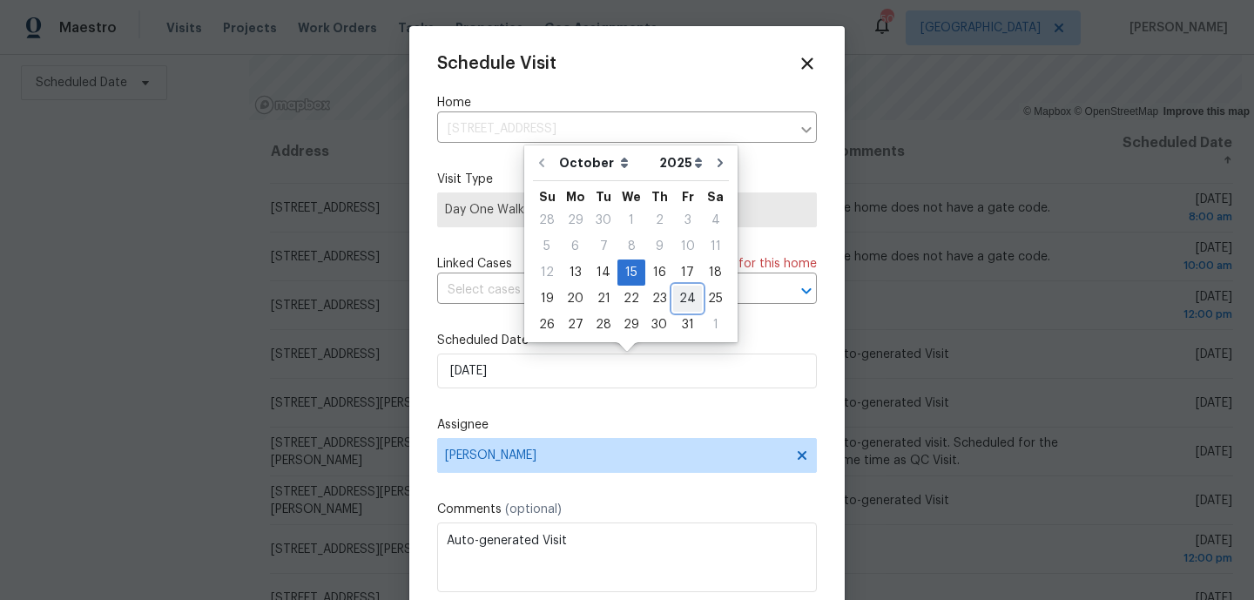
click at [682, 298] on div "24" at bounding box center [687, 298] width 29 height 24
type input "10/24/2025"
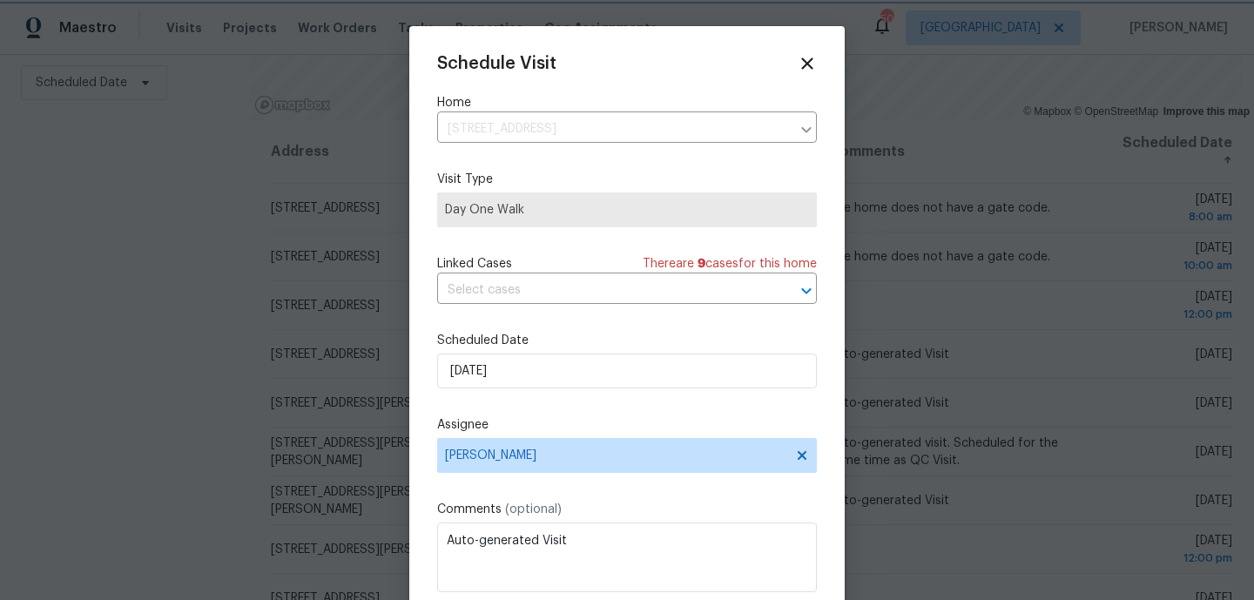
scroll to position [31, 0]
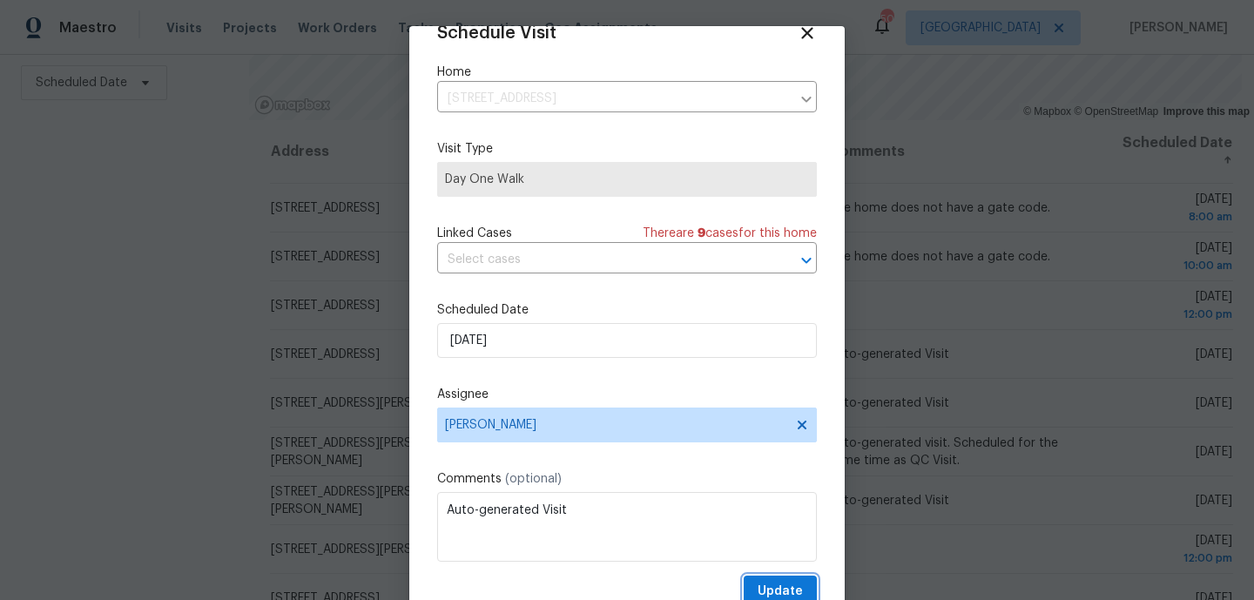
click at [764, 585] on span "Update" at bounding box center [779, 592] width 45 height 22
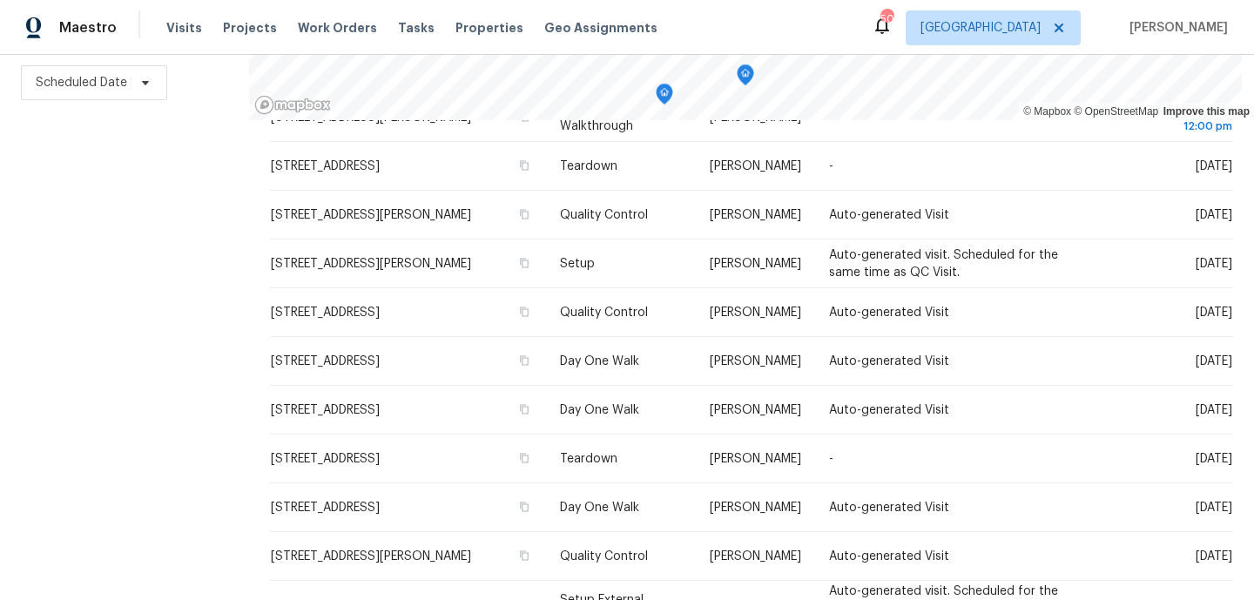
scroll to position [387, 0]
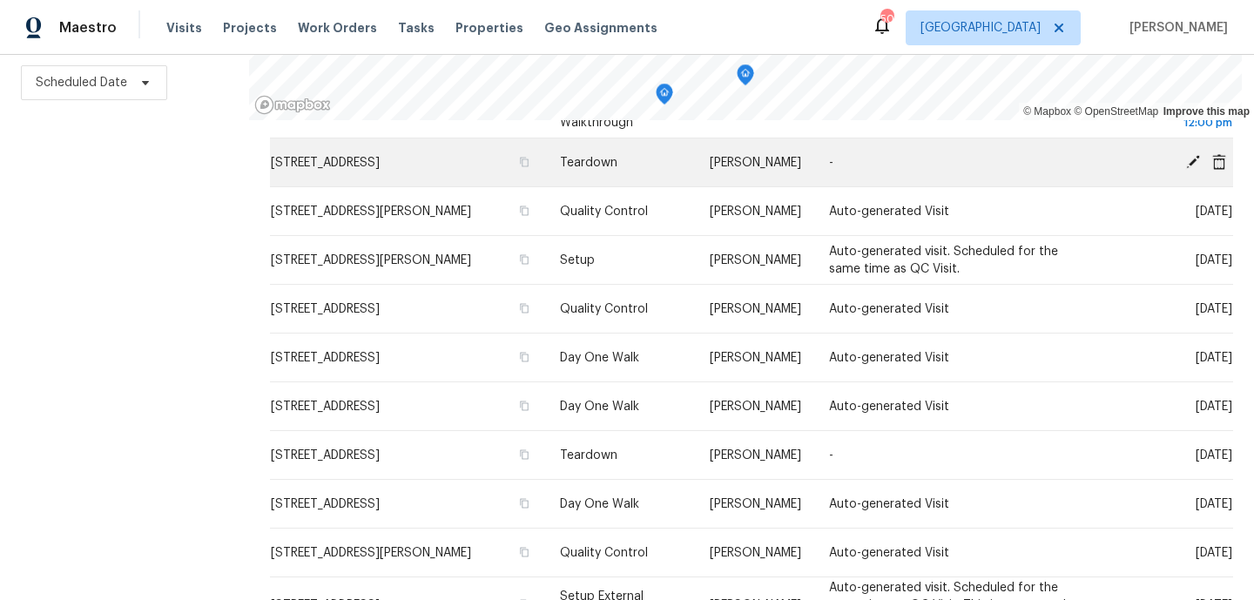
click at [1193, 158] on icon at bounding box center [1193, 161] width 14 height 14
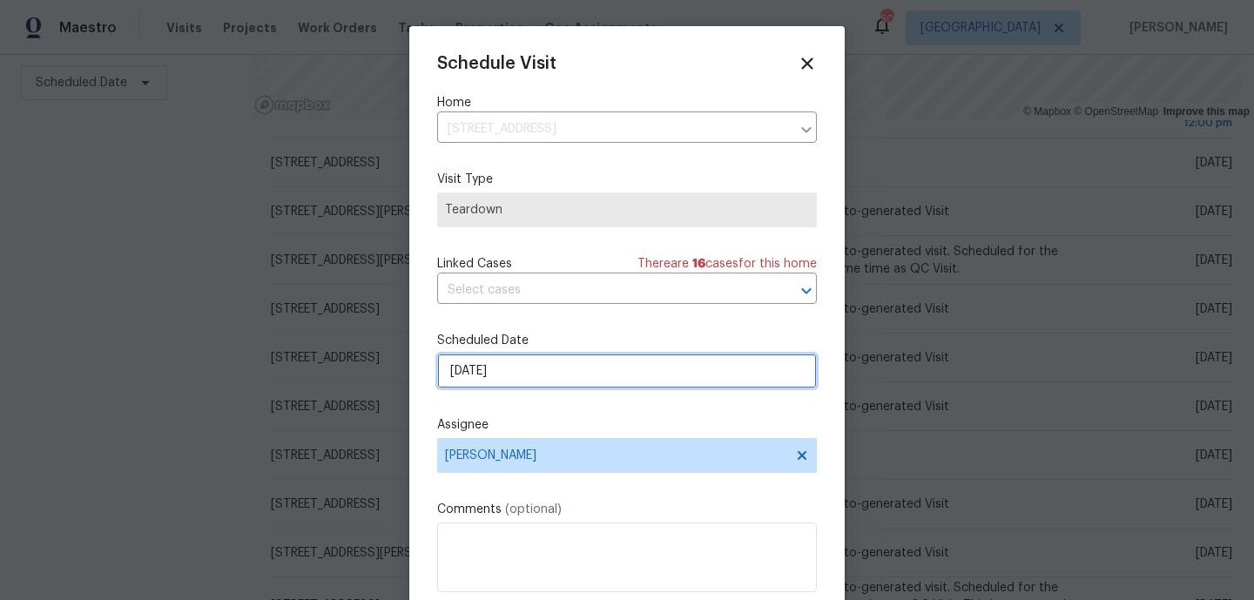
click at [494, 369] on input "10/16/2025" at bounding box center [627, 370] width 380 height 35
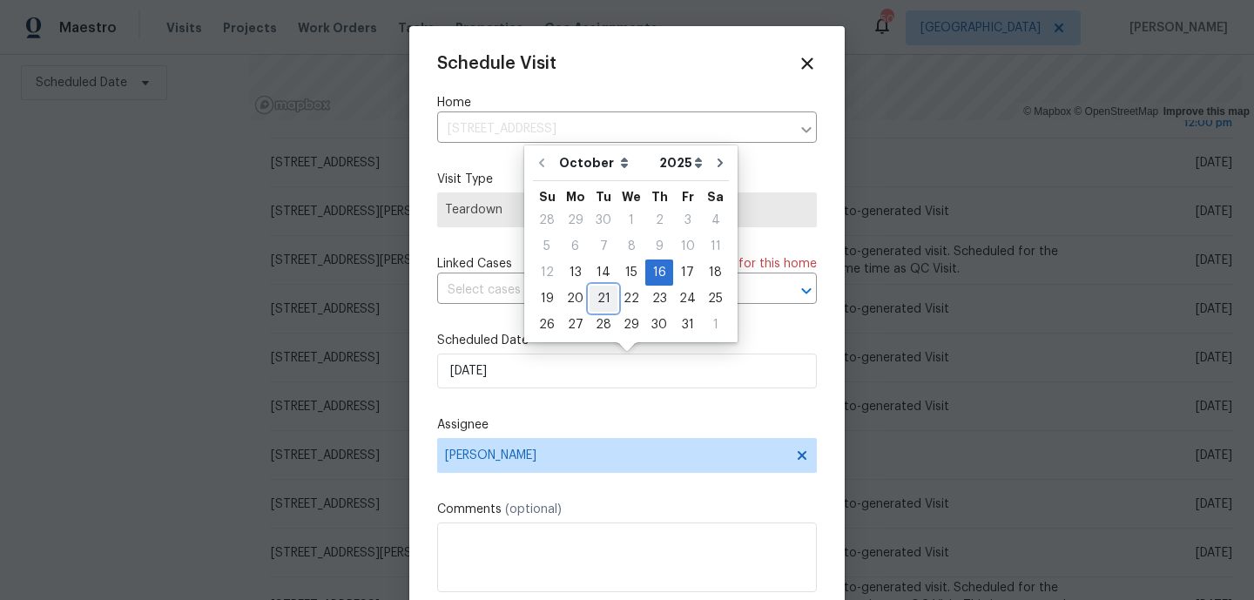
click at [602, 304] on div "21" at bounding box center [603, 298] width 28 height 24
type input "10/21/2025"
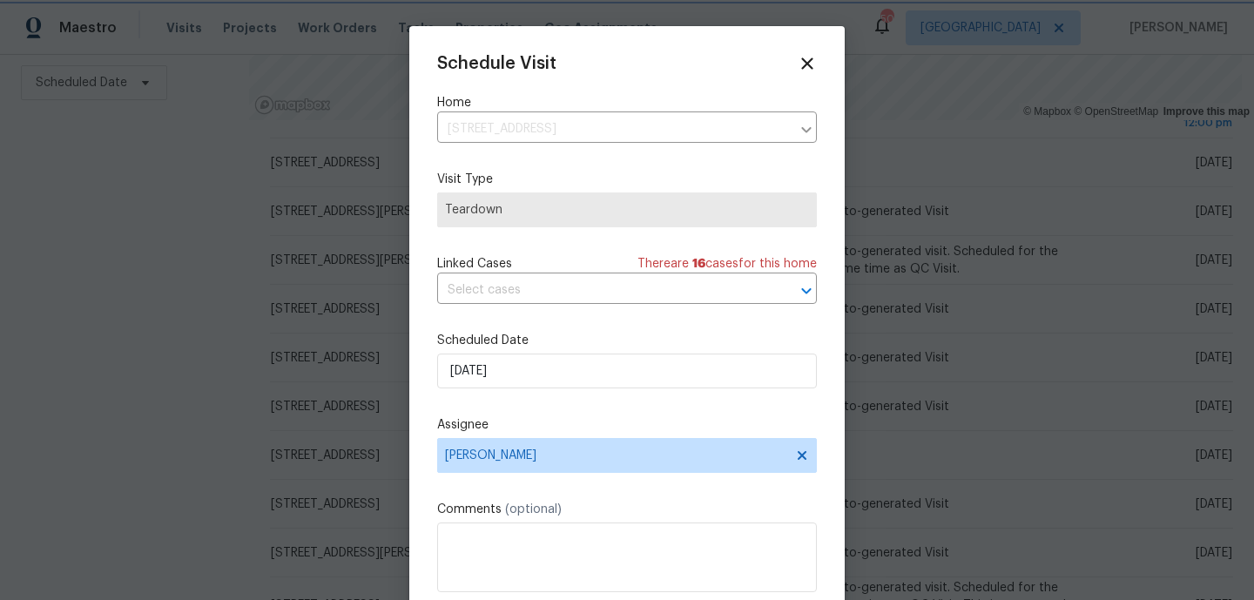
scroll to position [31, 0]
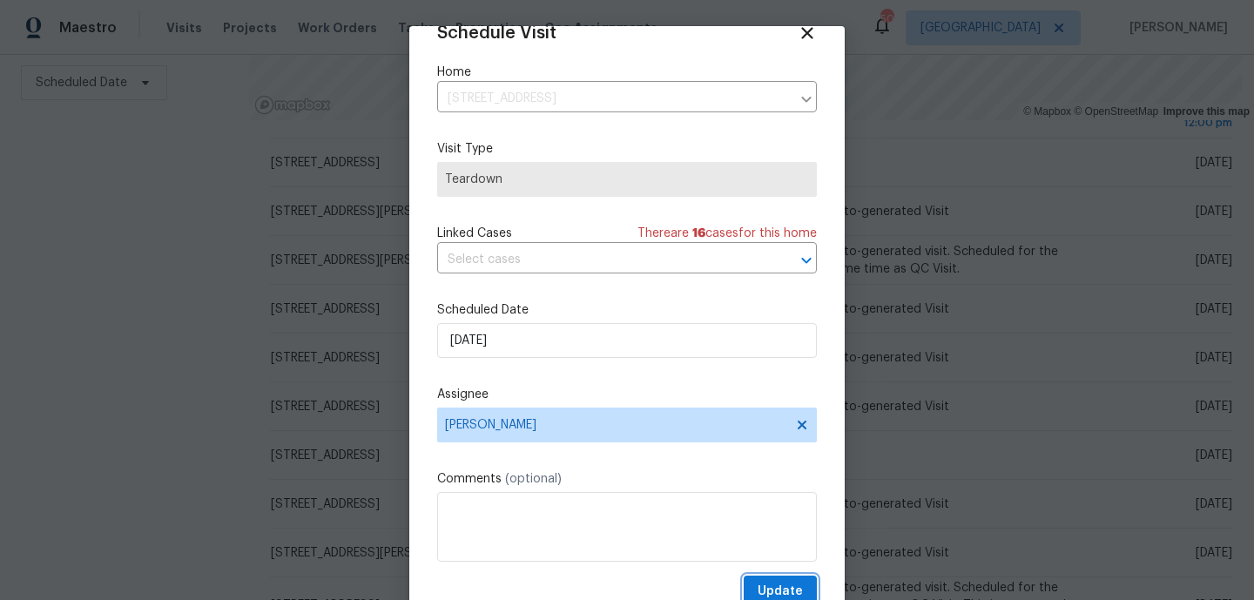
click at [777, 586] on span "Update" at bounding box center [779, 592] width 45 height 22
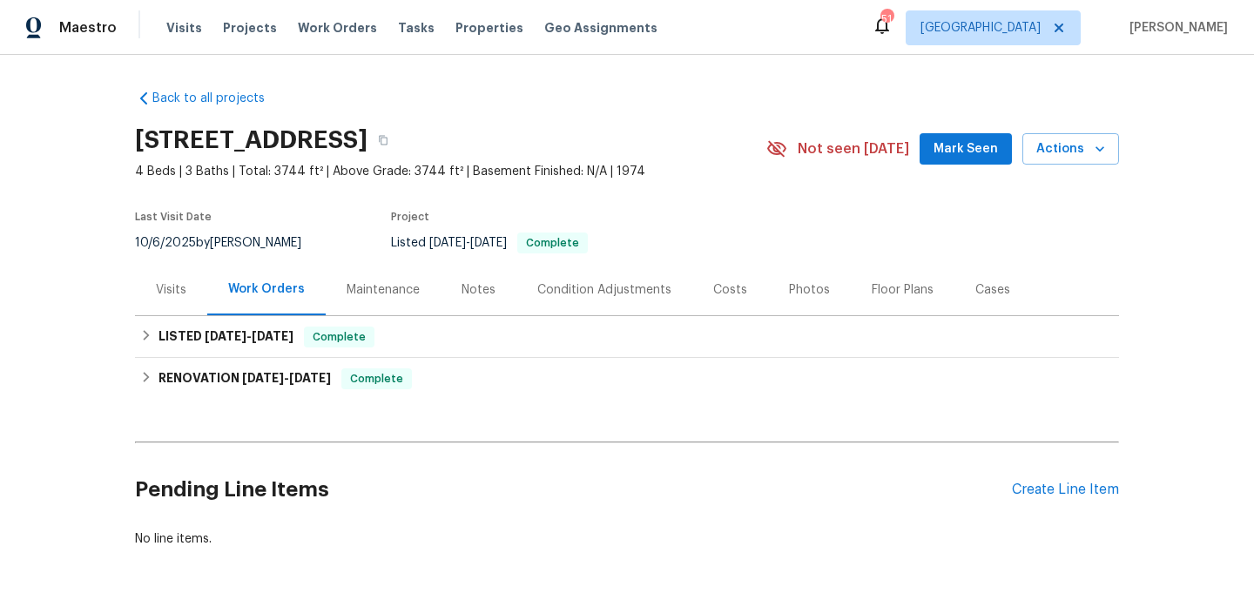
scroll to position [66, 0]
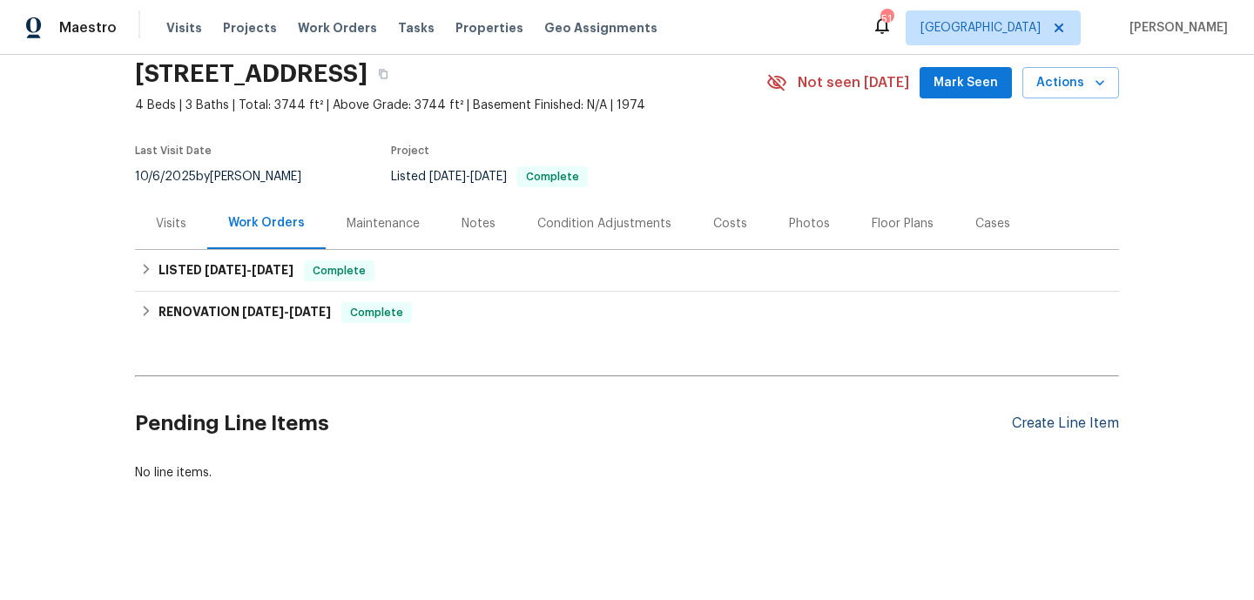
click at [1087, 429] on div "Create Line Item" at bounding box center [1065, 423] width 107 height 17
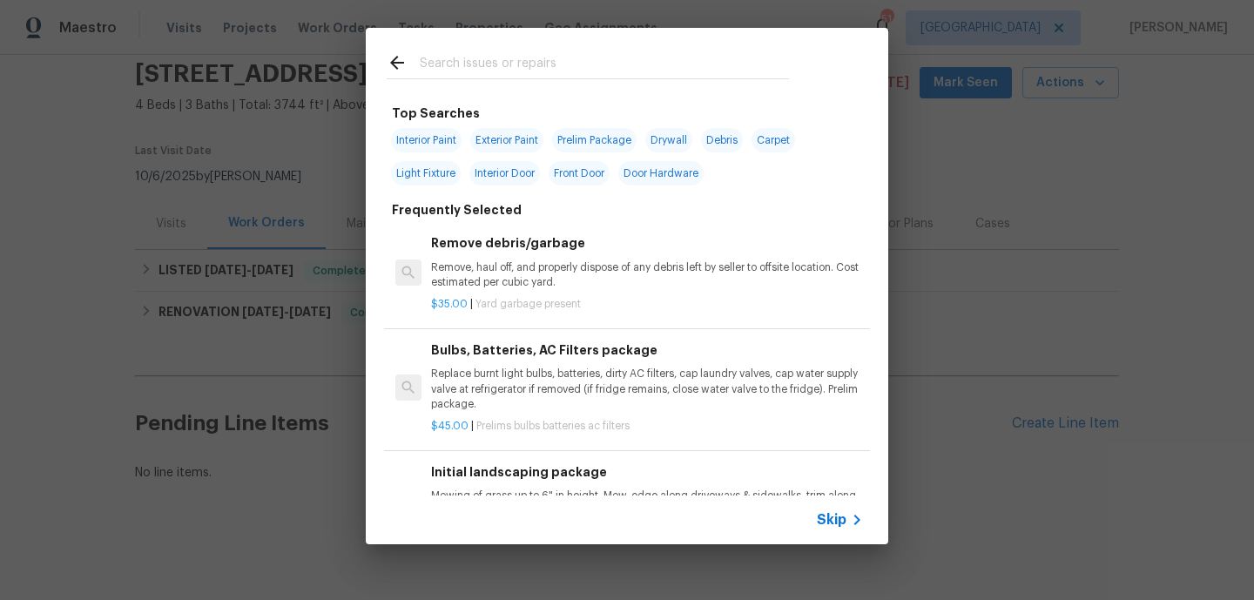
click at [567, 77] on input "text" at bounding box center [604, 65] width 369 height 26
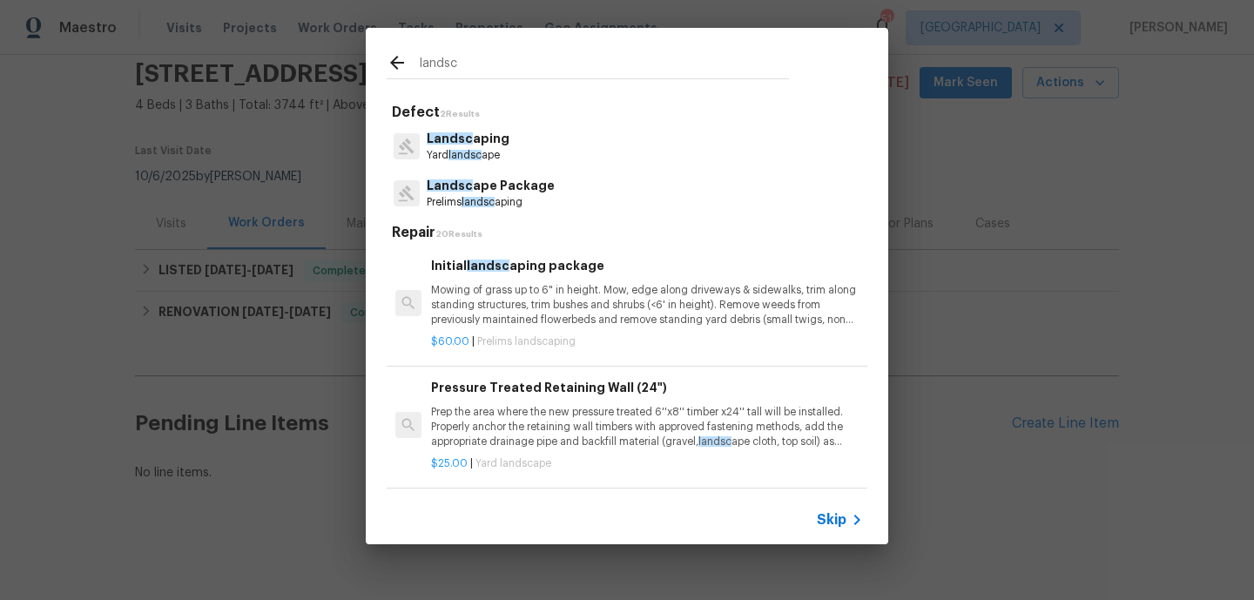
type input "landsc"
click at [544, 137] on div "Landsc aping Yard landsc ape" at bounding box center [627, 146] width 481 height 47
click at [466, 142] on span "Landsc" at bounding box center [450, 138] width 46 height 12
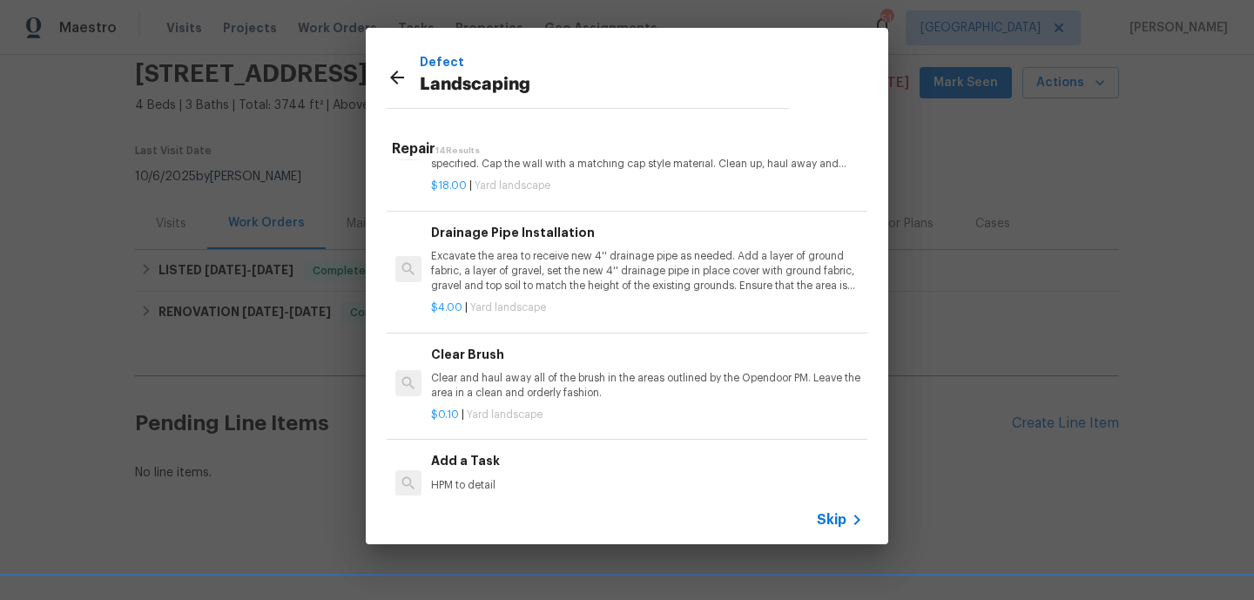
scroll to position [797, 0]
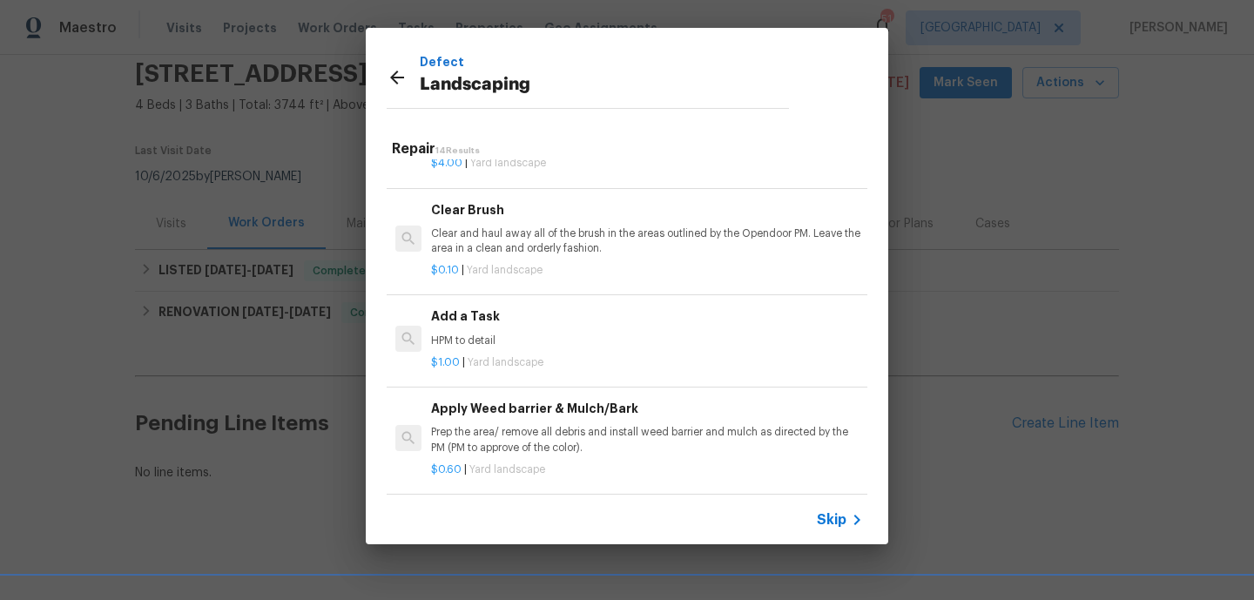
click at [500, 339] on p "HPM to detail" at bounding box center [647, 340] width 432 height 15
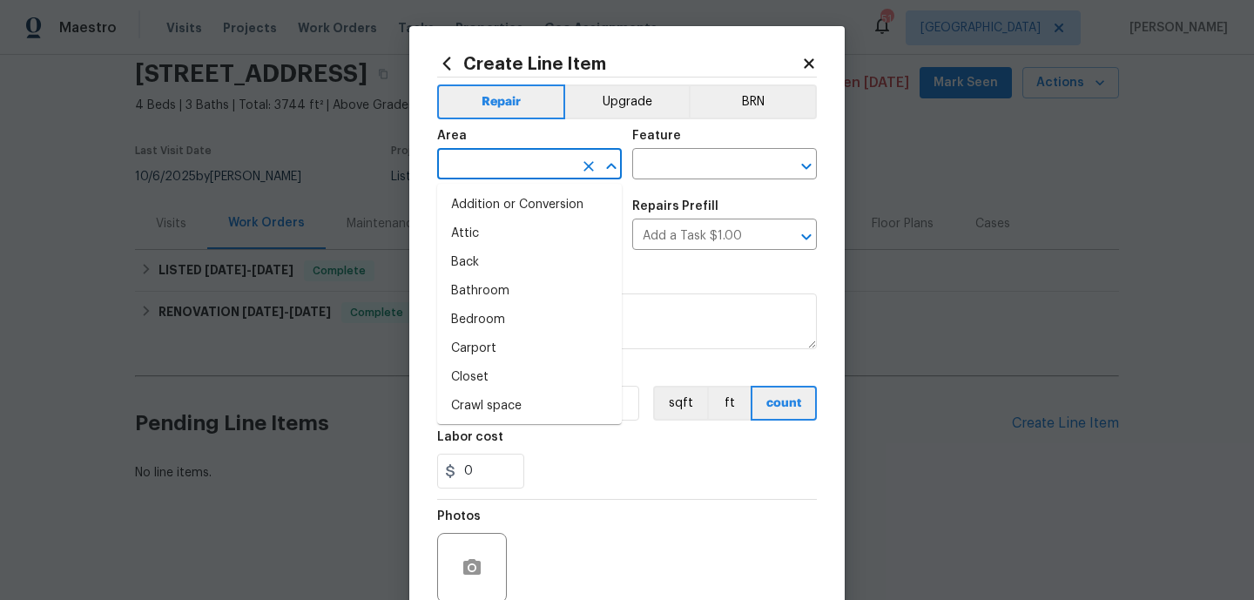
click at [562, 164] on input "text" at bounding box center [505, 165] width 136 height 27
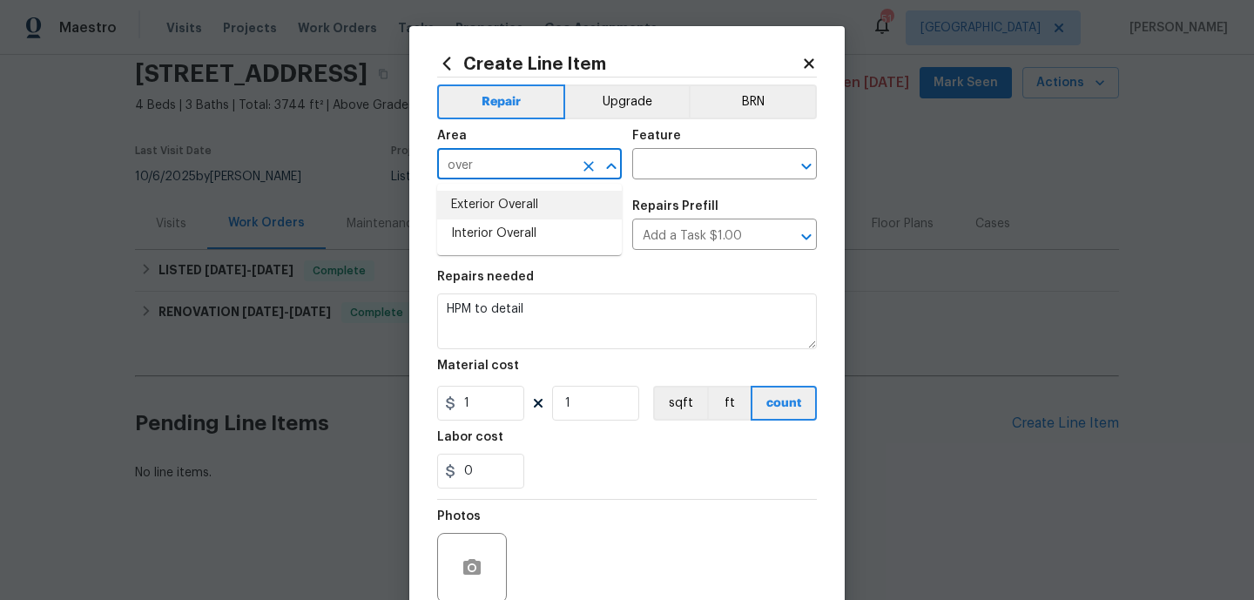
drag, startPoint x: 571, startPoint y: 199, endPoint x: 598, endPoint y: 186, distance: 30.0
click at [571, 199] on li "Exterior Overall" at bounding box center [529, 205] width 185 height 29
type input "Exterior Overall"
click at [689, 143] on div "Feature" at bounding box center [724, 141] width 185 height 23
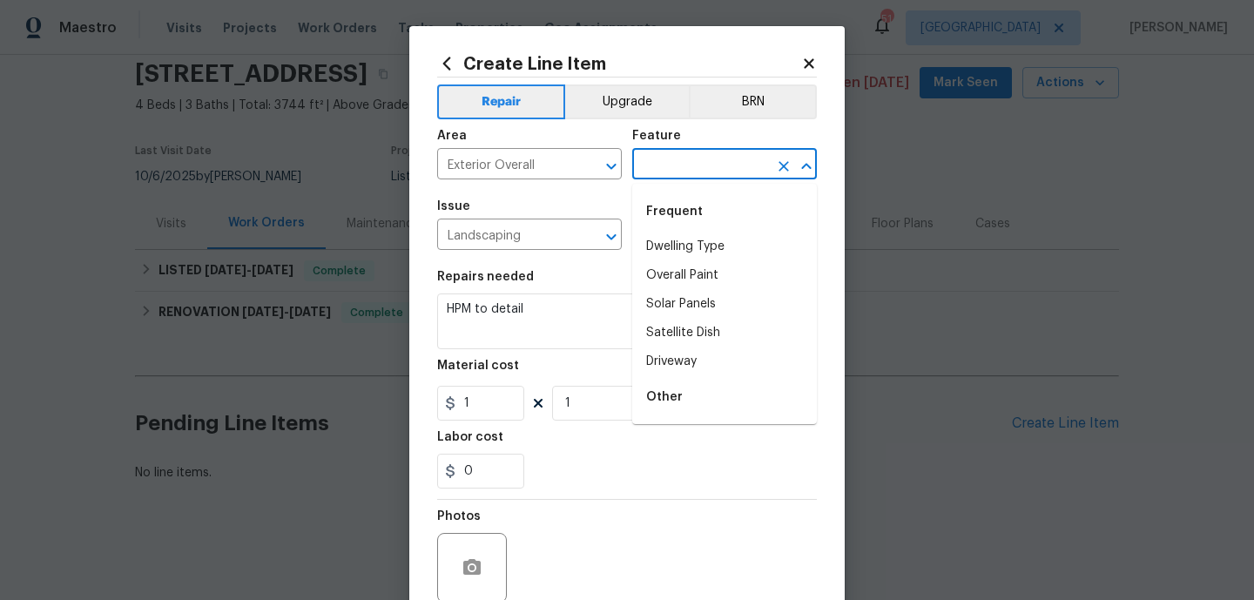
click at [685, 156] on input "text" at bounding box center [700, 165] width 136 height 27
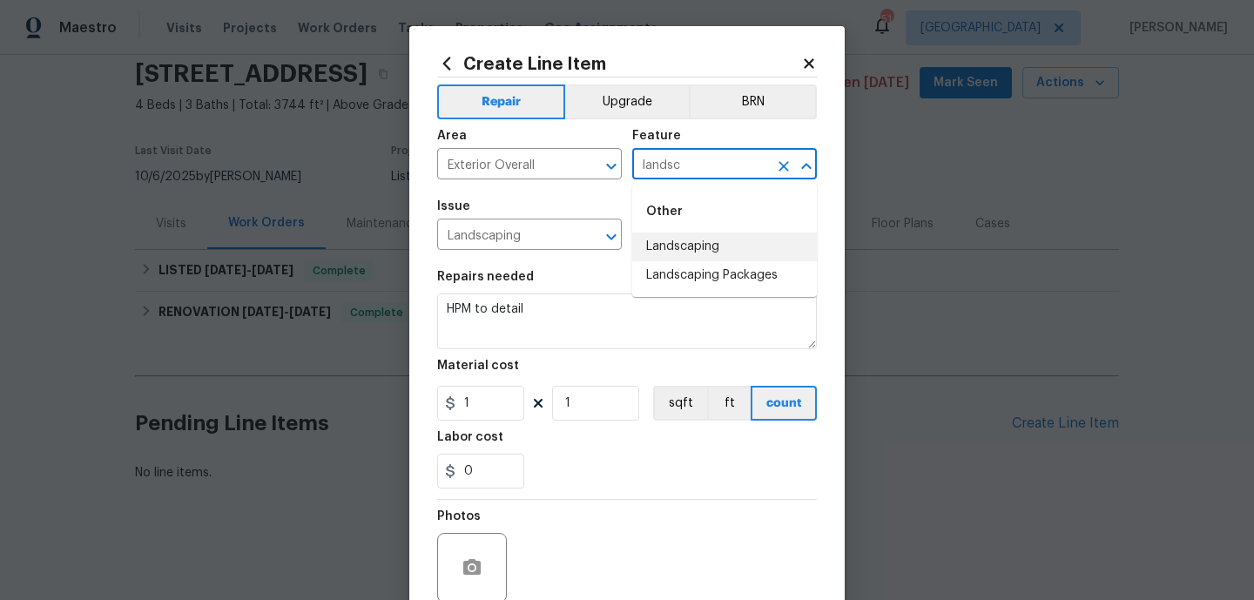
click at [666, 244] on li "Landscaping" at bounding box center [724, 246] width 185 height 29
type input "Landscaping"
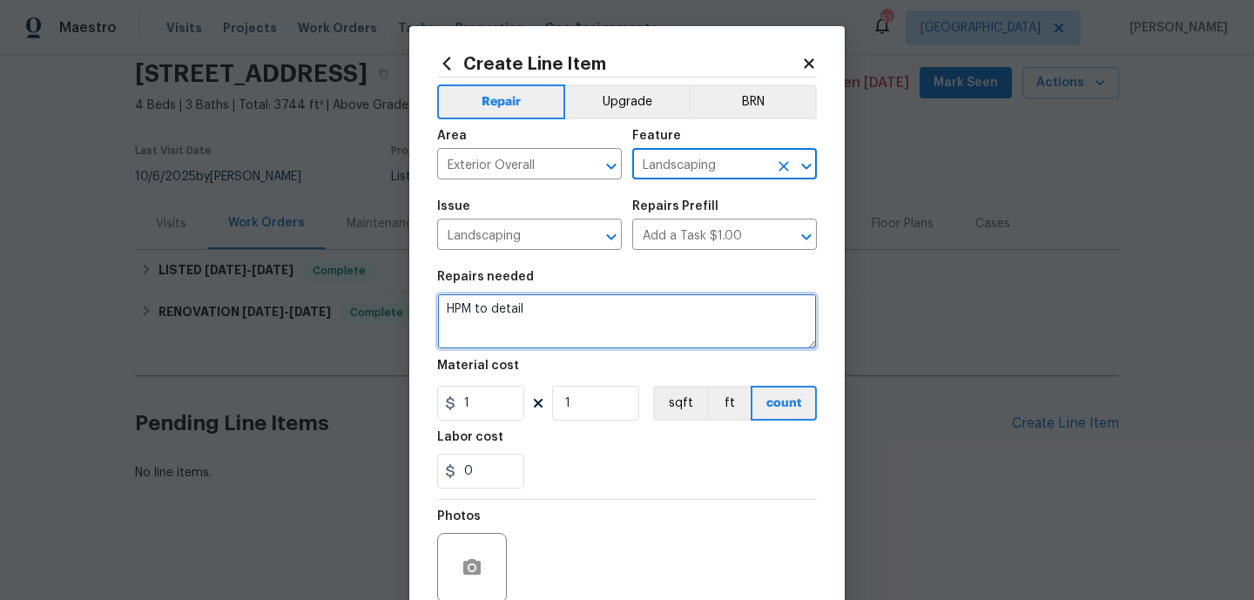
click at [575, 329] on textarea "HPM to detail" at bounding box center [627, 321] width 380 height 56
type textarea "C"
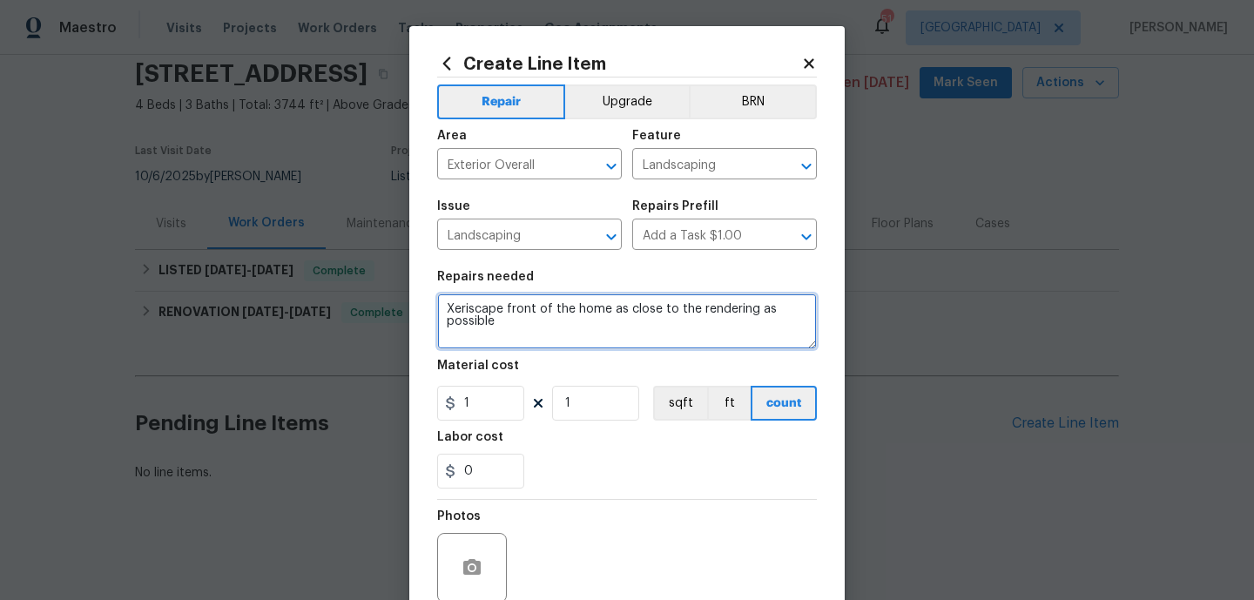
scroll to position [151, 0]
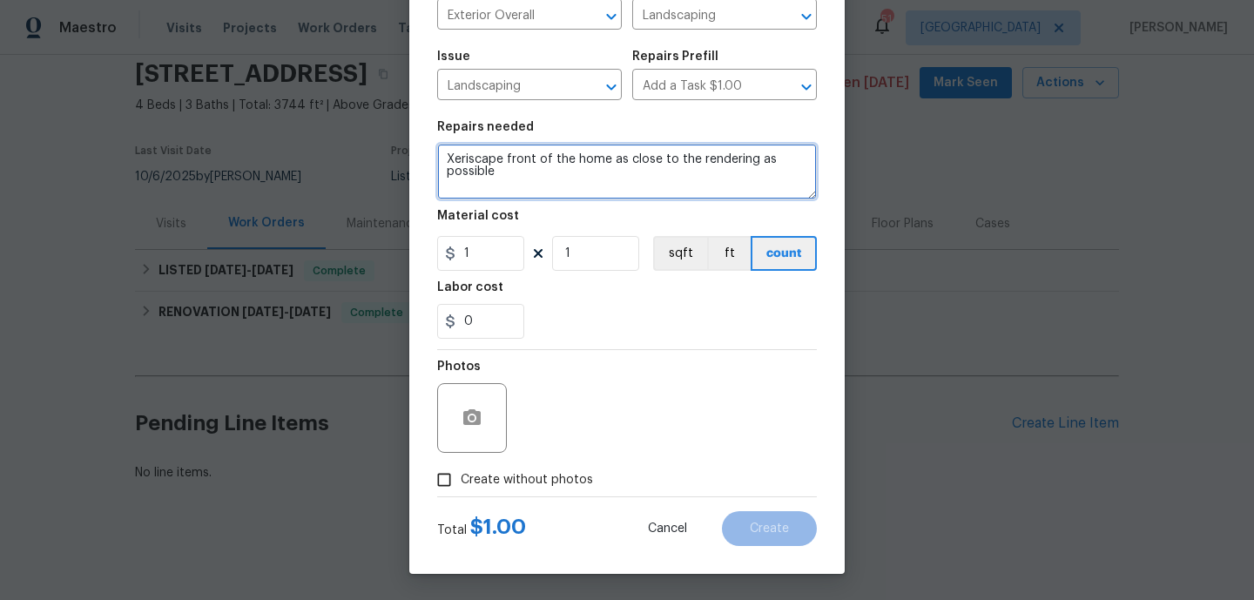
type textarea "Xeriscape front of the home as close to the rendering as possible"
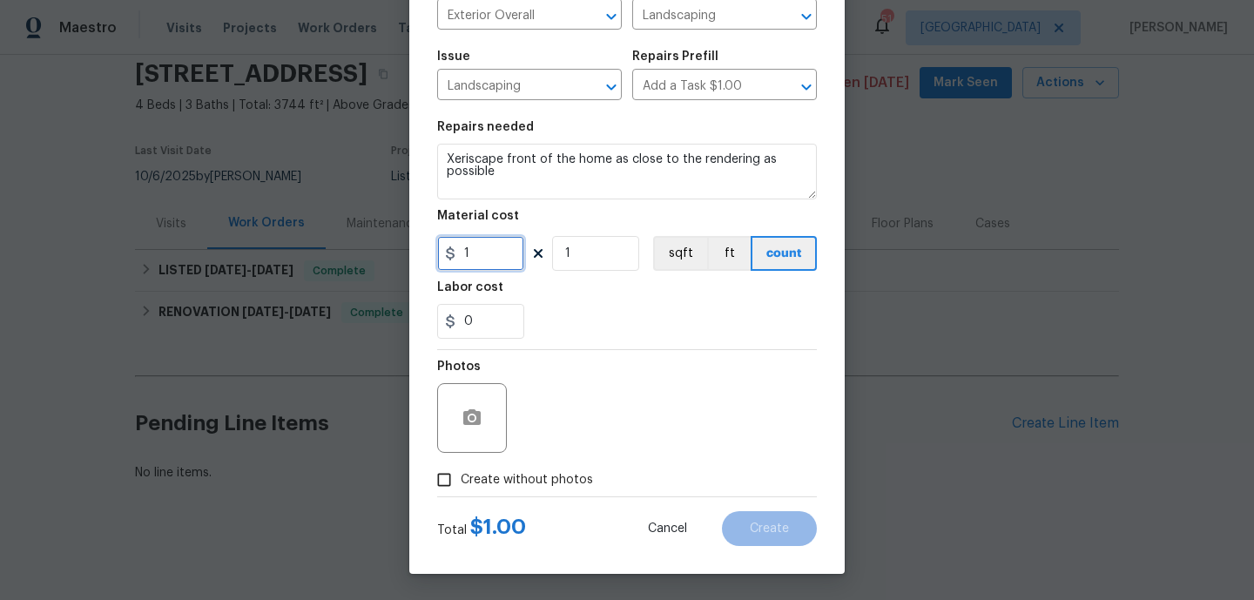
click at [499, 244] on input "1" at bounding box center [480, 253] width 87 height 35
type input "3950"
click at [551, 479] on span "Create without photos" at bounding box center [527, 480] width 132 height 18
click at [461, 479] on input "Create without photos" at bounding box center [443, 479] width 33 height 33
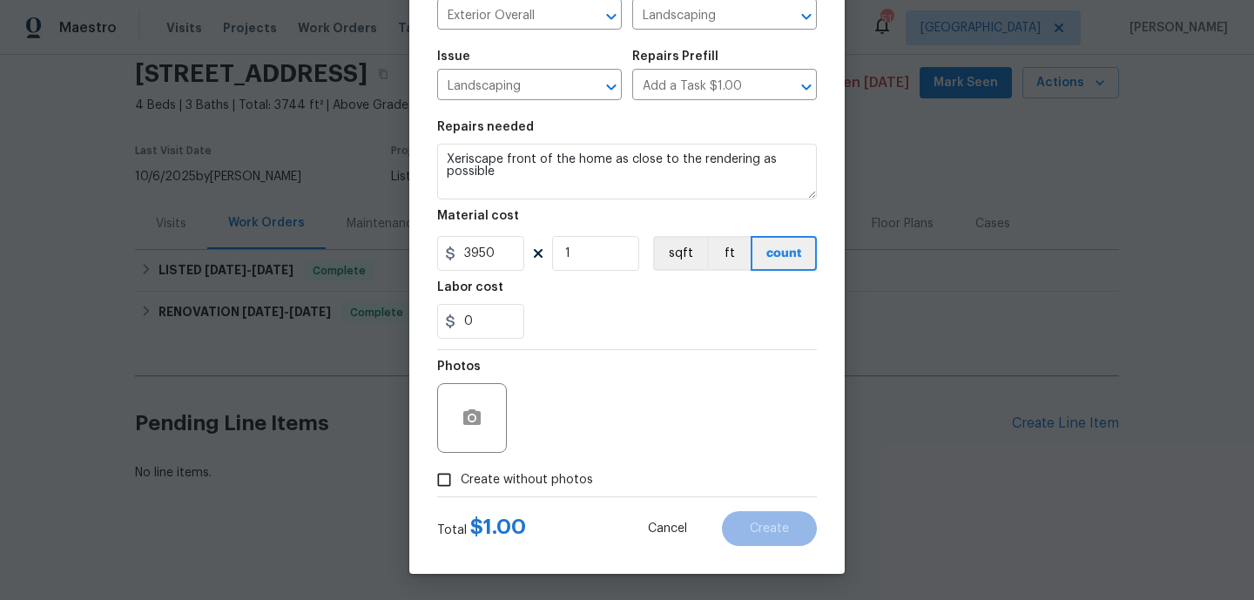
checkbox input "true"
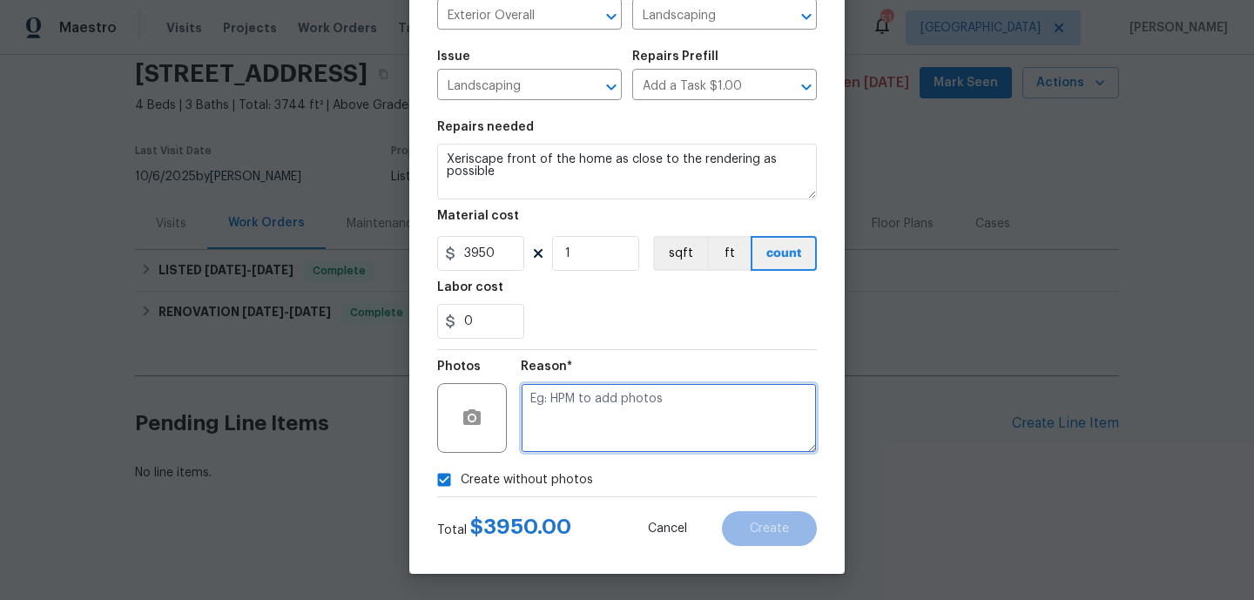
click at [674, 414] on textarea at bounding box center [669, 418] width 296 height 70
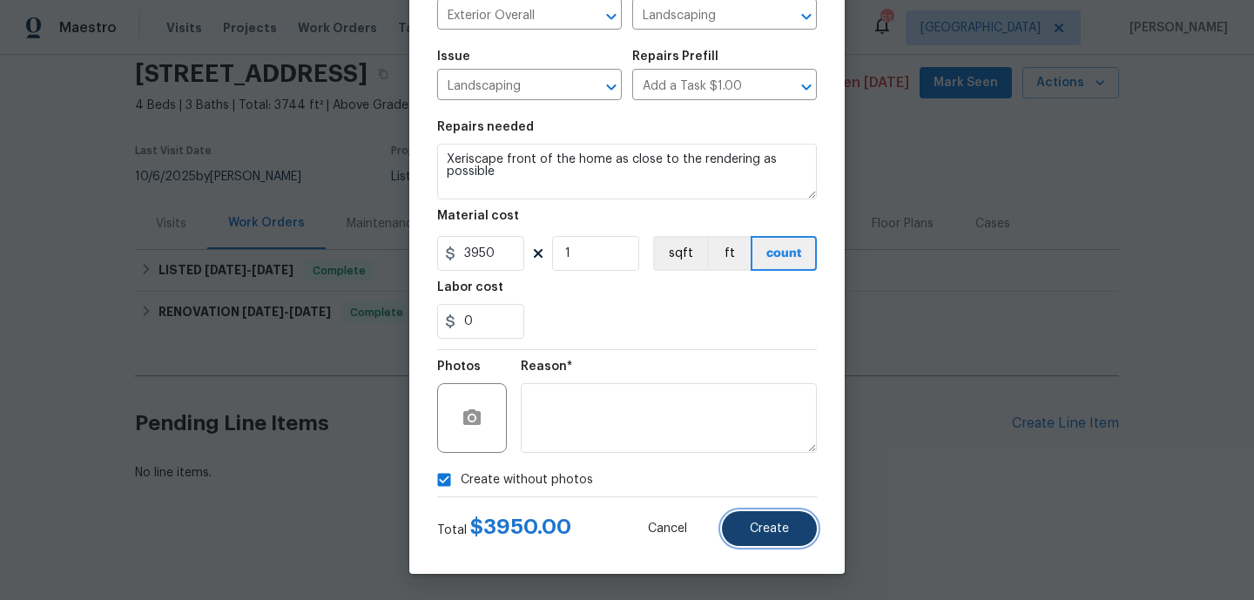
click at [770, 530] on span "Create" at bounding box center [769, 528] width 39 height 13
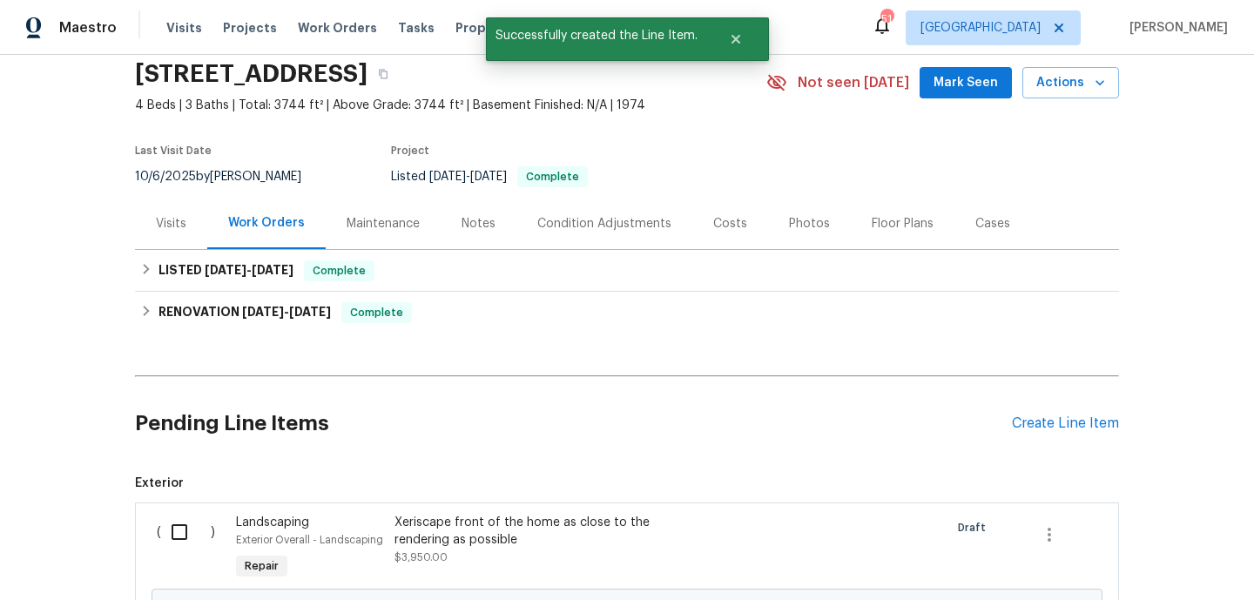
click at [313, 509] on div "Landscaping Exterior Overall - Landscaping Repair" at bounding box center [310, 548] width 158 height 80
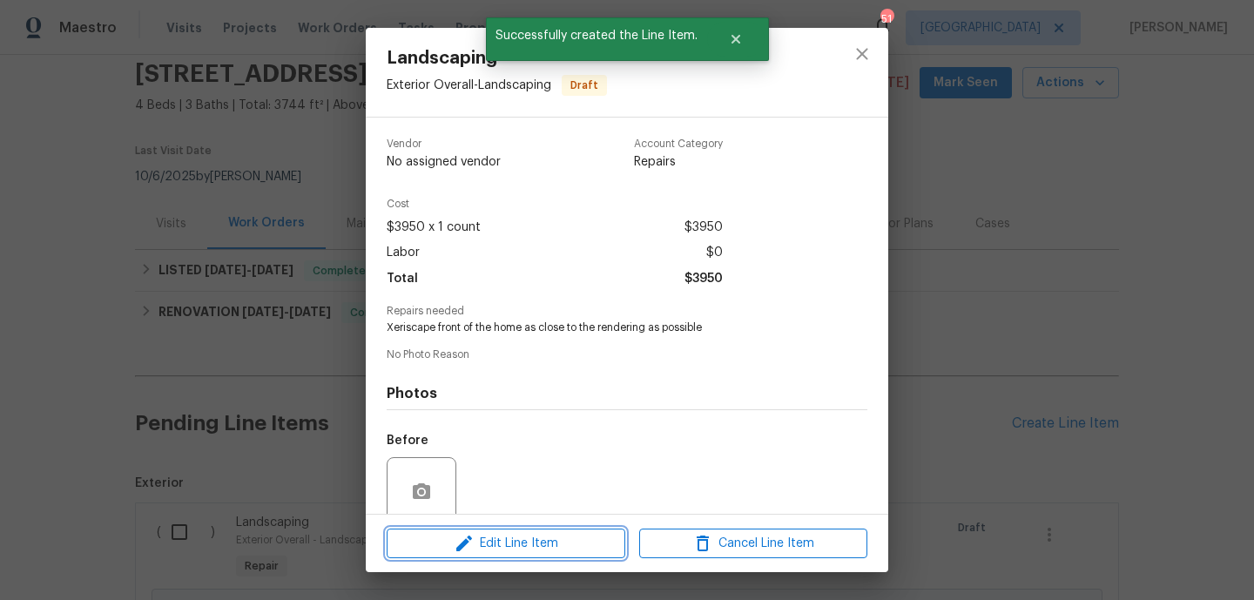
click at [514, 540] on span "Edit Line Item" at bounding box center [506, 544] width 228 height 22
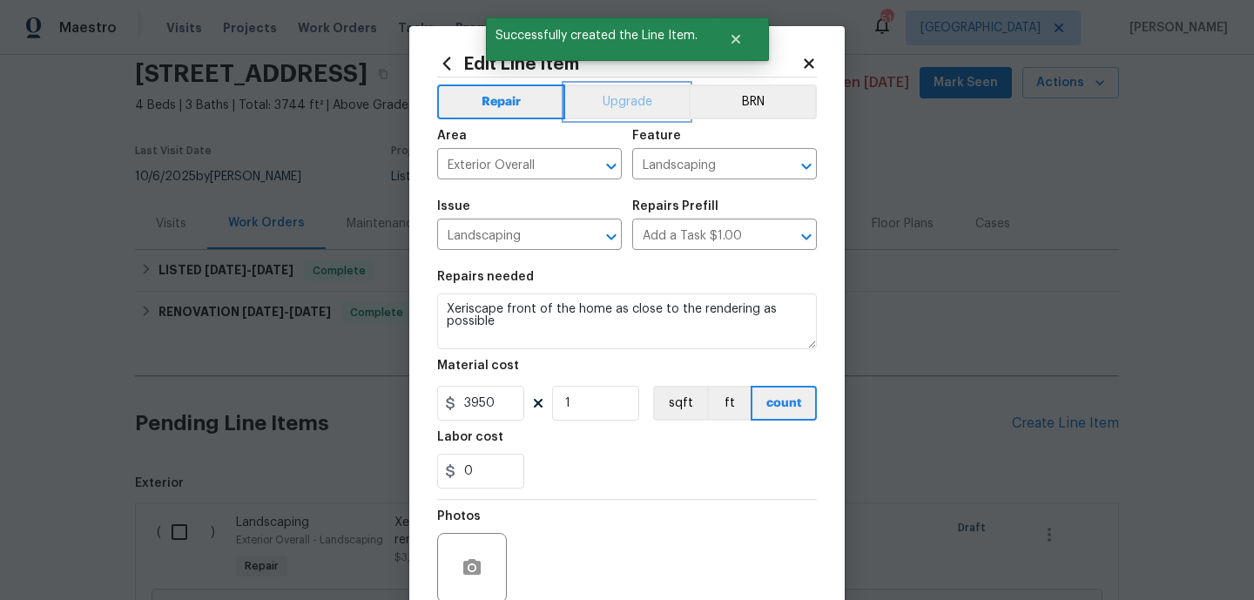
click at [636, 103] on button "Upgrade" at bounding box center [627, 101] width 124 height 35
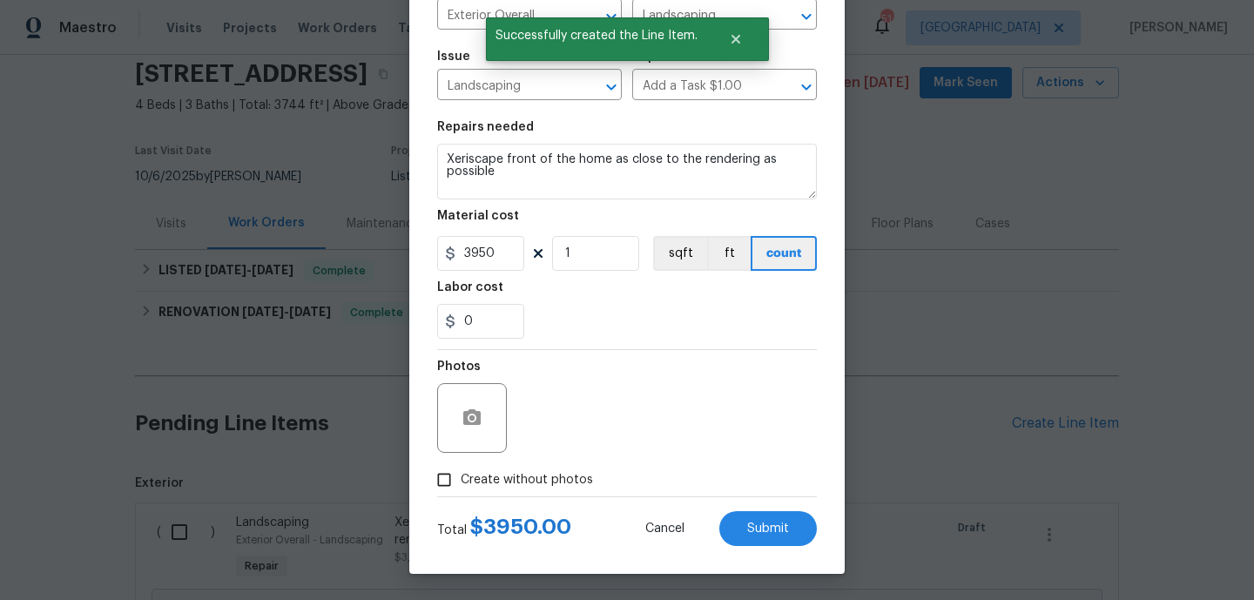
click at [539, 475] on span "Create without photos" at bounding box center [527, 480] width 132 height 18
click at [461, 475] on input "Create without photos" at bounding box center [443, 479] width 33 height 33
checkbox input "true"
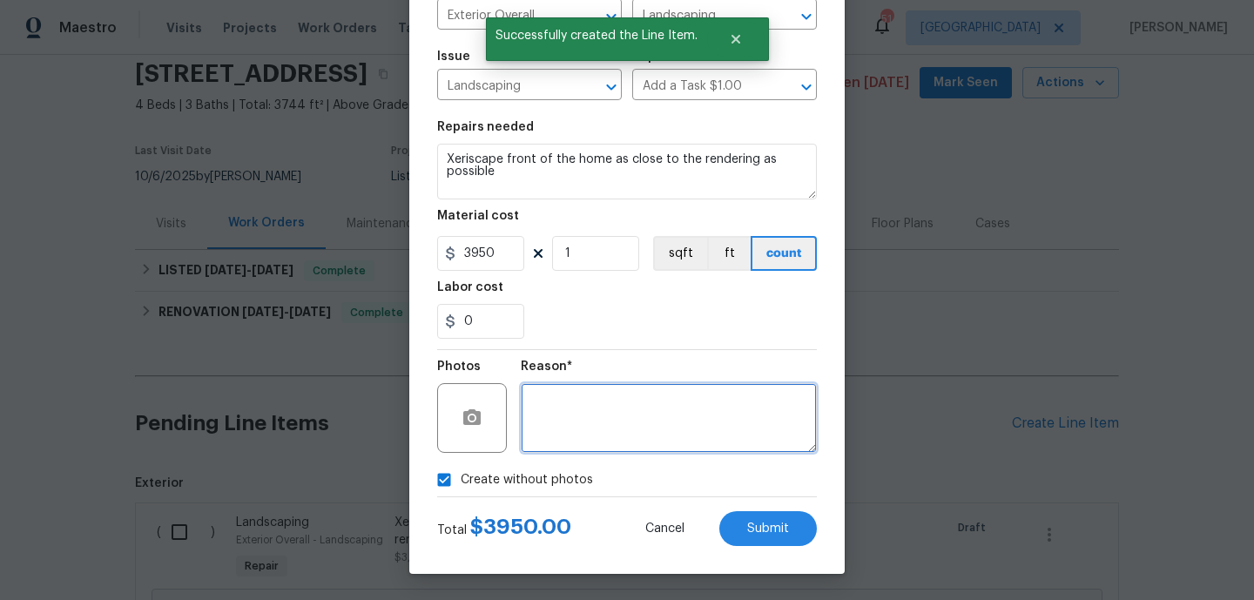
click at [634, 430] on textarea at bounding box center [669, 418] width 296 height 70
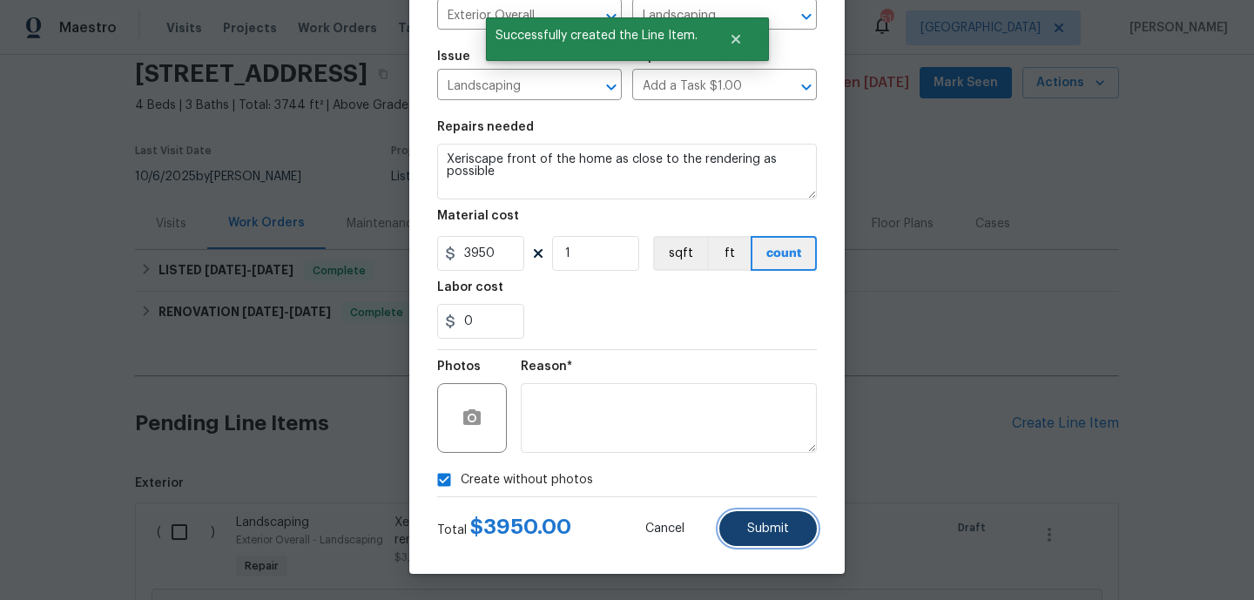
click at [761, 518] on button "Submit" at bounding box center [767, 528] width 97 height 35
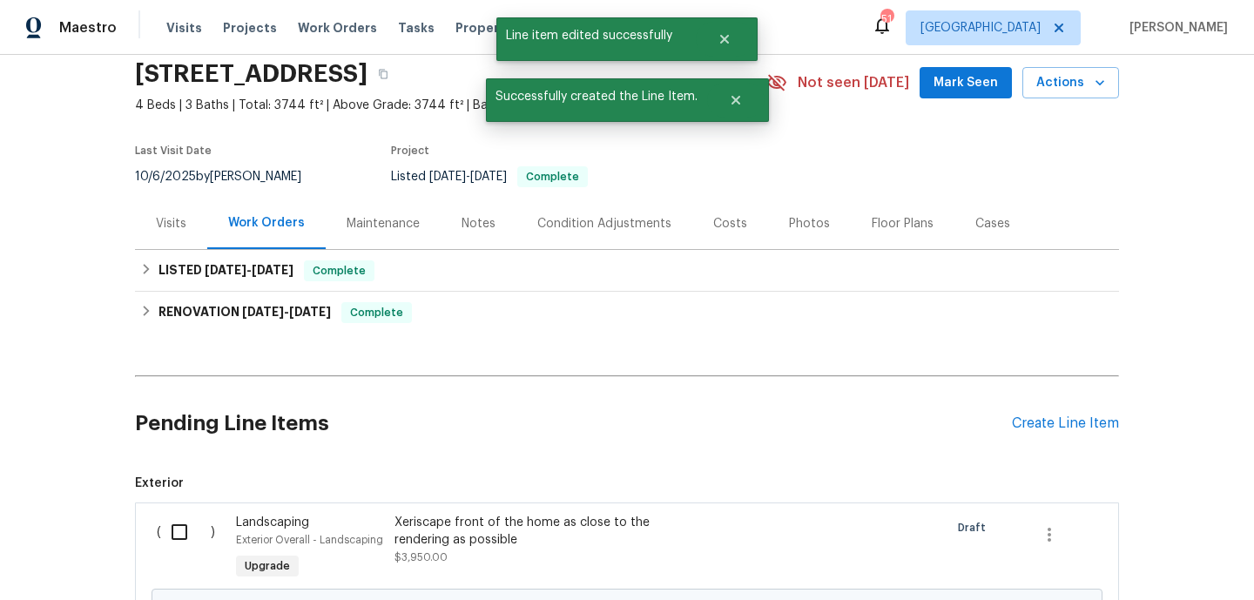
scroll to position [0, 0]
click at [165, 531] on input "checkbox" at bounding box center [186, 532] width 50 height 37
checkbox input "true"
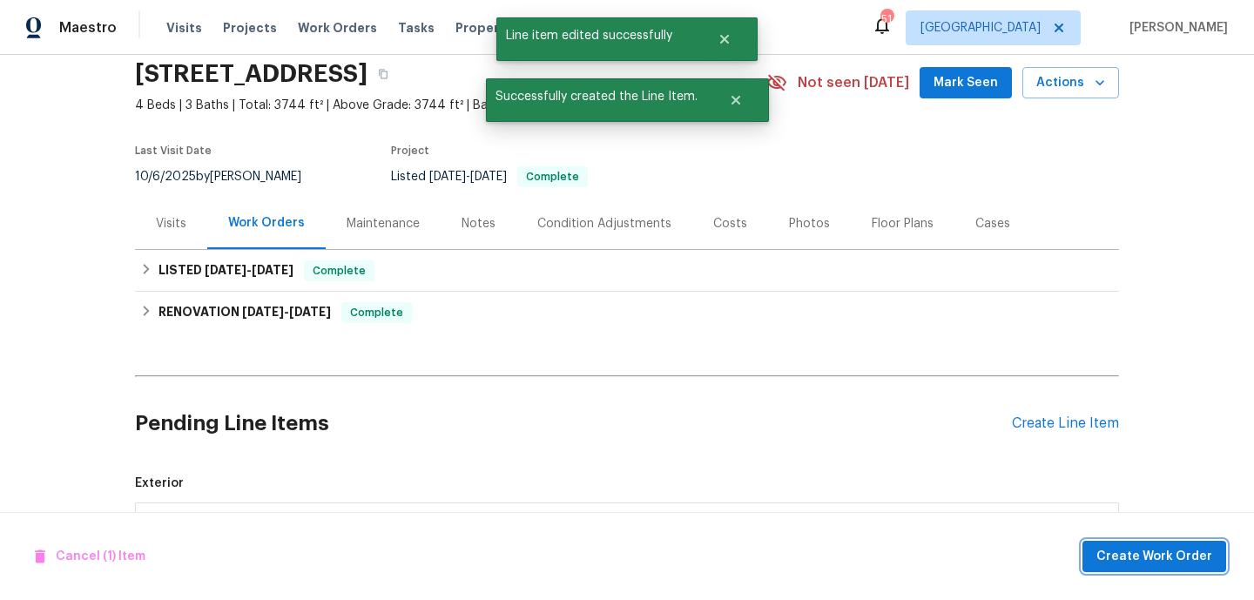
click at [1120, 541] on button "Create Work Order" at bounding box center [1154, 557] width 144 height 32
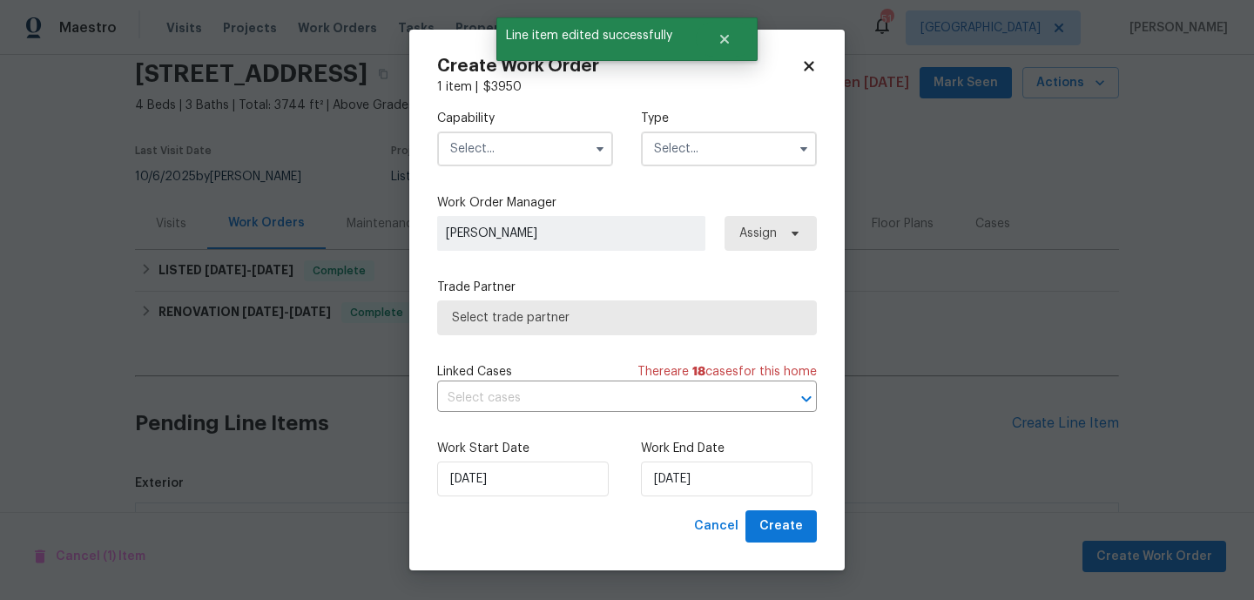
click at [529, 154] on input "text" at bounding box center [525, 148] width 176 height 35
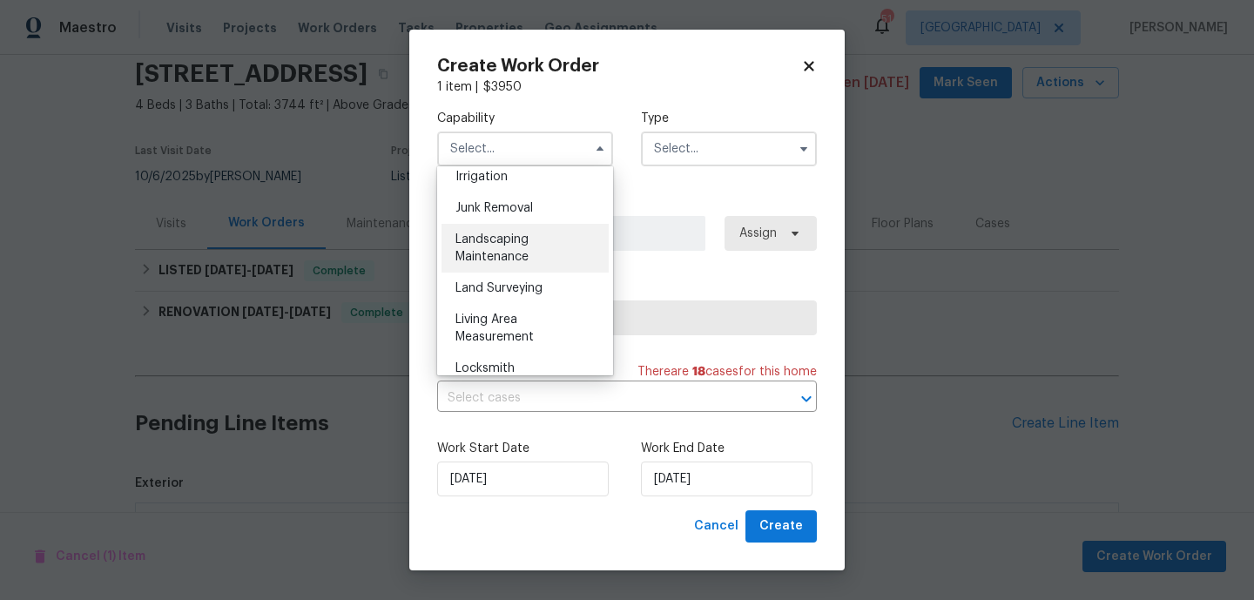
scroll to position [1086, 0]
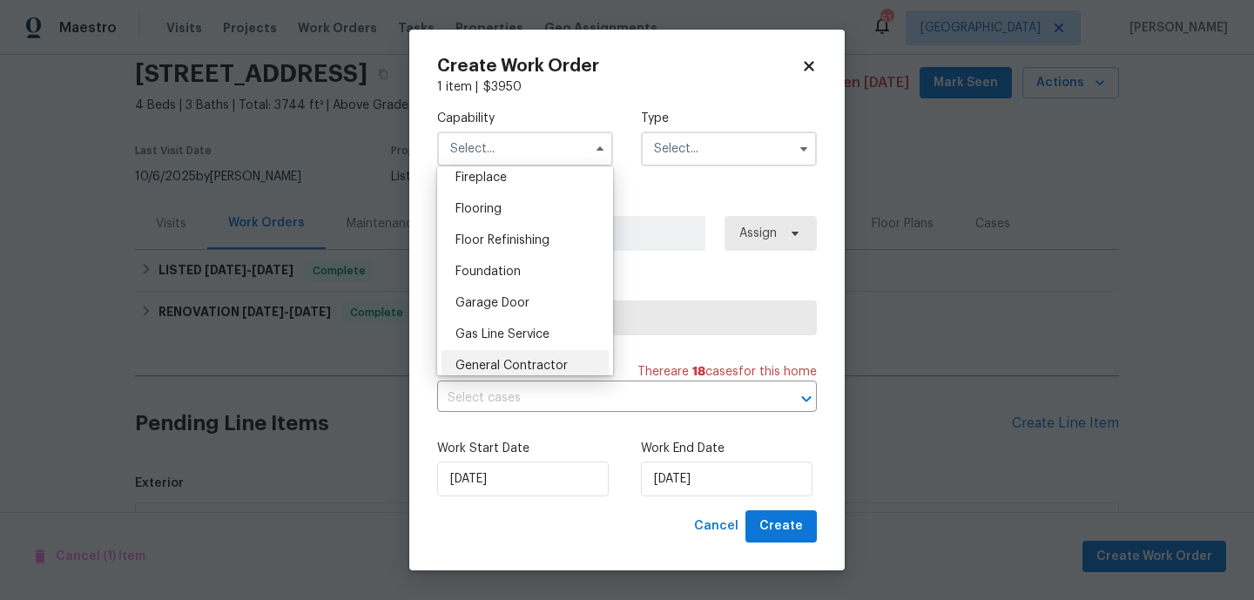
click at [525, 363] on span "General Contractor" at bounding box center [511, 366] width 112 height 12
type input "General Contractor"
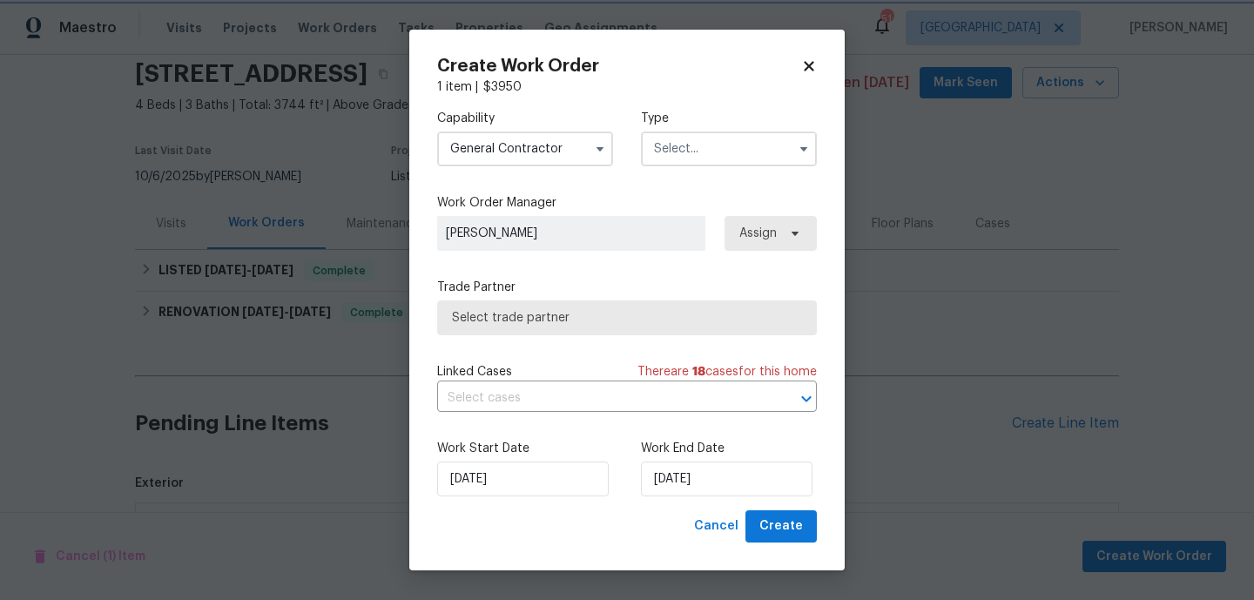
scroll to position [695, 0]
click at [734, 125] on label "Type" at bounding box center [729, 118] width 176 height 17
click at [730, 137] on input "text" at bounding box center [729, 148] width 176 height 35
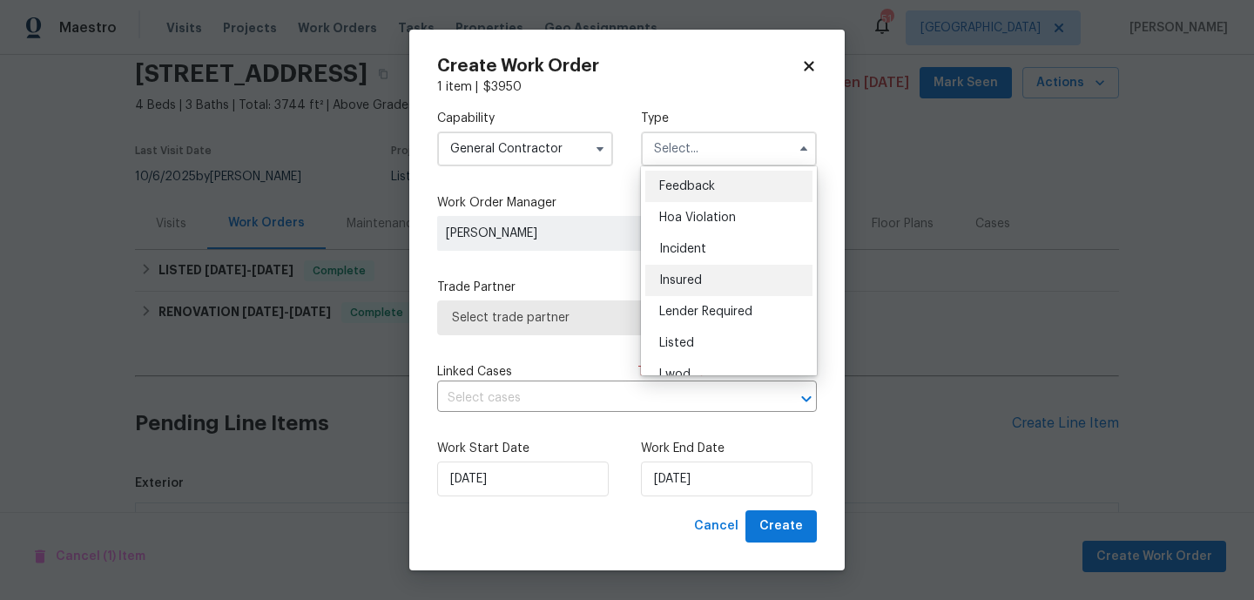
scroll to position [73, 0]
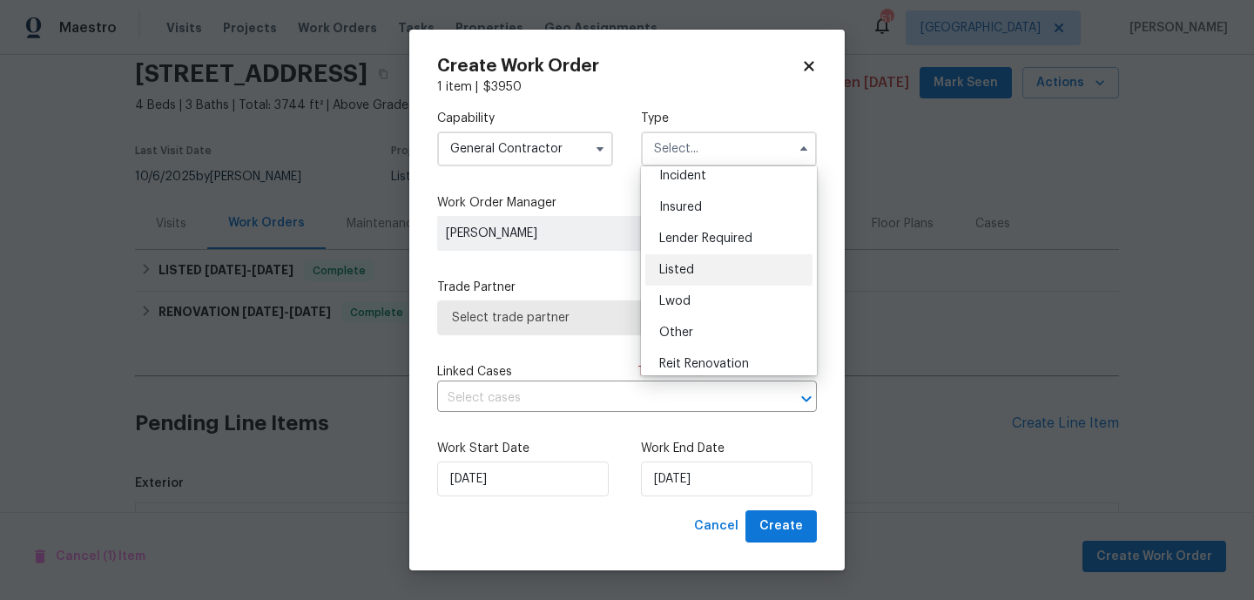
click at [720, 280] on div "Listed" at bounding box center [728, 269] width 167 height 31
type input "Listed"
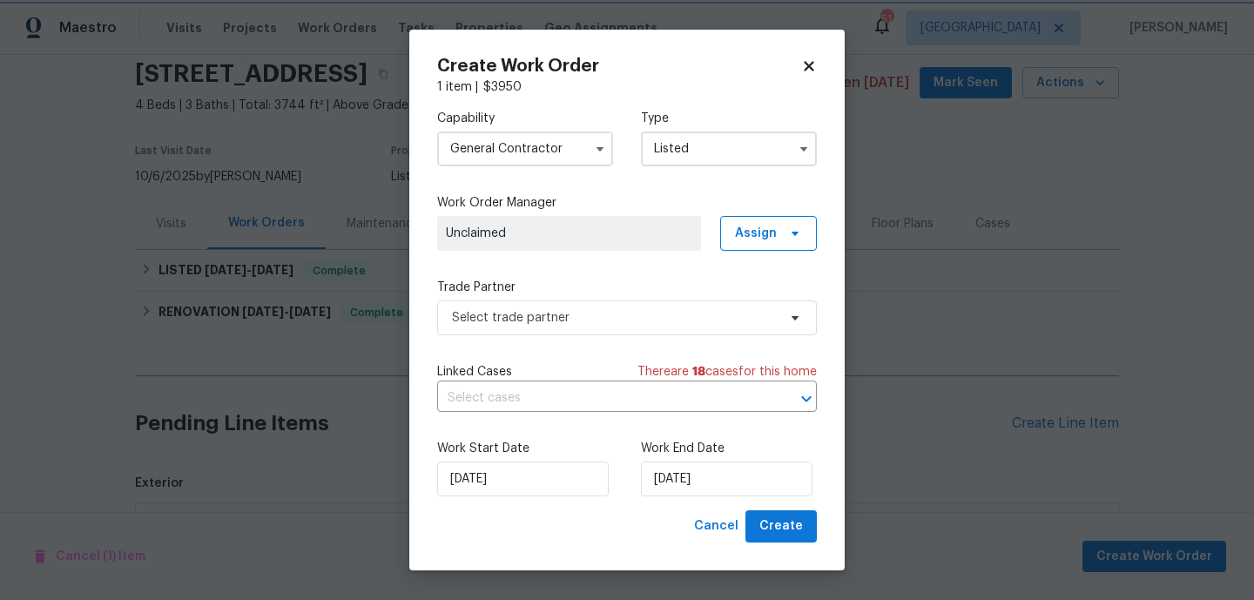
scroll to position [0, 0]
click at [739, 238] on span "Assign" at bounding box center [756, 233] width 42 height 17
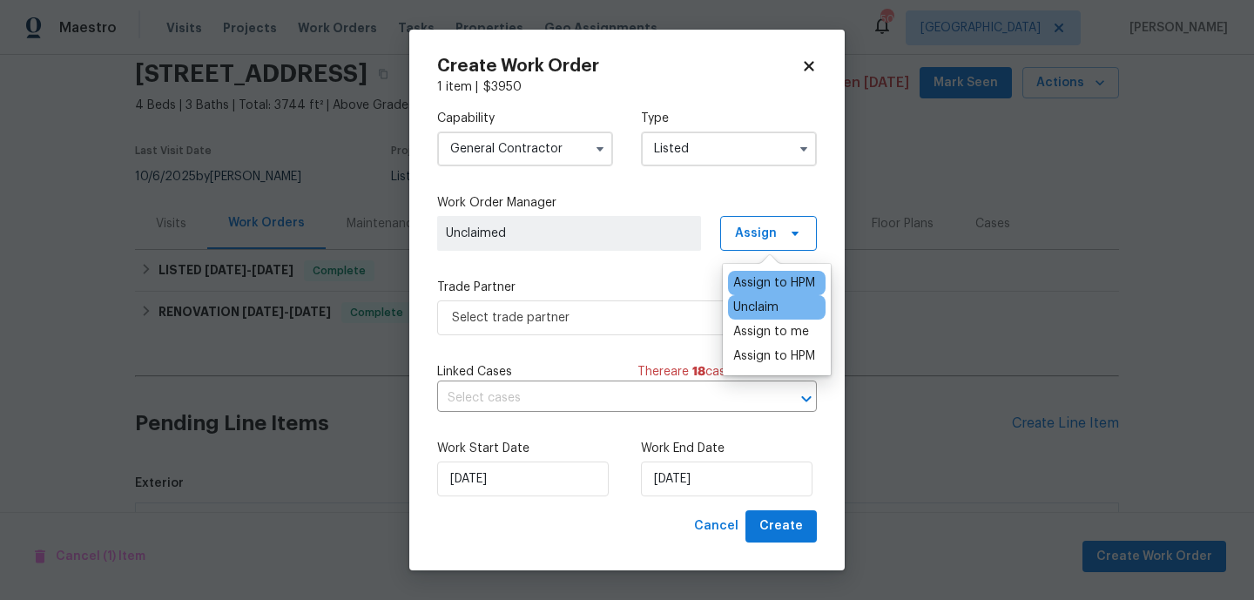
click at [748, 277] on div "Assign to HPM" at bounding box center [774, 282] width 82 height 17
click at [747, 291] on div "Assign to HPM" at bounding box center [774, 282] width 82 height 17
click at [745, 287] on div "Assign to HPM" at bounding box center [774, 282] width 82 height 17
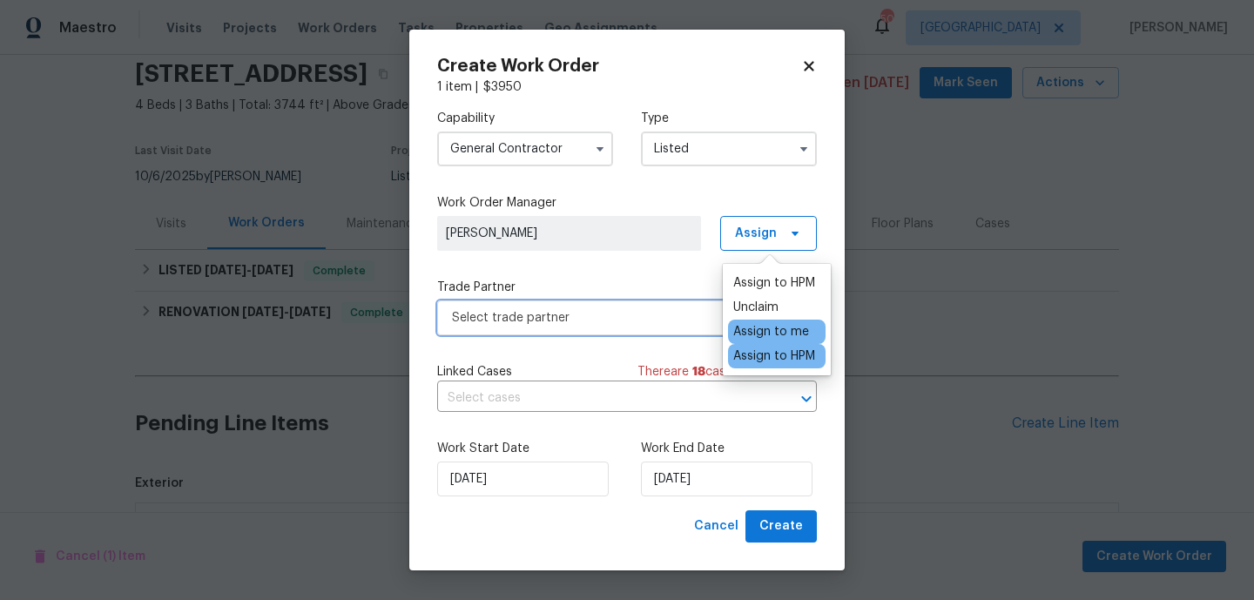
click at [636, 311] on span "Select trade partner" at bounding box center [614, 317] width 325 height 17
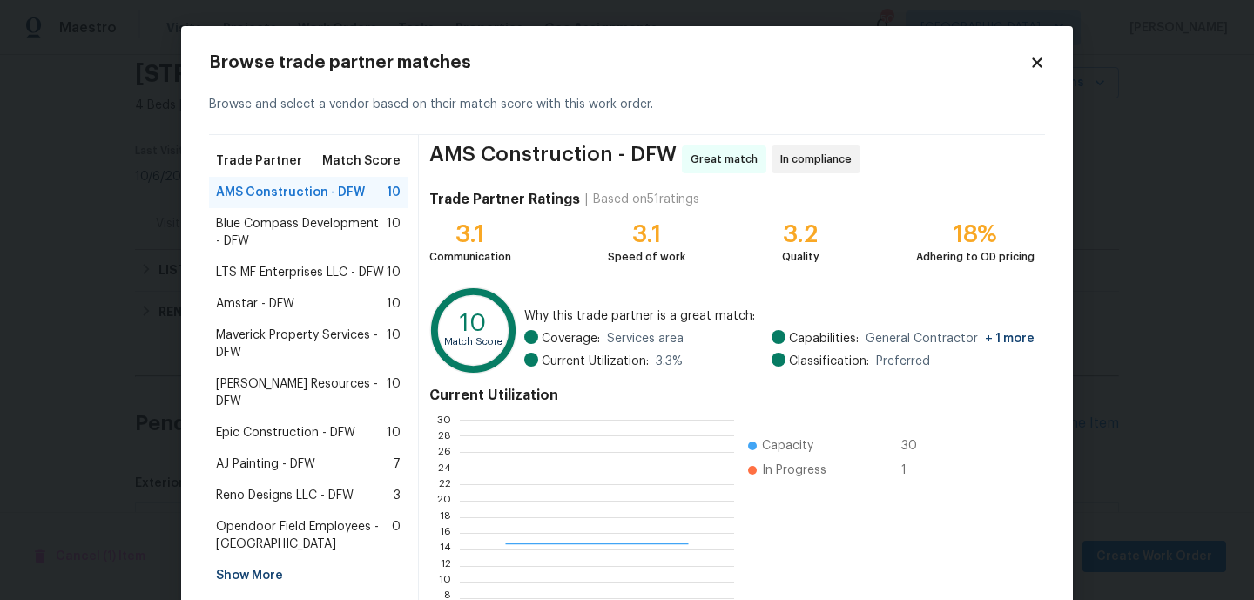
scroll to position [244, 273]
click at [326, 266] on span "LTS MF Enterprises LLC - DFW" at bounding box center [300, 272] width 168 height 17
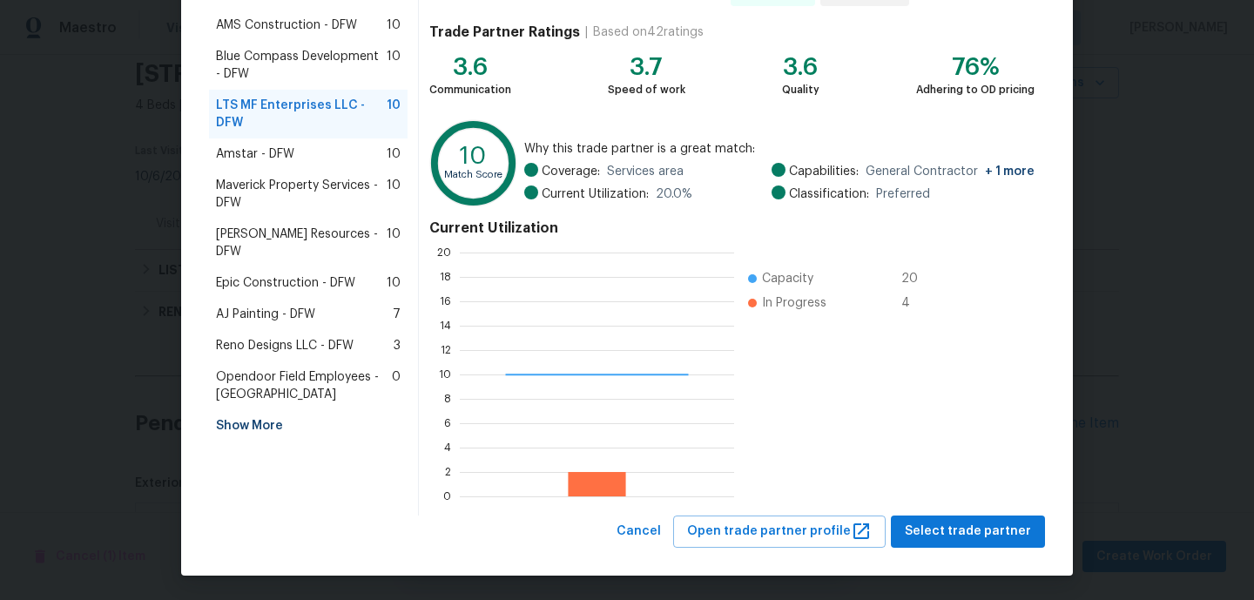
scroll to position [244, 274]
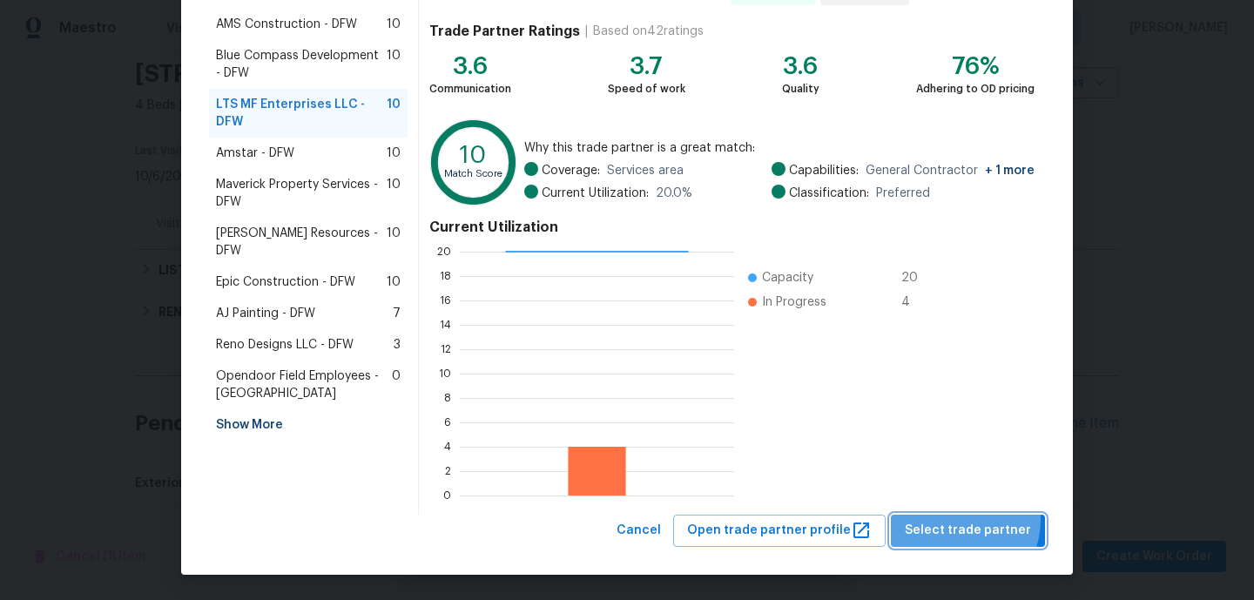
click at [960, 521] on span "Select trade partner" at bounding box center [967, 531] width 126 height 22
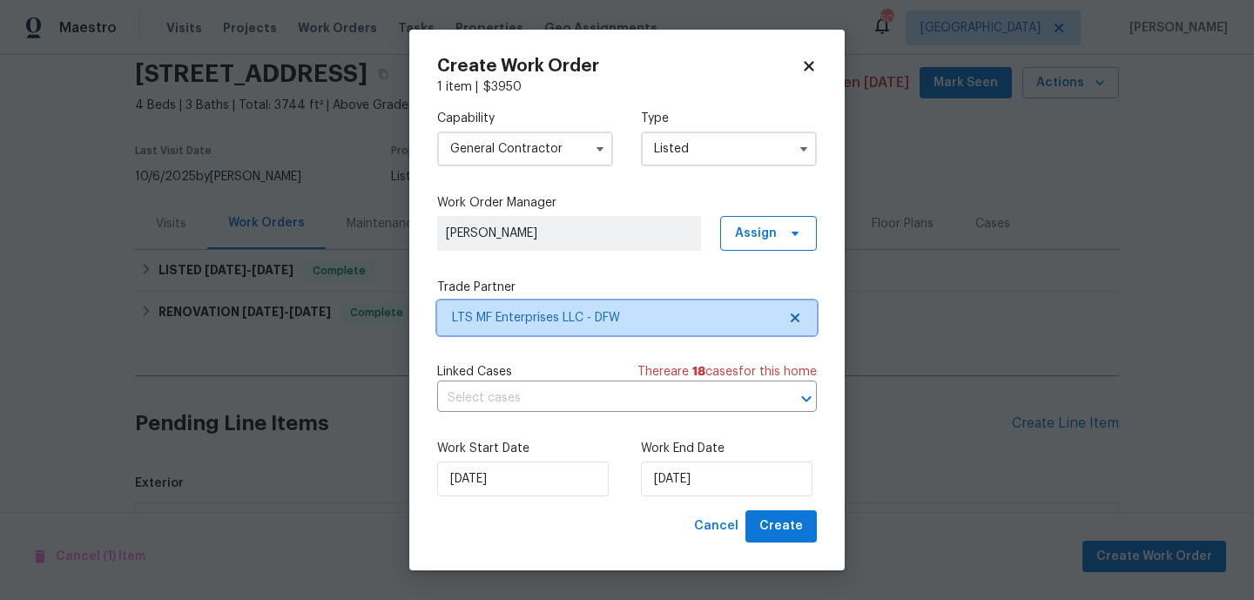
scroll to position [0, 0]
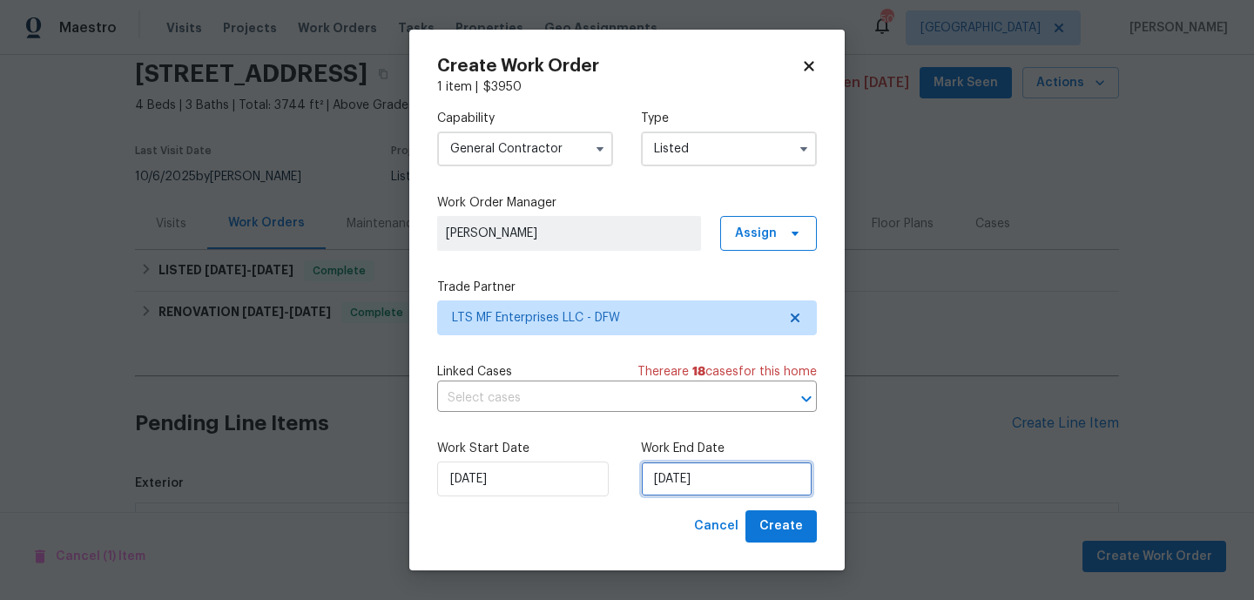
click at [722, 482] on input "[DATE]" at bounding box center [726, 478] width 171 height 35
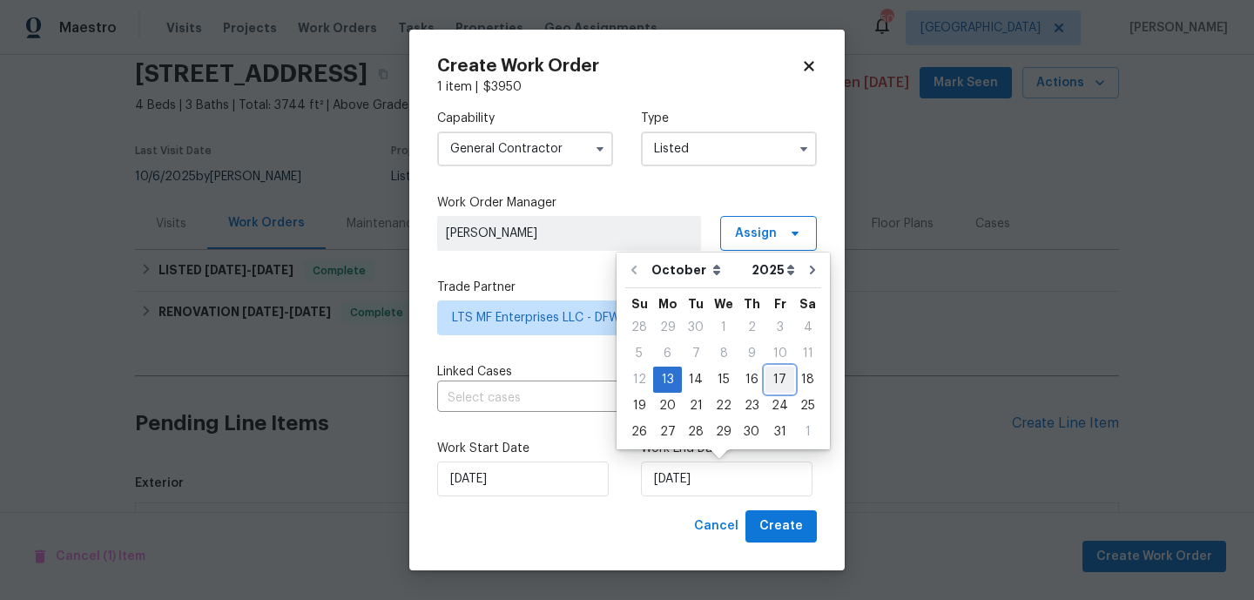
click at [777, 383] on div "17" at bounding box center [779, 379] width 29 height 24
type input "[DATE]"
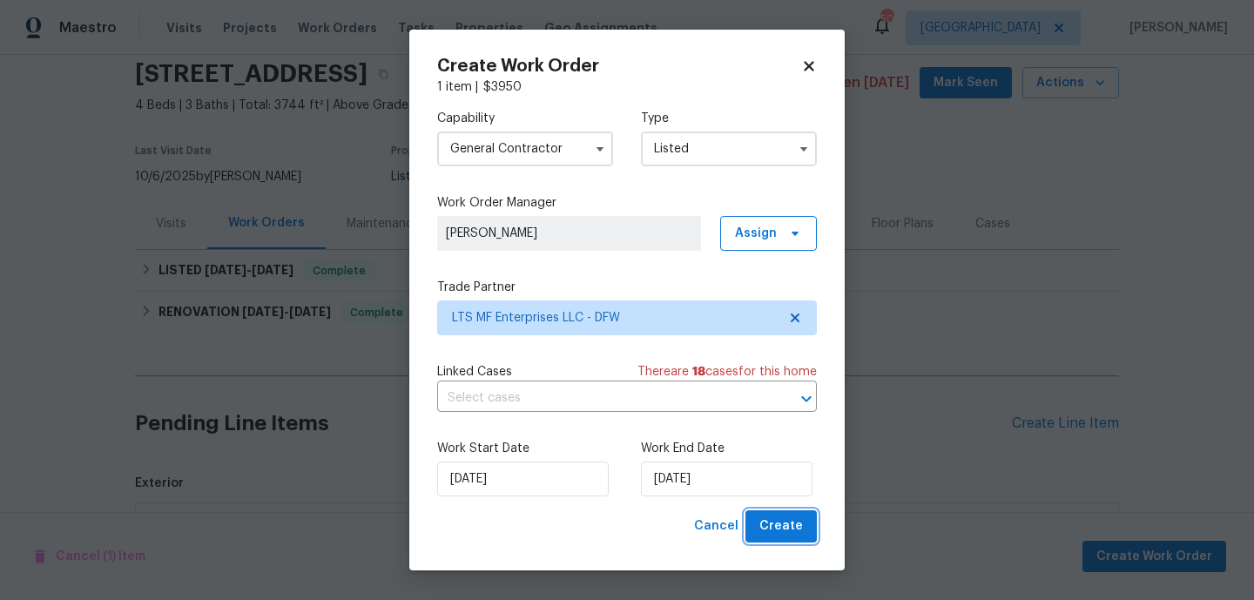
click at [775, 518] on span "Create" at bounding box center [781, 526] width 44 height 22
checkbox input "false"
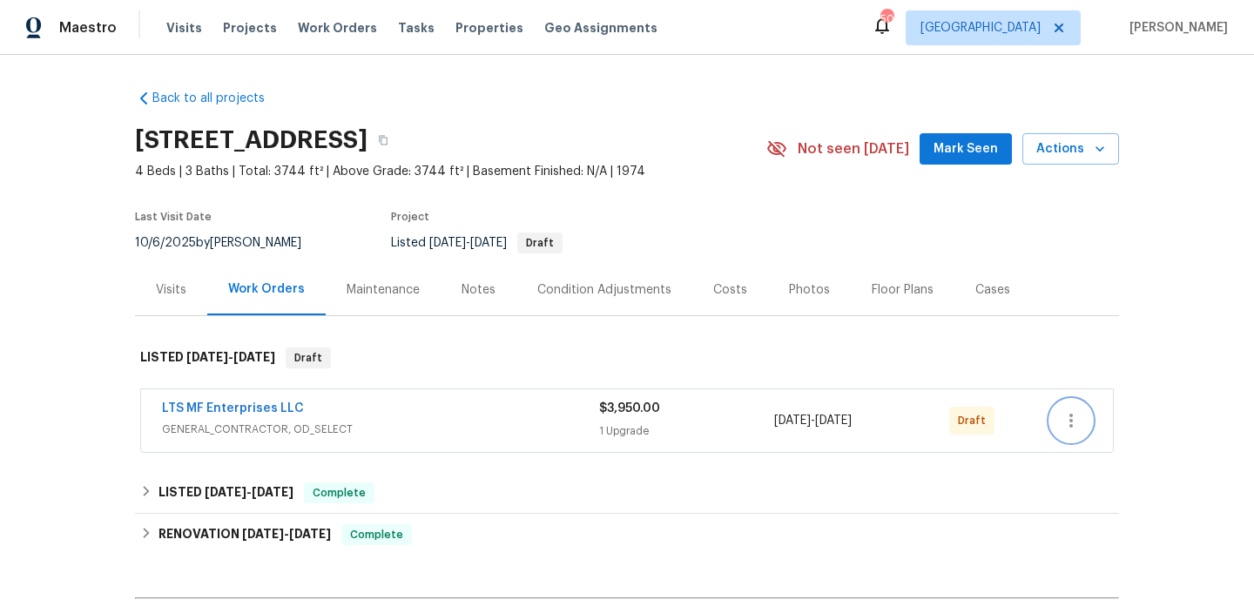
click at [1077, 417] on icon "button" at bounding box center [1070, 420] width 21 height 21
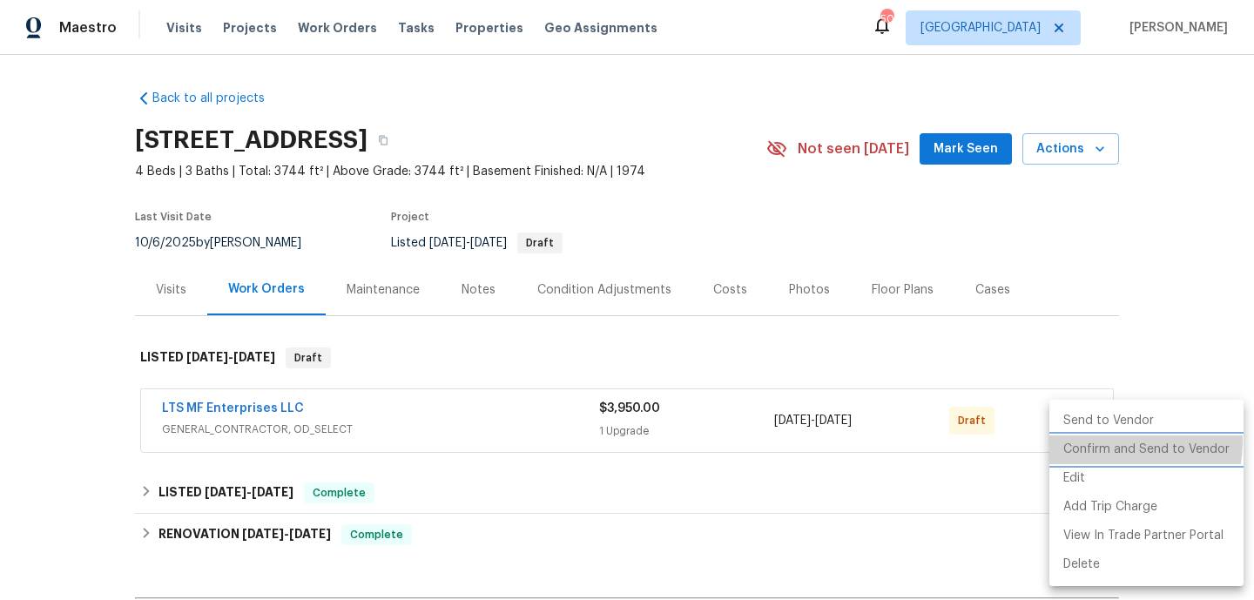
click at [1087, 440] on li "Confirm and Send to Vendor" at bounding box center [1146, 449] width 194 height 29
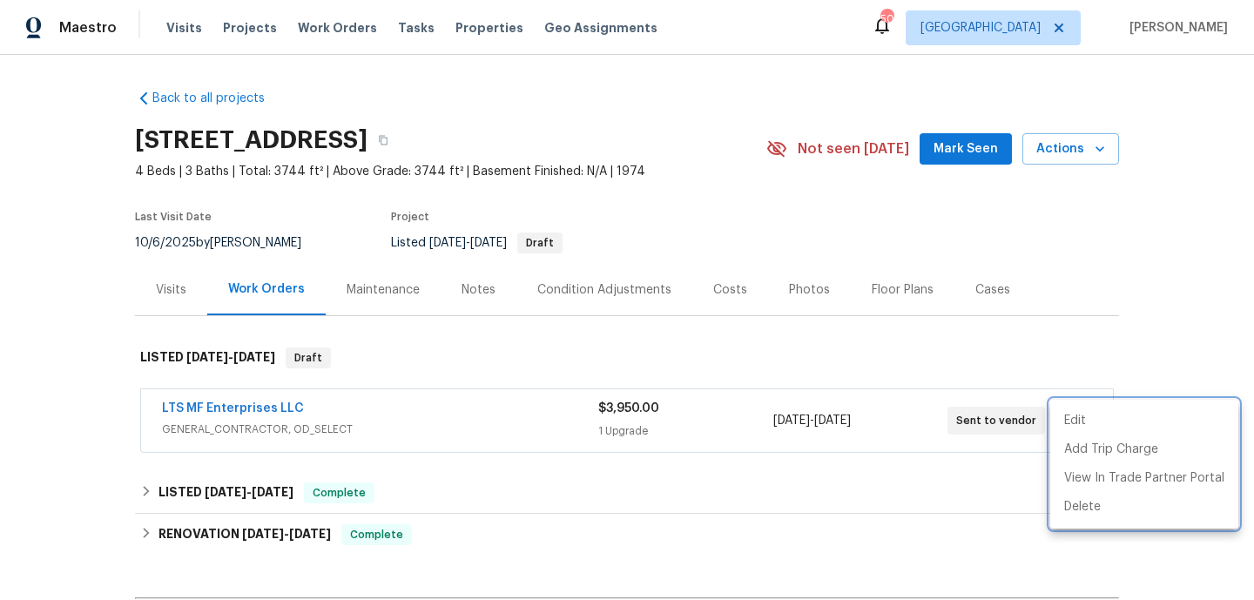
click at [900, 329] on div at bounding box center [627, 300] width 1254 height 600
